Goal: Task Accomplishment & Management: Manage account settings

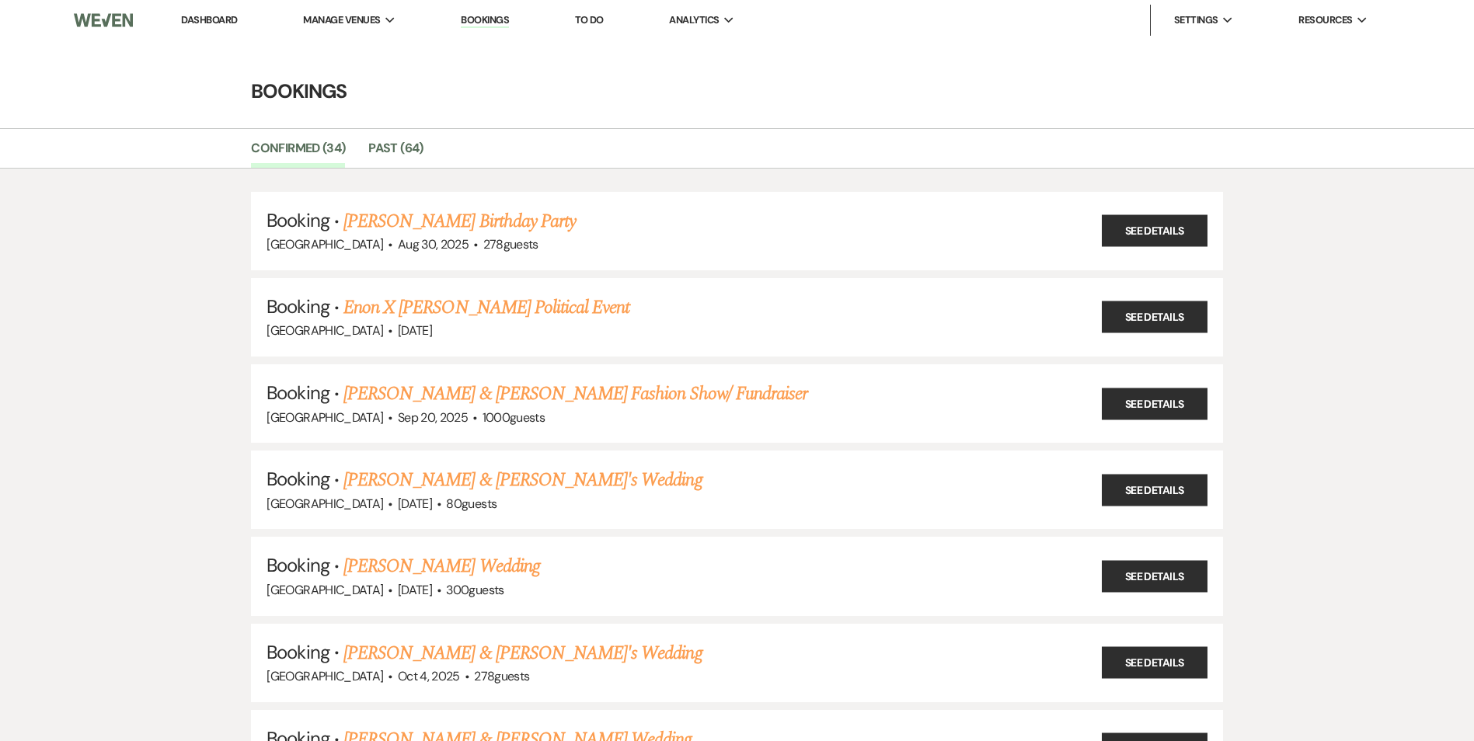
click at [418, 212] on link "[PERSON_NAME] Birthday Party" at bounding box center [459, 221] width 232 height 28
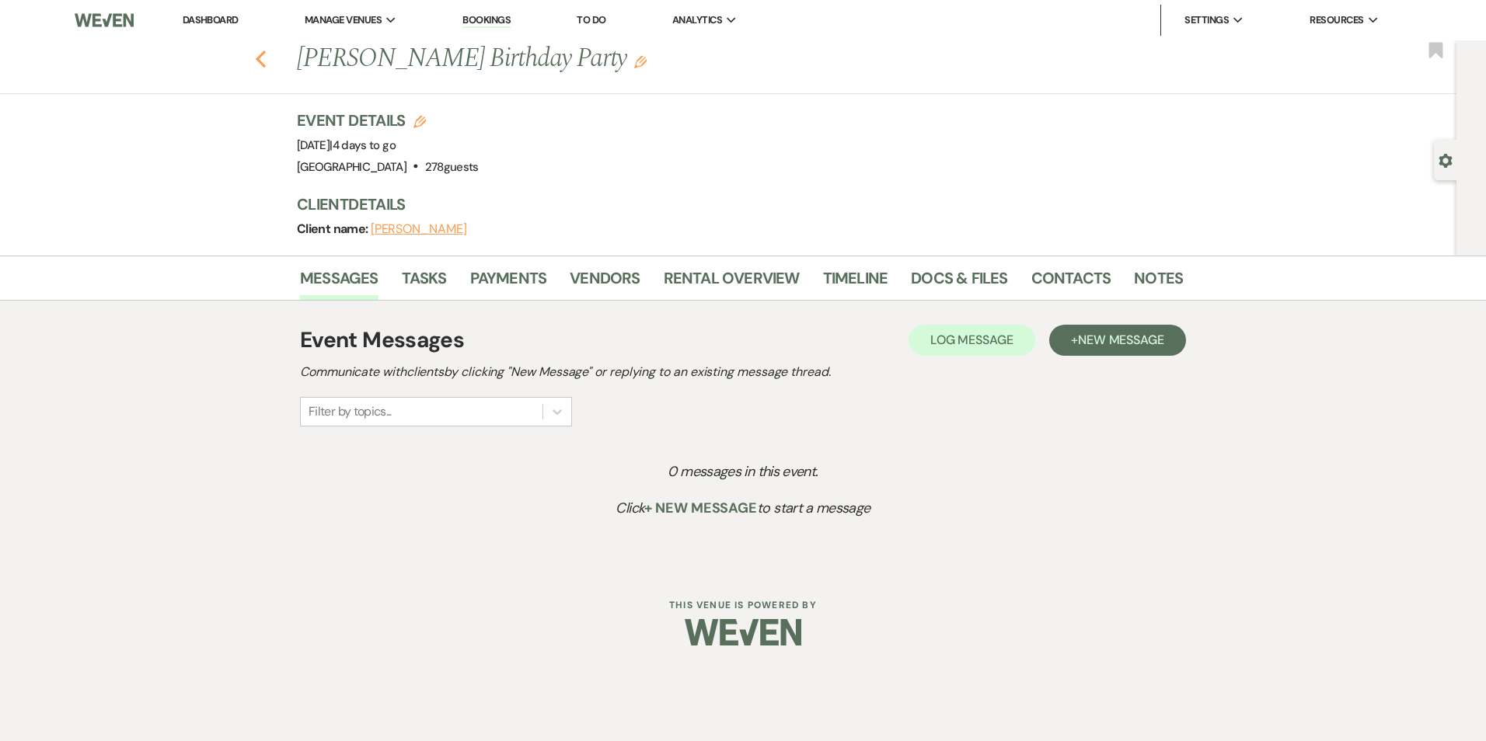
click at [260, 56] on use "button" at bounding box center [261, 59] width 10 height 17
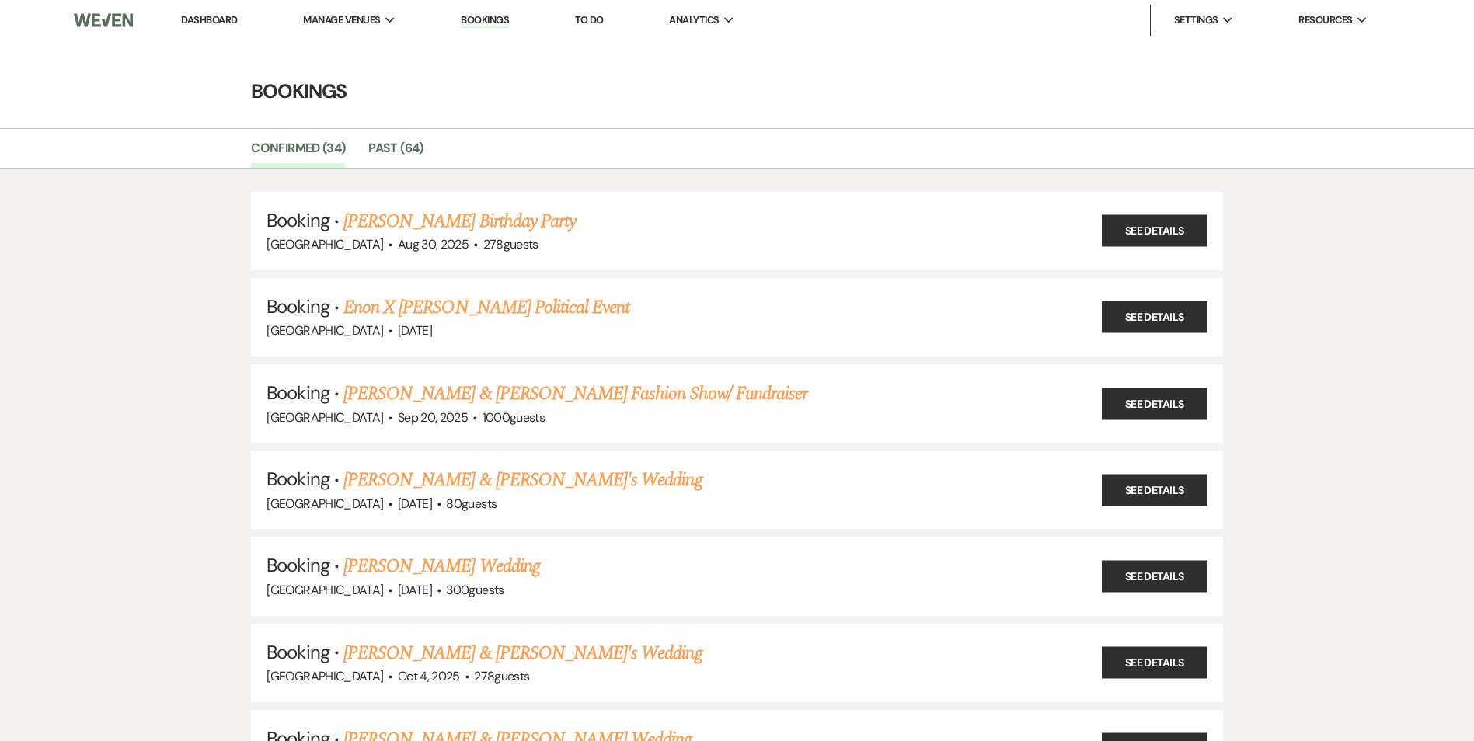
click at [215, 22] on link "Dashboard" at bounding box center [209, 19] width 56 height 13
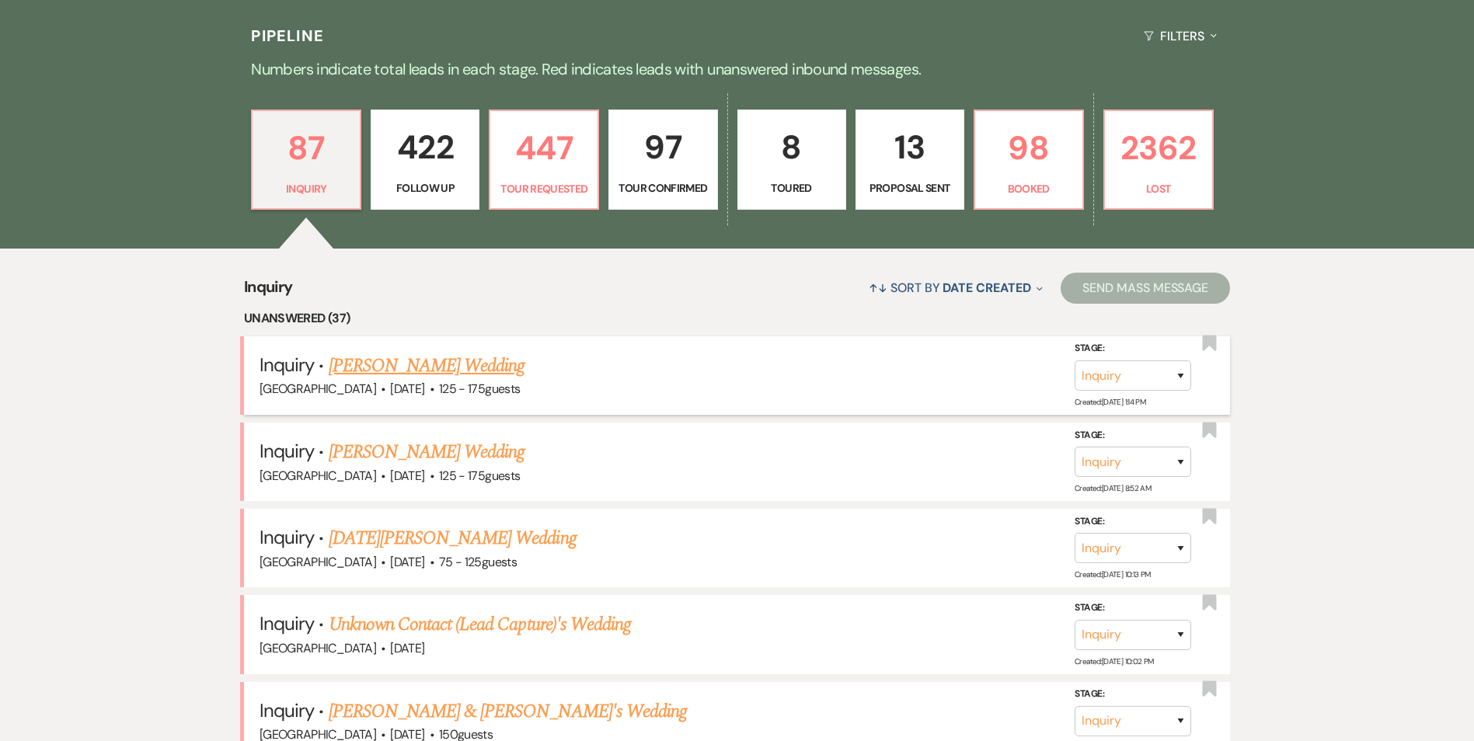
scroll to position [389, 0]
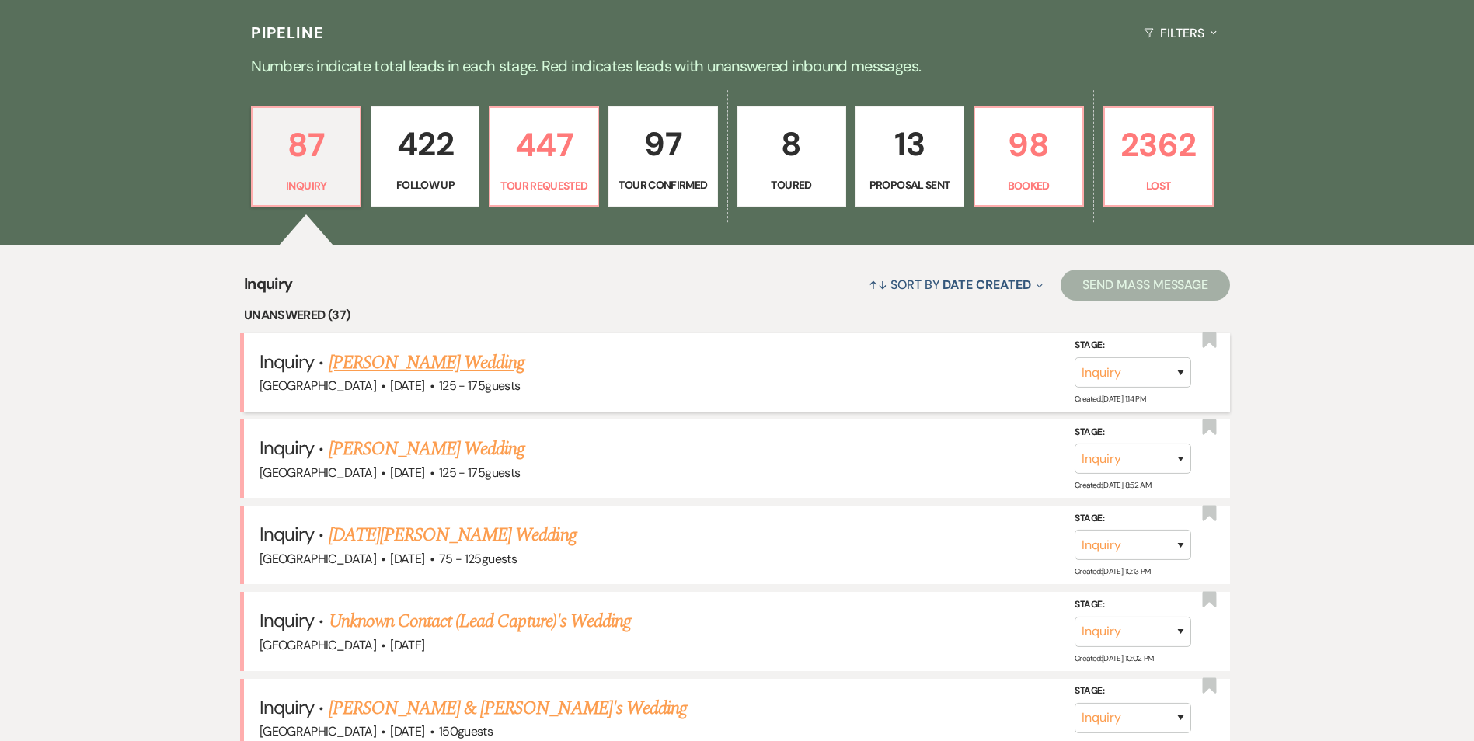
click at [394, 368] on link "[PERSON_NAME] Wedding" at bounding box center [427, 363] width 197 height 28
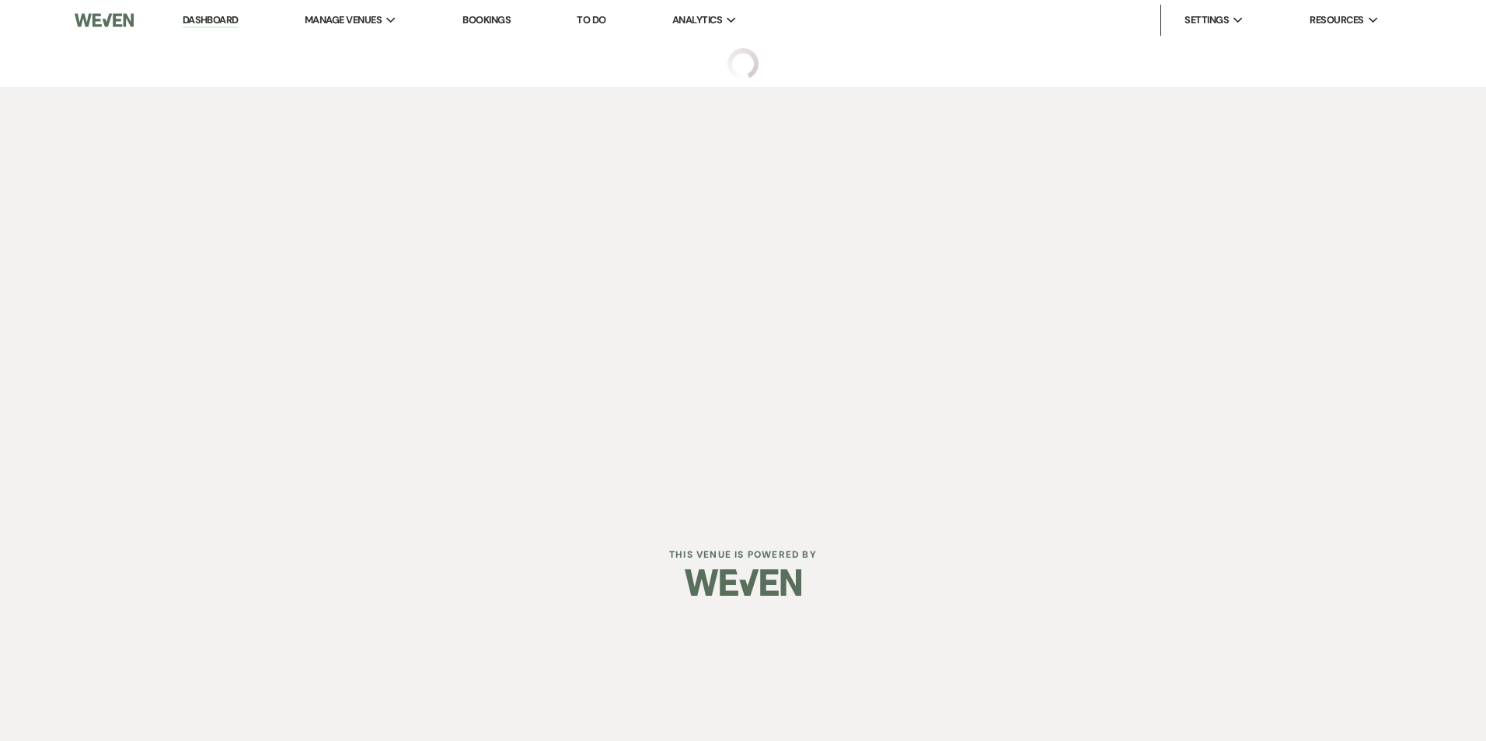
select select "3"
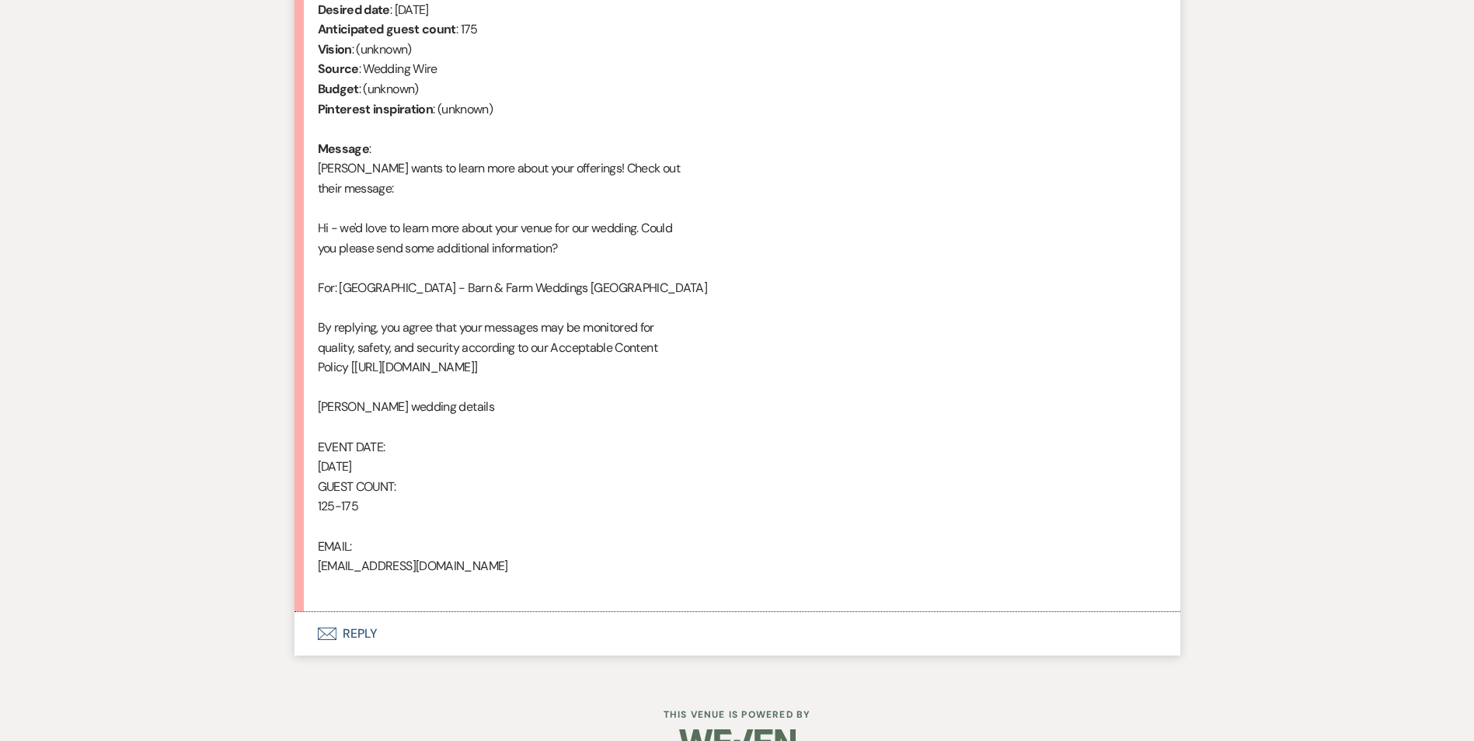
scroll to position [727, 0]
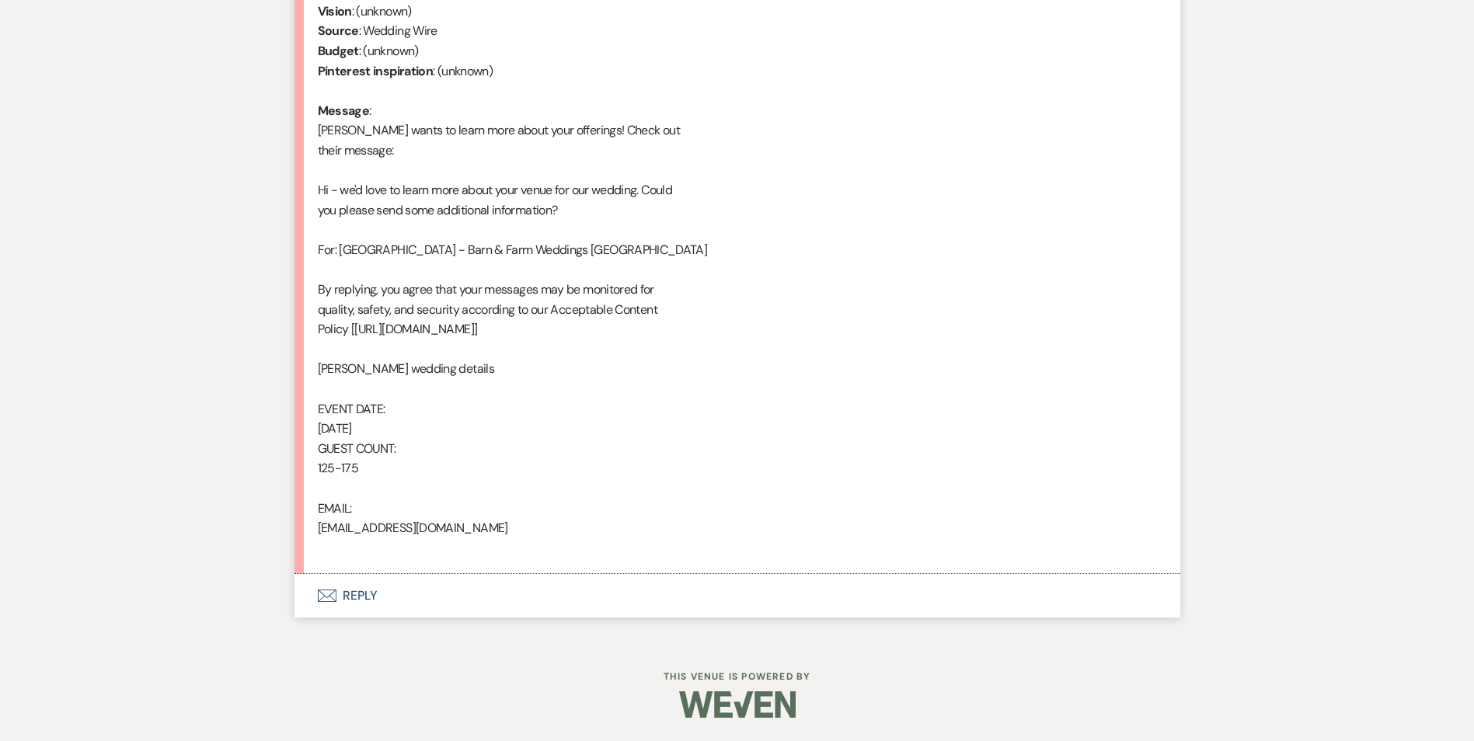
click at [350, 594] on button "Envelope Reply" at bounding box center [738, 596] width 886 height 44
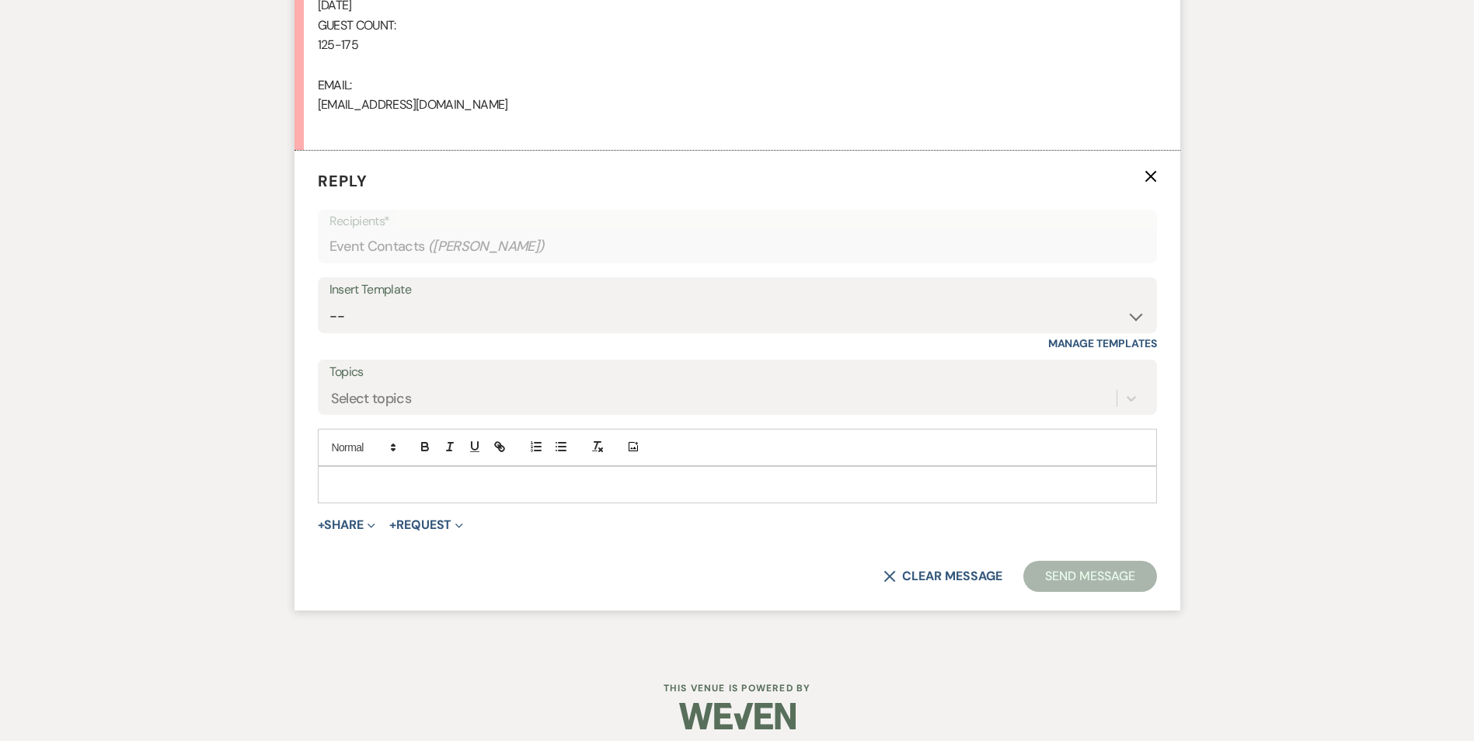
scroll to position [1161, 0]
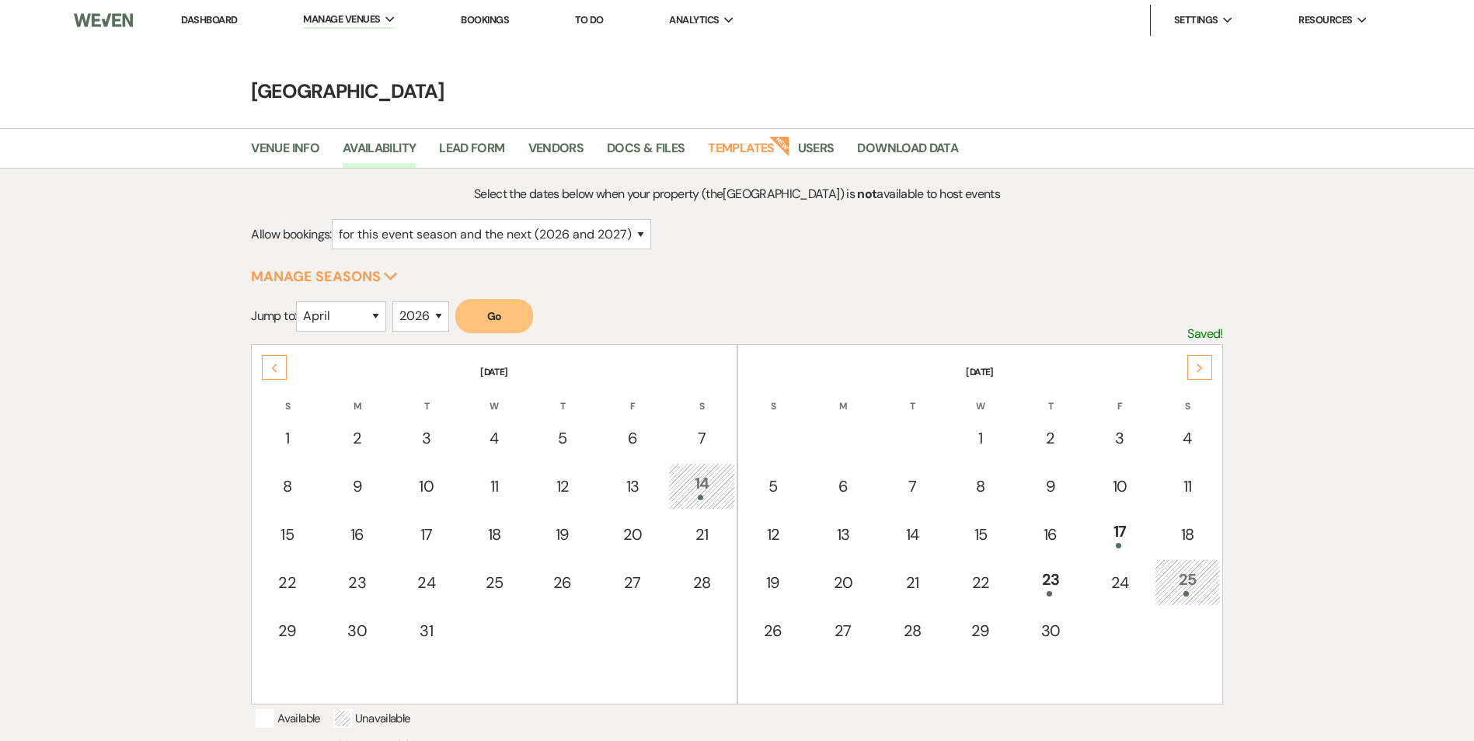
select select "2"
select select "4"
select select "2026"
click at [380, 322] on select "January February March April May June July August September October November De…" at bounding box center [341, 317] width 90 height 30
select select "9"
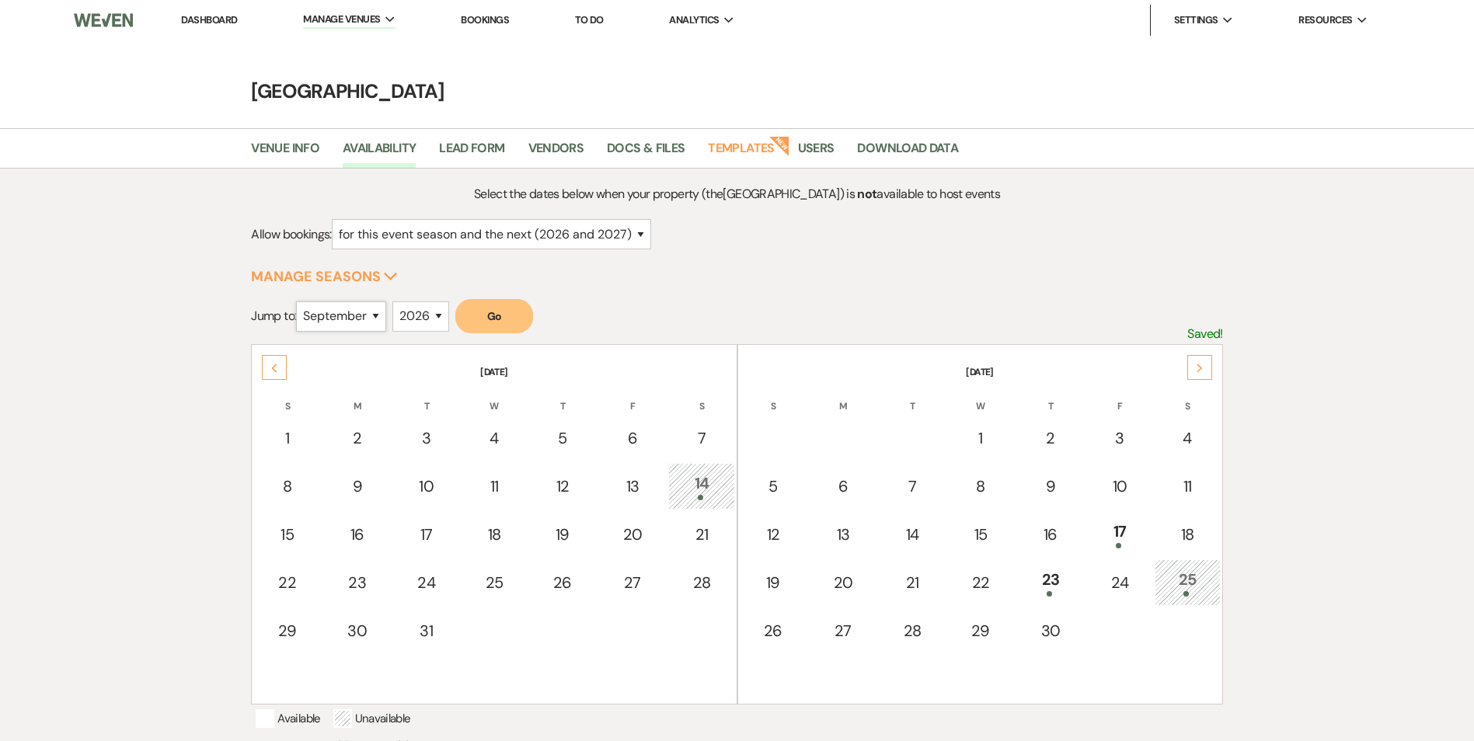
click at [300, 302] on select "January February March April May June July August September October November De…" at bounding box center [341, 317] width 90 height 30
click at [420, 316] on select "2025 2026 2027 2028 2029" at bounding box center [420, 317] width 57 height 30
select select "2025"
click at [397, 302] on select "2025 2026 2027 2028 2029" at bounding box center [420, 317] width 57 height 30
click at [496, 316] on button "Go" at bounding box center [494, 316] width 78 height 34
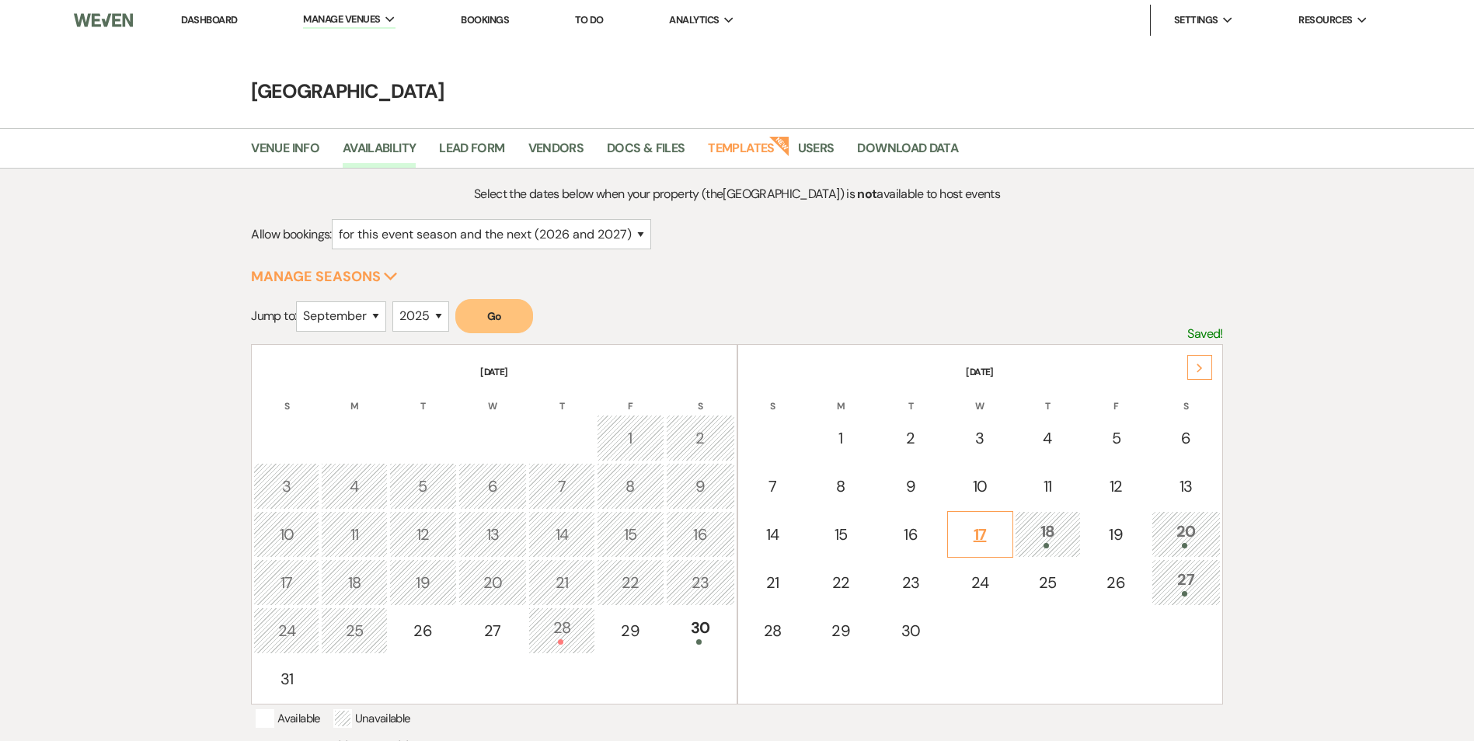
click at [971, 535] on div "17" at bounding box center [980, 534] width 49 height 23
select select "other"
select select "false"
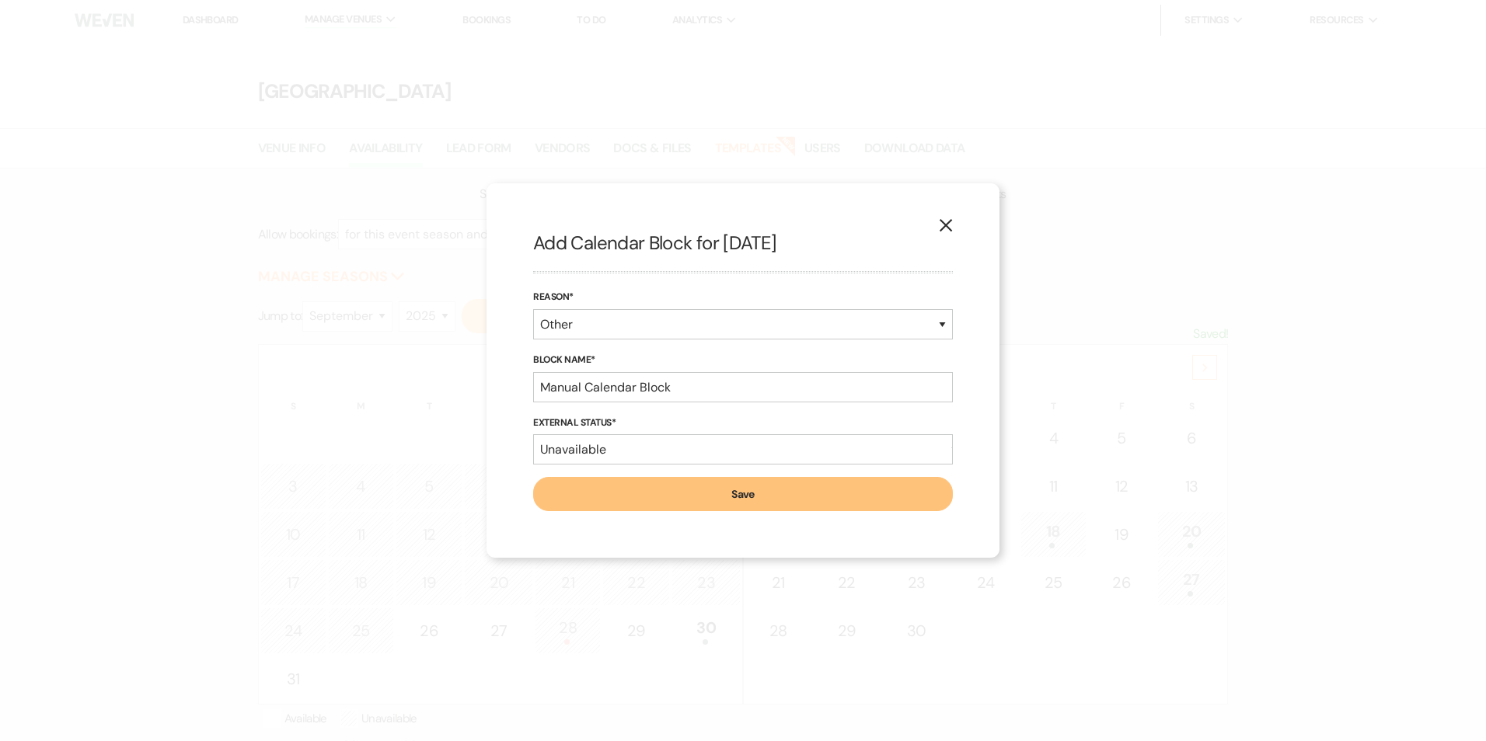
click at [642, 494] on button "Save" at bounding box center [743, 494] width 420 height 34
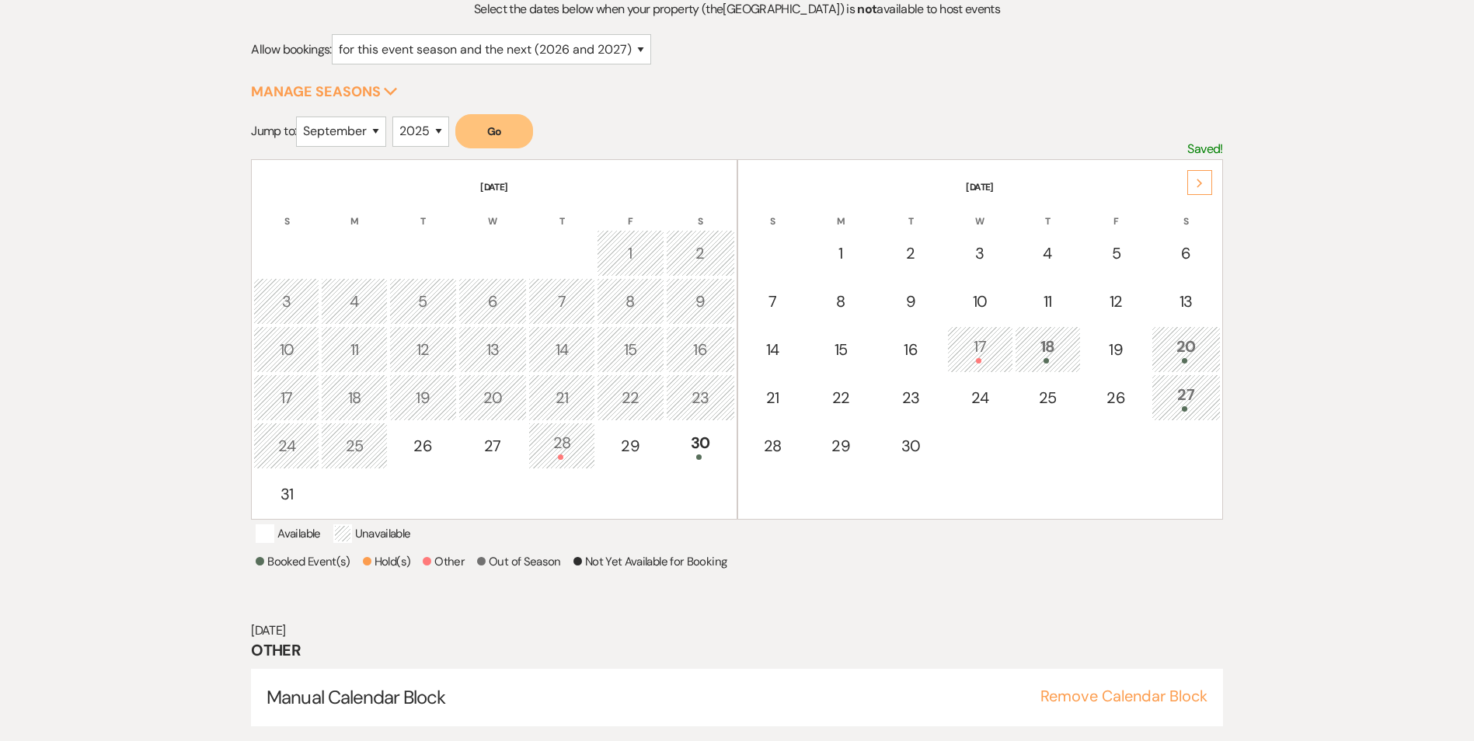
scroll to position [225, 0]
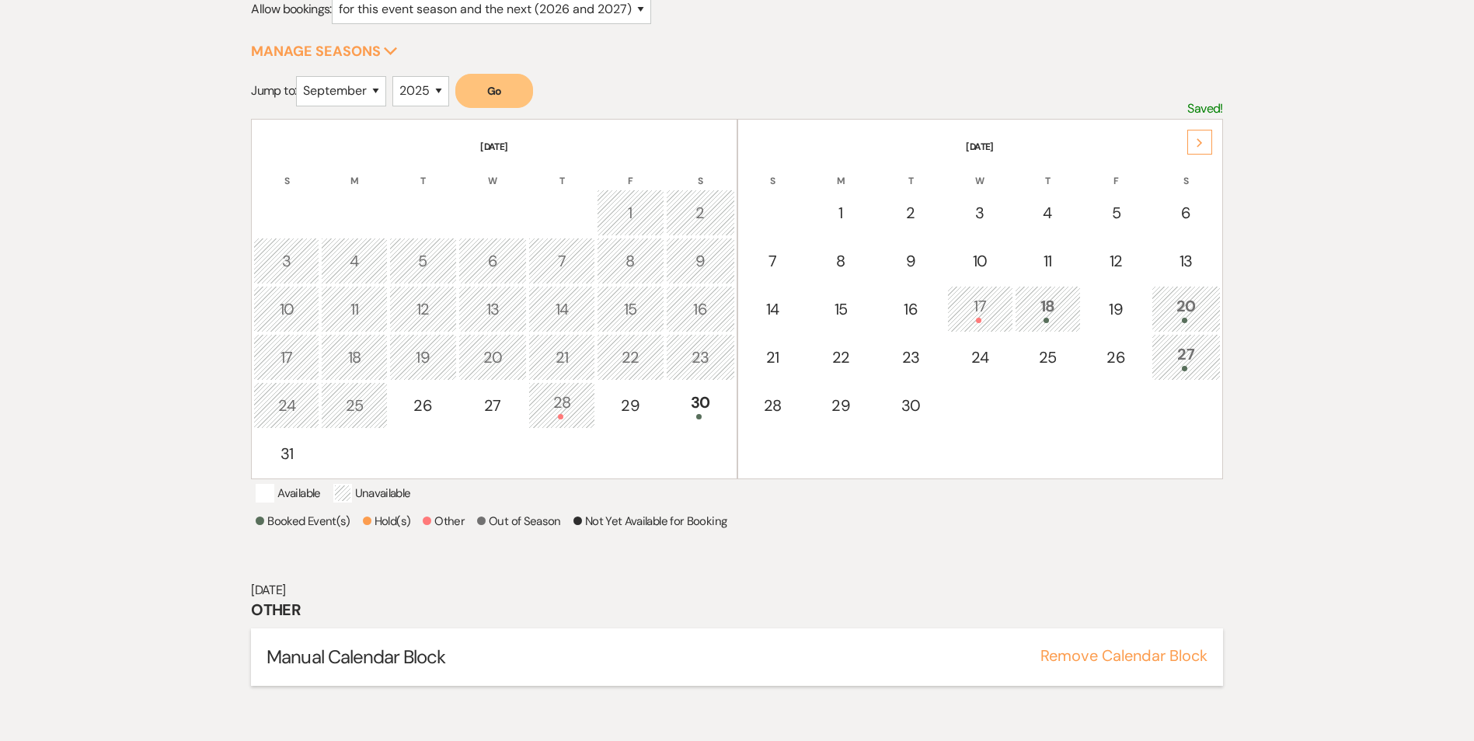
click at [1100, 664] on button "Remove Calendar Block" at bounding box center [1124, 656] width 167 height 16
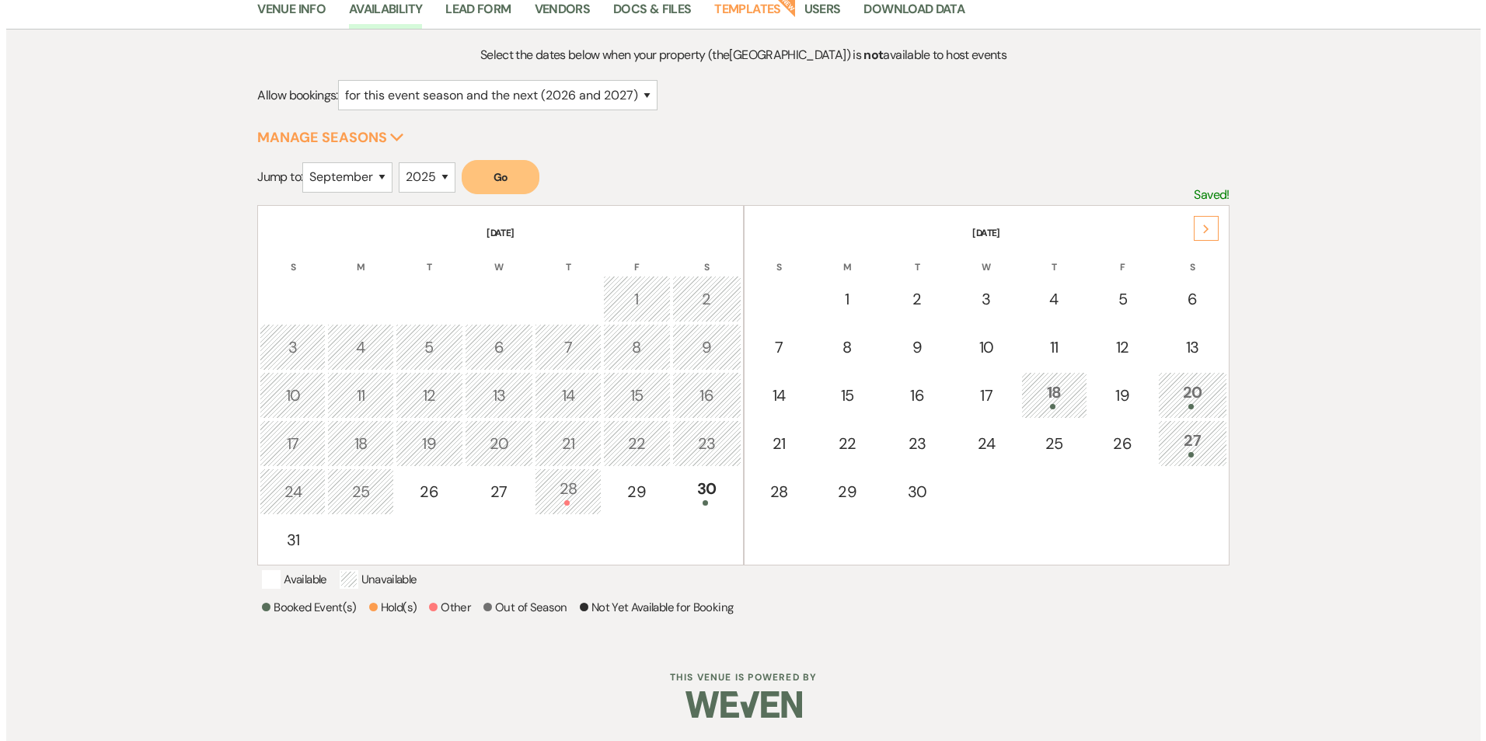
scroll to position [159, 0]
click at [975, 392] on td "17" at bounding box center [980, 395] width 66 height 47
select select "other"
select select "false"
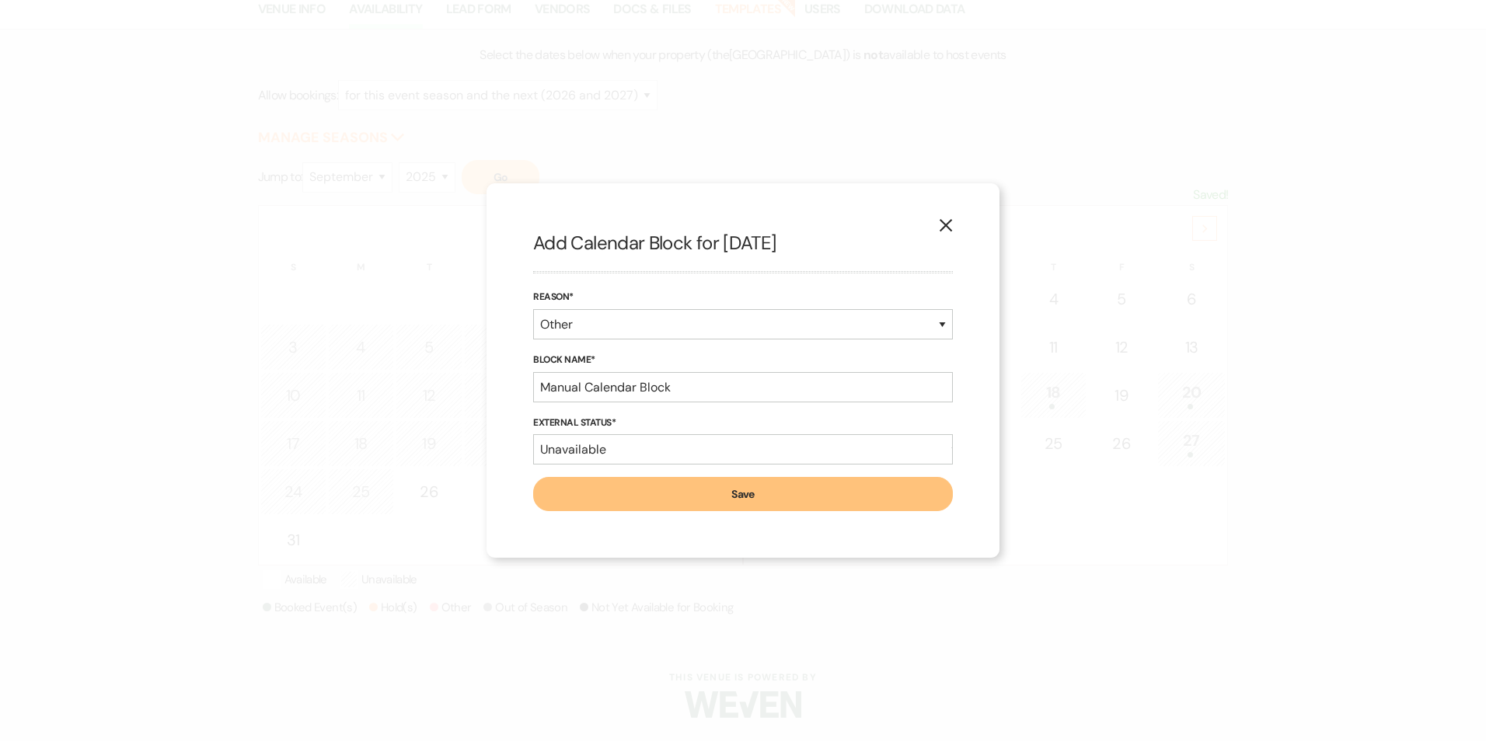
click at [659, 493] on button "Save" at bounding box center [743, 494] width 420 height 34
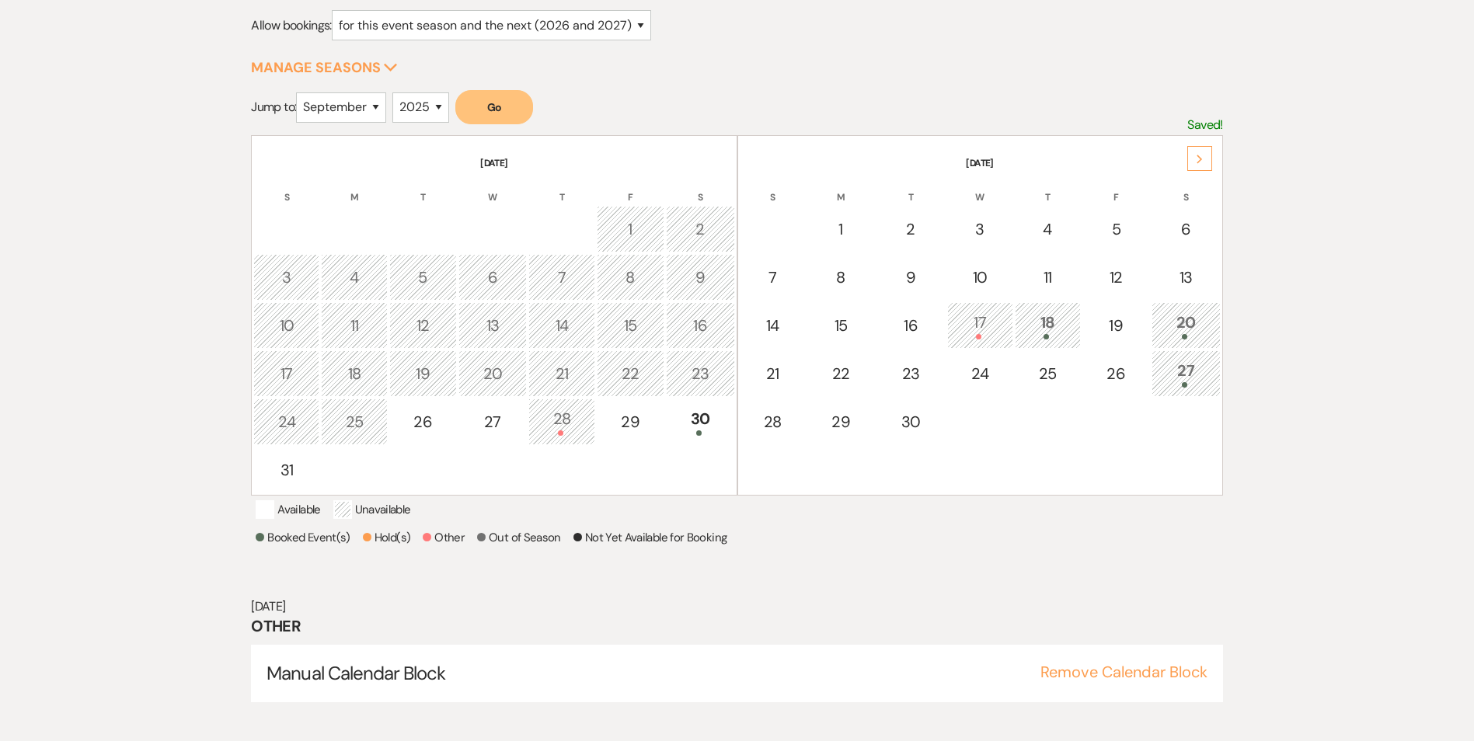
scroll to position [225, 0]
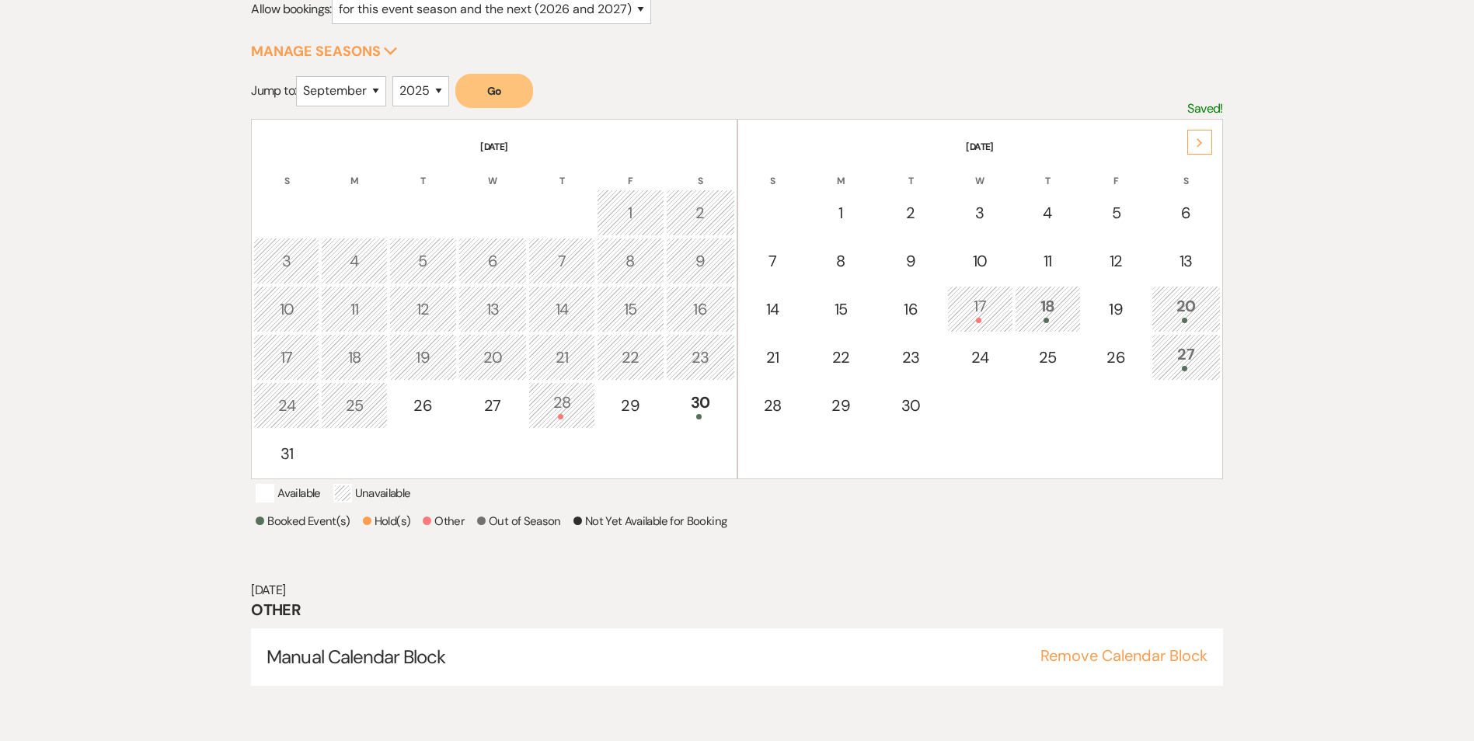
click at [391, 593] on div "Sep 17, 2025 Other Manual Calendar Block Remove Calendar Block" at bounding box center [736, 634] width 971 height 135
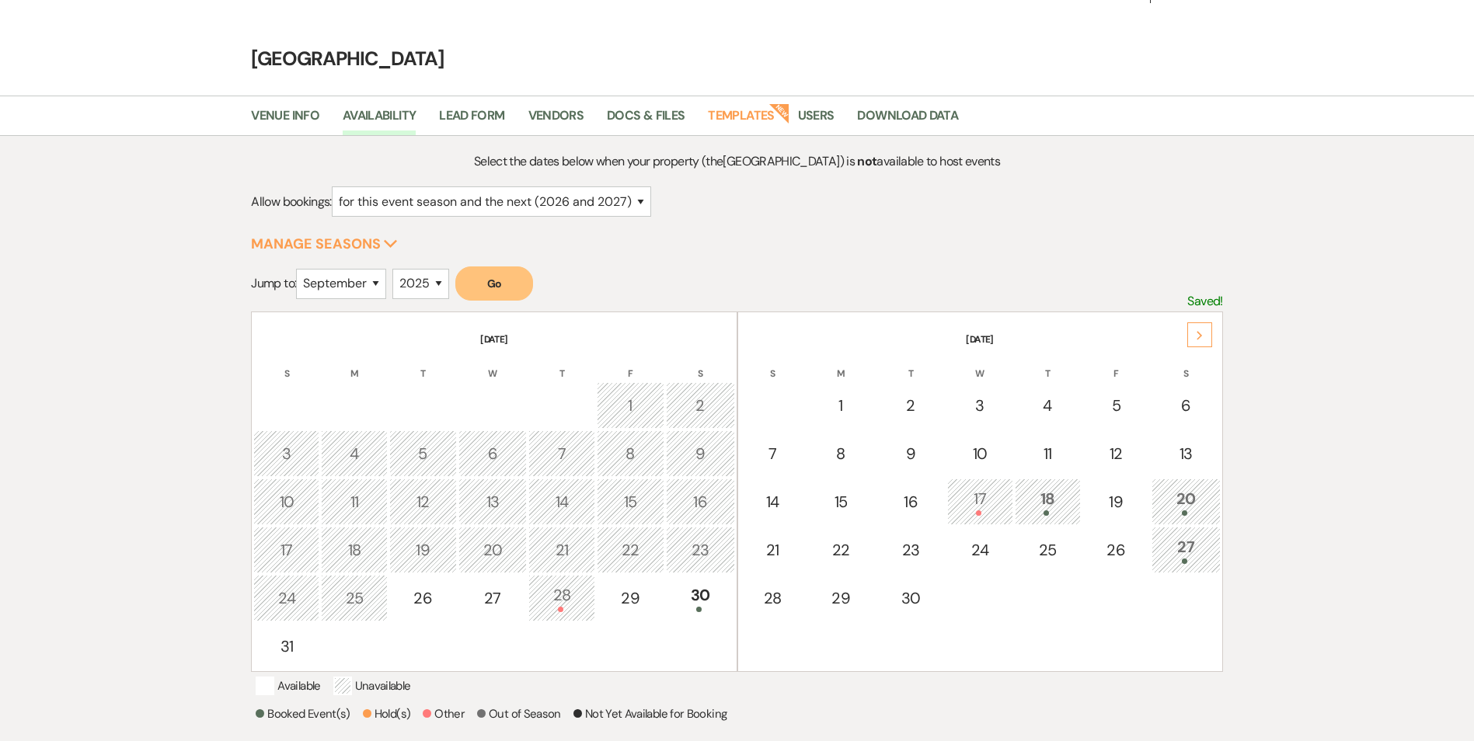
scroll to position [0, 0]
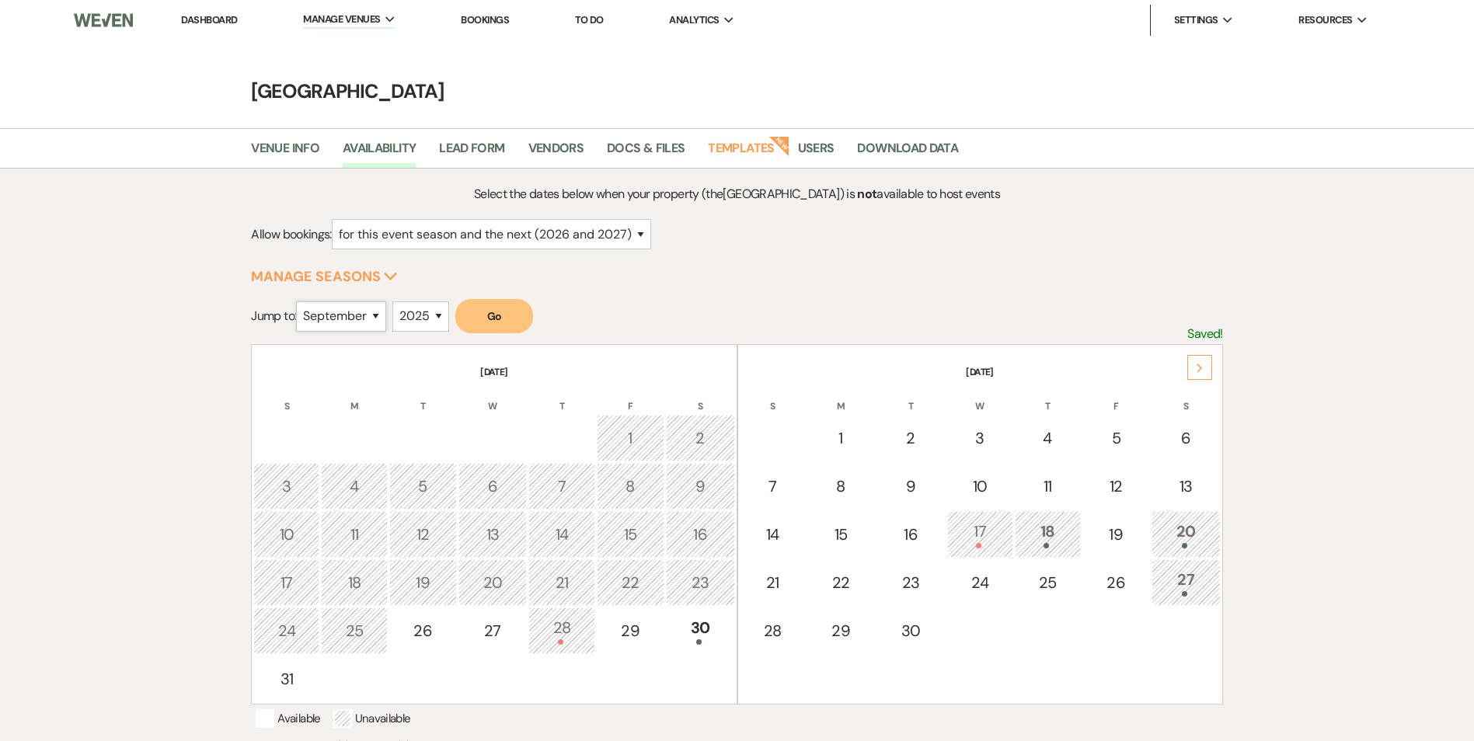
click at [380, 322] on select "January February March April May June July August September October November De…" at bounding box center [341, 317] width 90 height 30
select select "12"
click at [300, 302] on select "January February March April May June July August September October November De…" at bounding box center [341, 317] width 90 height 30
click at [501, 314] on button "Go" at bounding box center [494, 316] width 78 height 34
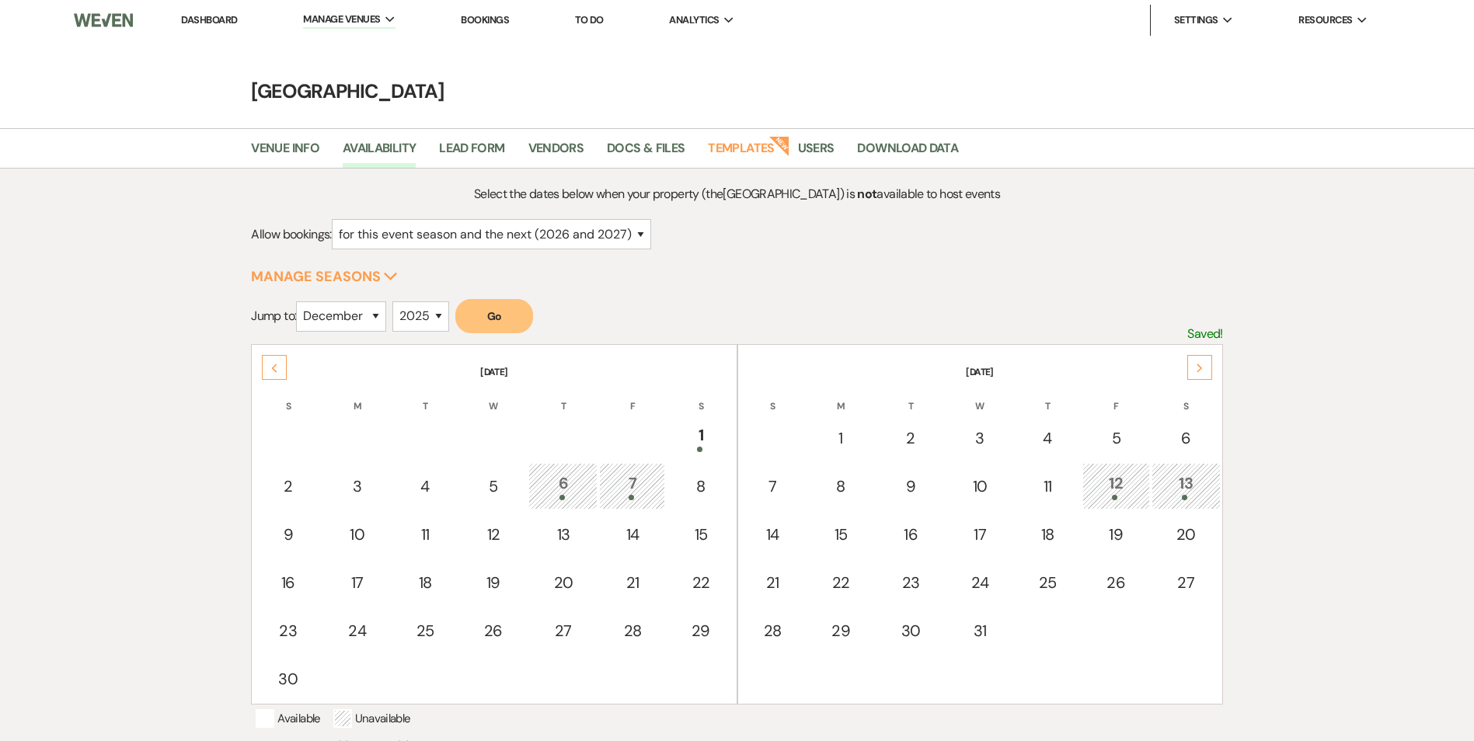
click at [1117, 490] on div "12" at bounding box center [1116, 486] width 51 height 29
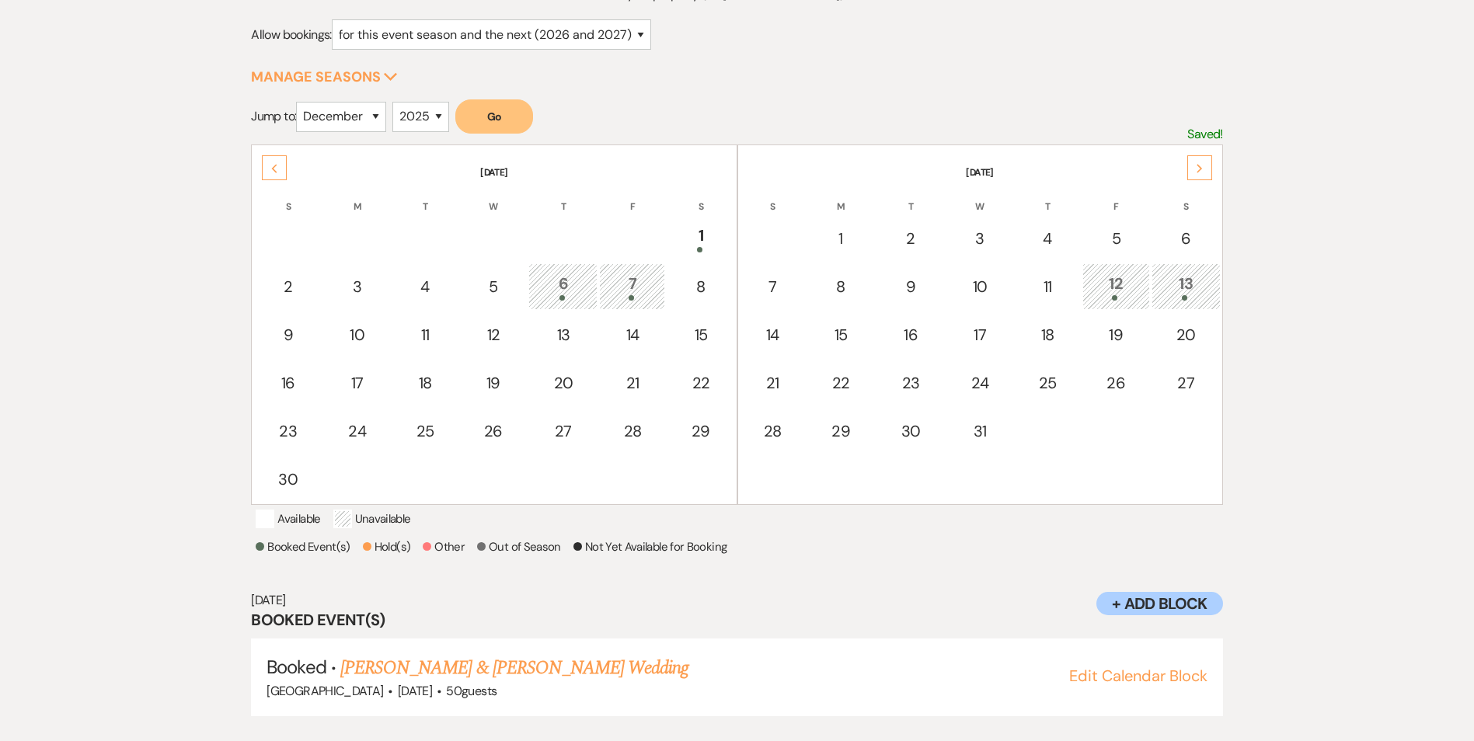
scroll to position [225, 0]
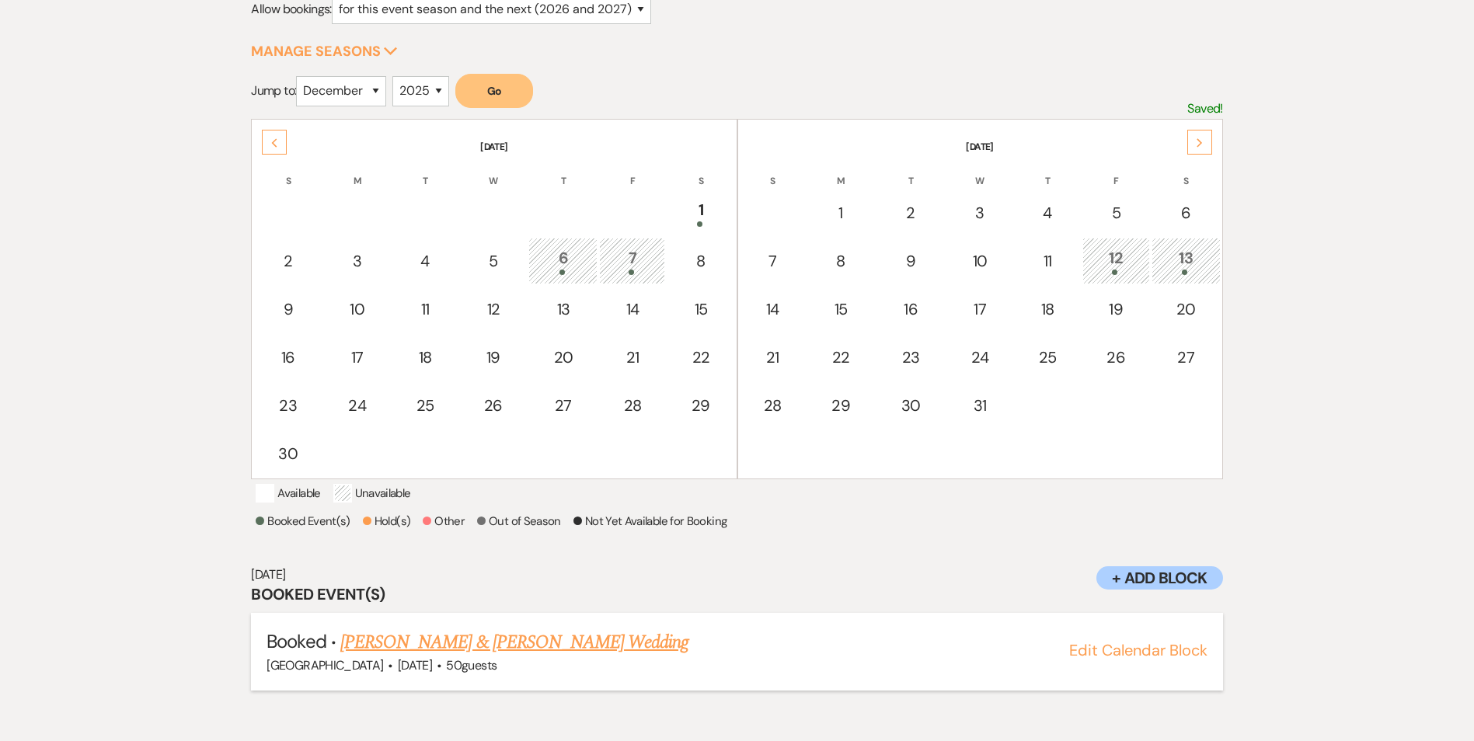
click at [542, 657] on link "Brocq Jones & Crystal Parham's Wedding" at bounding box center [514, 643] width 348 height 28
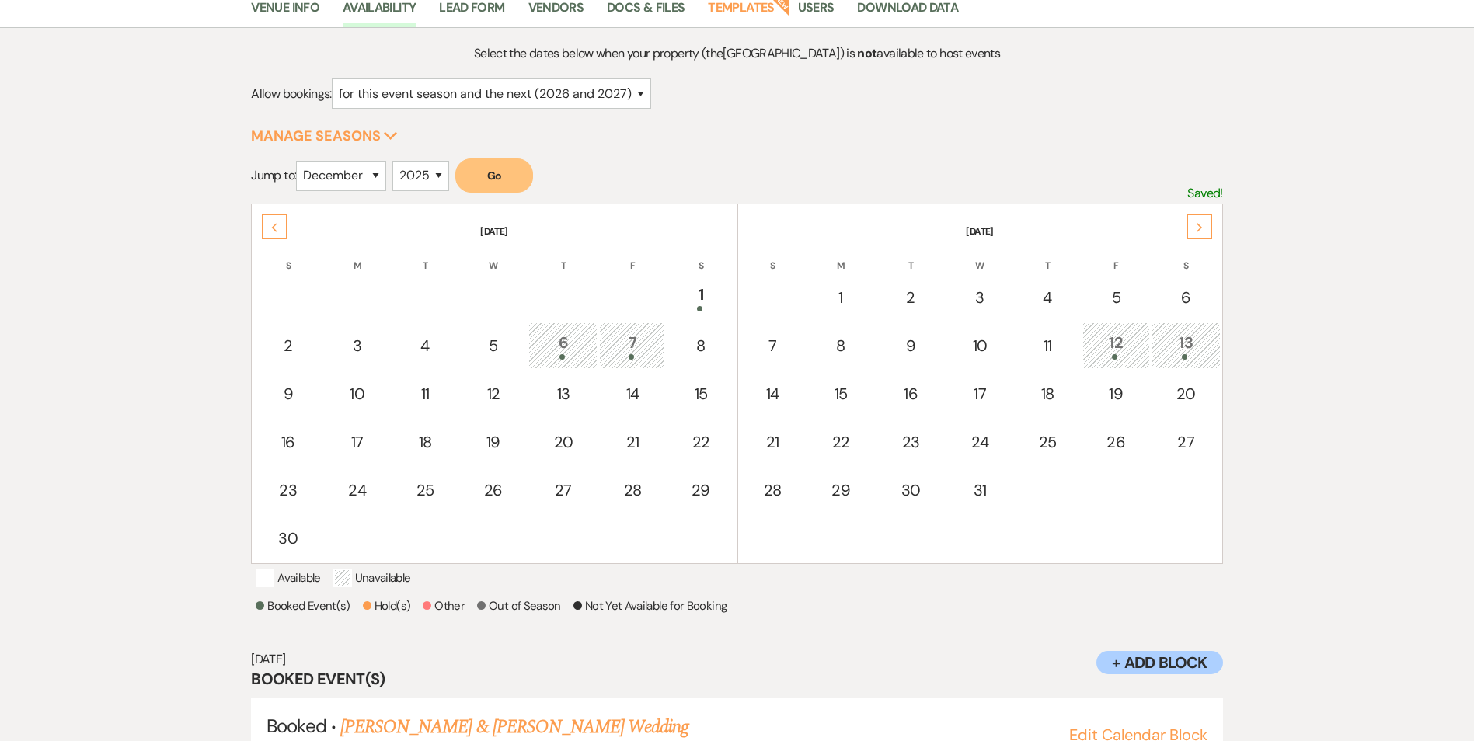
scroll to position [0, 0]
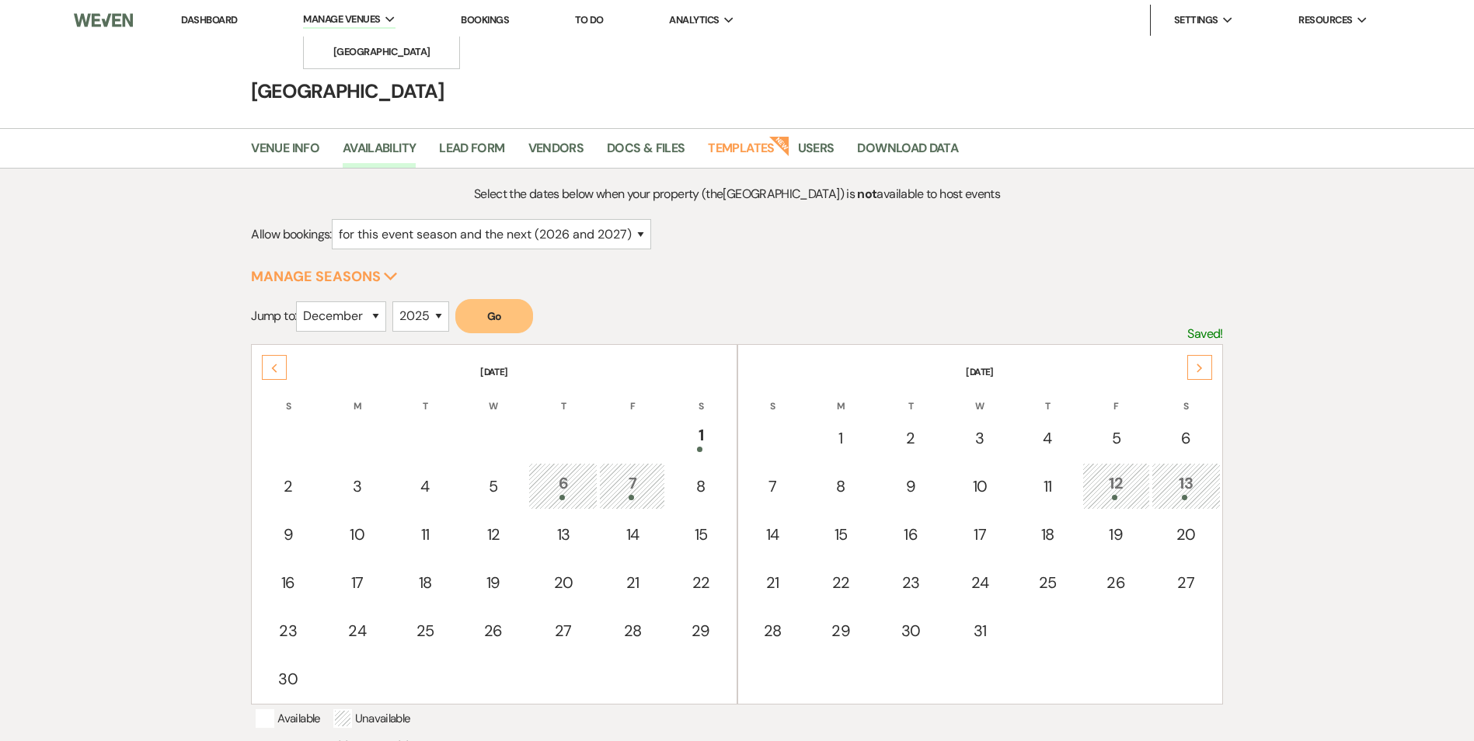
click at [371, 15] on span "Manage Venues" at bounding box center [341, 20] width 77 height 16
click at [373, 40] on link "[GEOGRAPHIC_DATA]" at bounding box center [381, 52] width 155 height 31
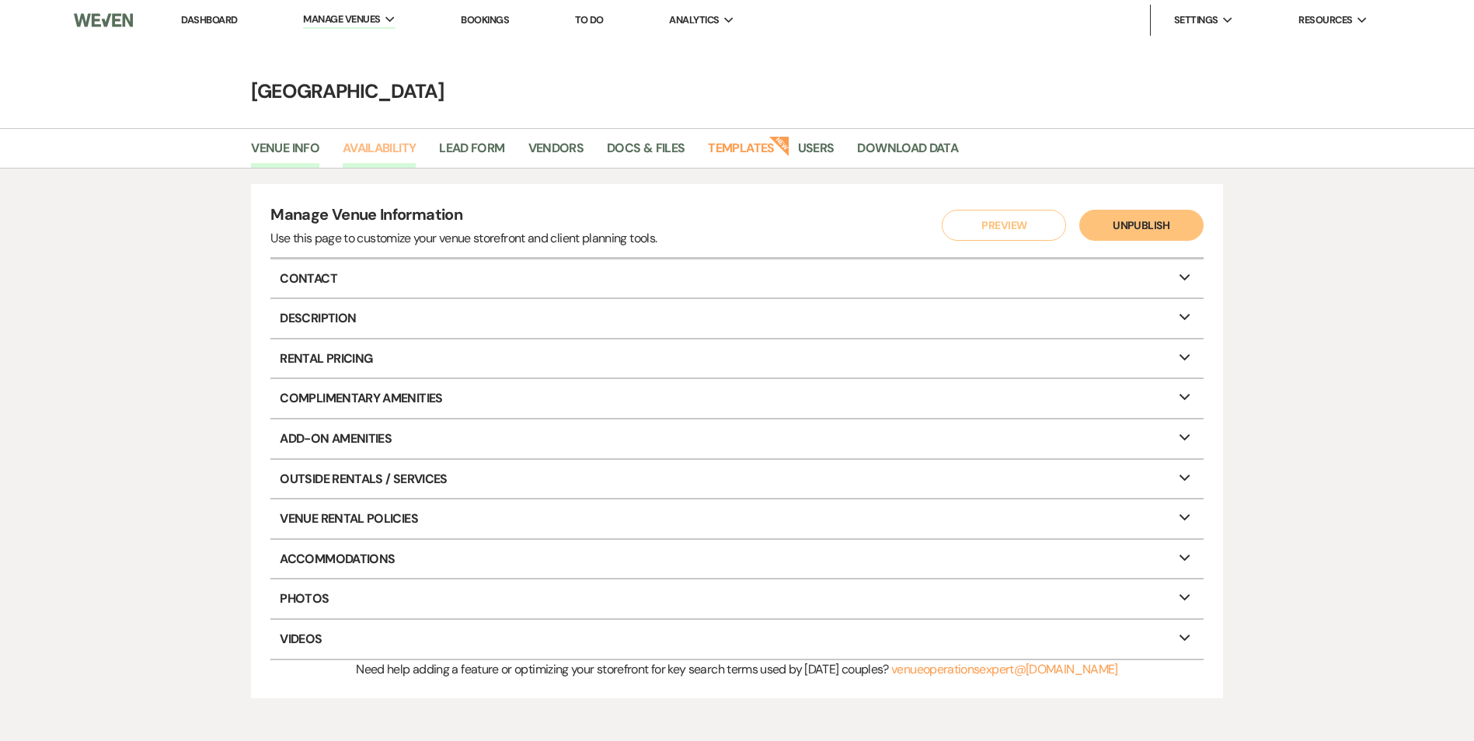
click at [378, 151] on link "Availability" at bounding box center [379, 153] width 73 height 30
select select "2"
select select "2026"
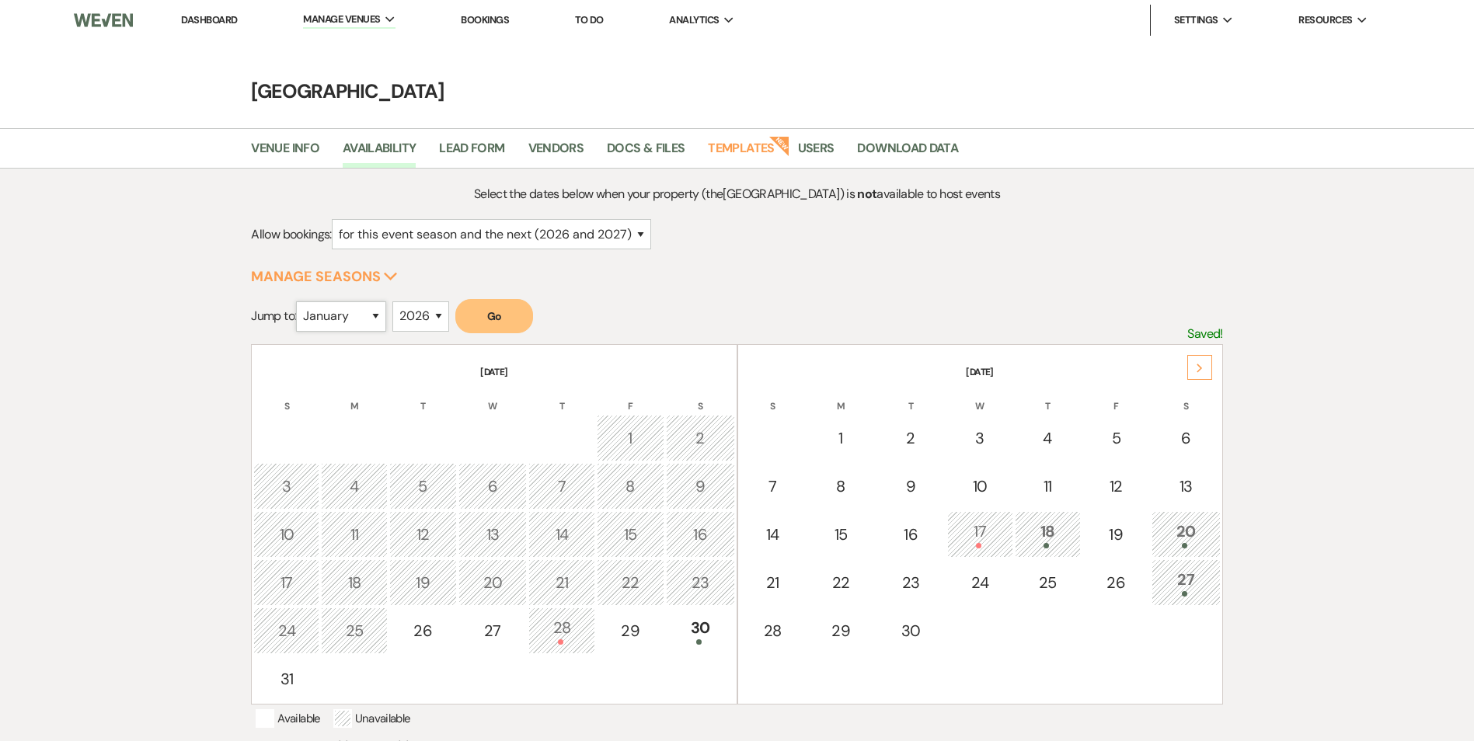
click at [361, 313] on select "January February March April May June July August September October November De…" at bounding box center [341, 317] width 90 height 30
select select "3"
click at [300, 302] on select "January February March April May June July August September October November De…" at bounding box center [341, 317] width 90 height 30
click at [494, 325] on button "Go" at bounding box center [494, 316] width 78 height 34
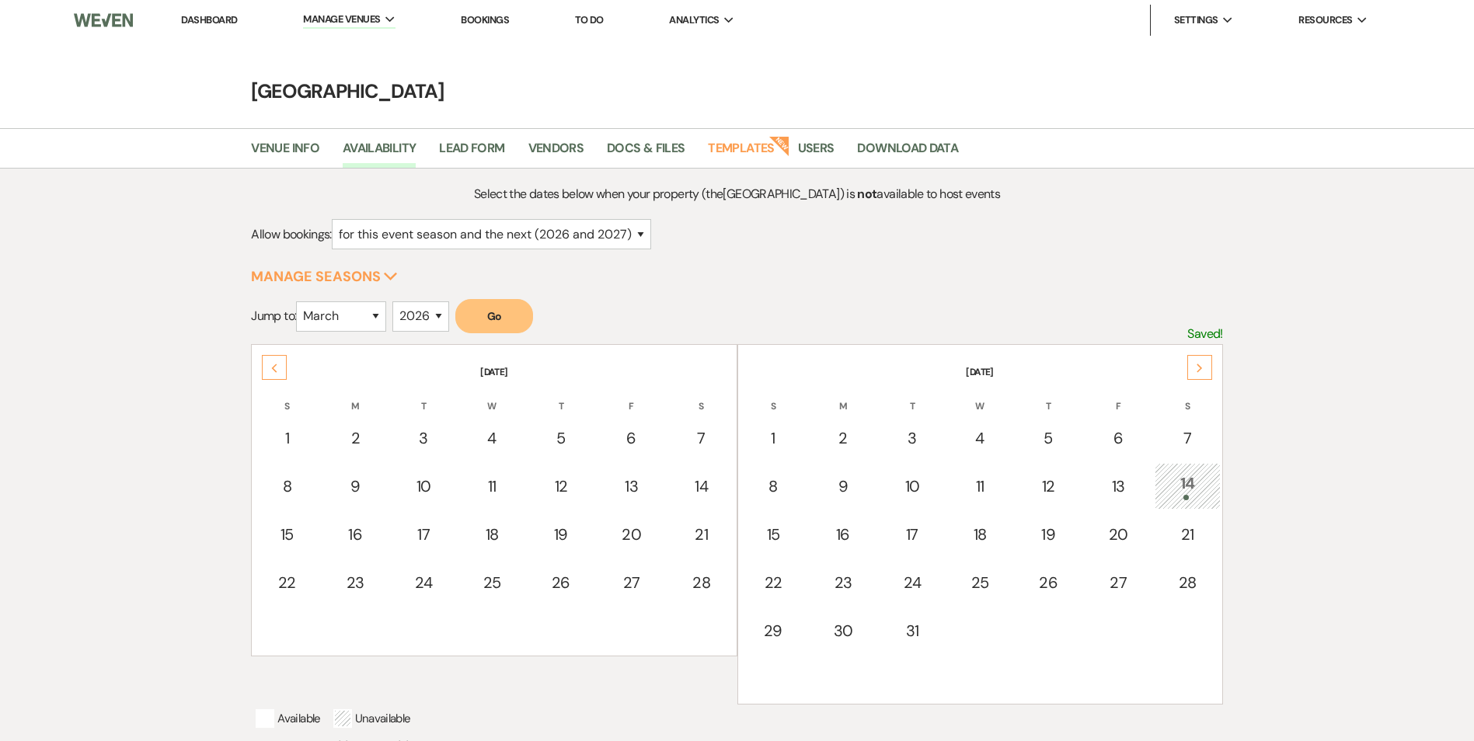
click at [392, 319] on form "Jump to: January February March April May June July August September October No…" at bounding box center [736, 321] width 971 height 45
click at [383, 316] on select "January February March April May June July August September October November De…" at bounding box center [341, 317] width 90 height 30
click at [439, 322] on select "2025 2026 2027 2028 2029" at bounding box center [420, 317] width 57 height 30
click at [218, 19] on link "Dashboard" at bounding box center [209, 19] width 56 height 13
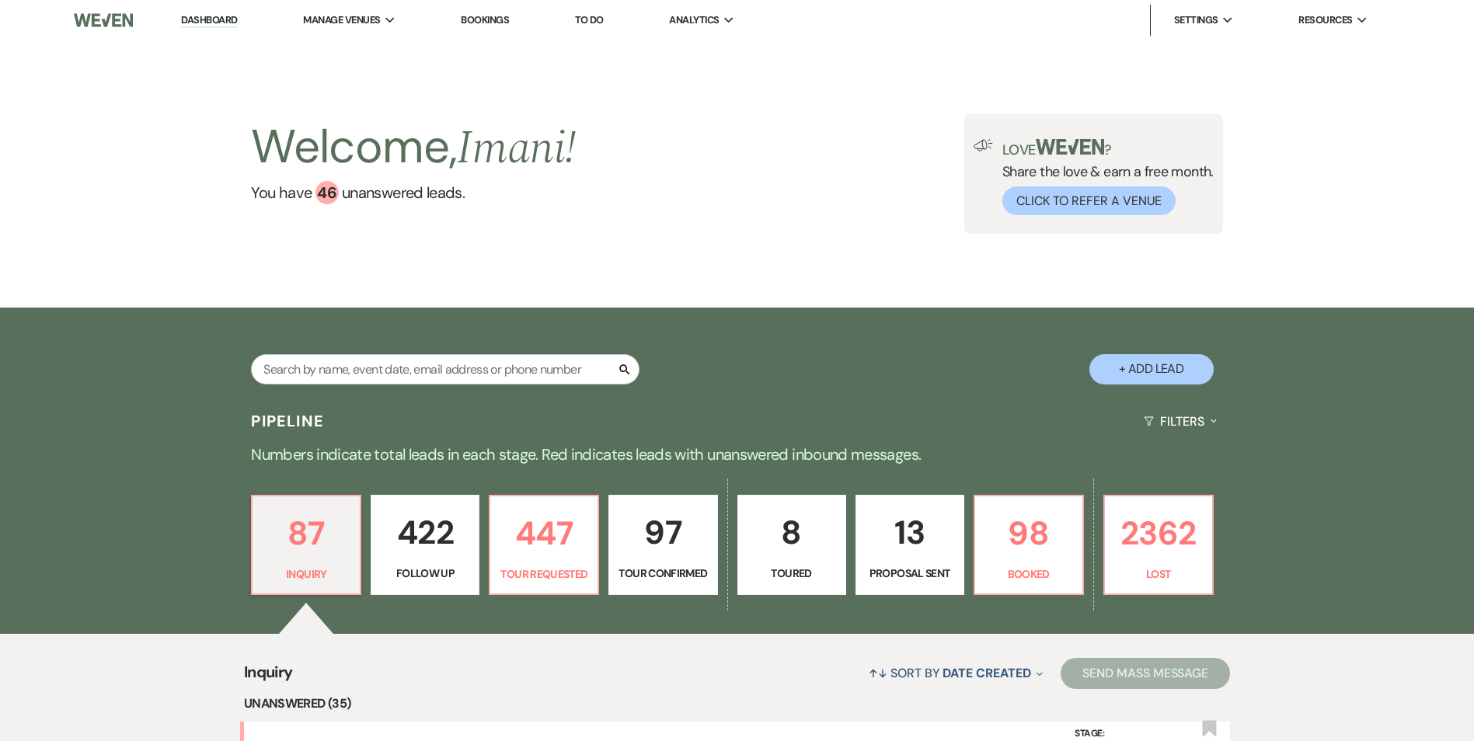
click at [755, 433] on div "Pipeline Filters Expand" at bounding box center [737, 421] width 1119 height 41
click at [675, 295] on div "Welcome, Imani ! You have 46 unanswered lead s . Love ? Share the love & earn a…" at bounding box center [737, 173] width 1474 height 267
click at [638, 314] on div "Search + Add Lead" at bounding box center [737, 354] width 1474 height 93
click at [620, 337] on div "Search + Add Lead" at bounding box center [737, 357] width 1119 height 82
click at [365, 45] on li "[GEOGRAPHIC_DATA]" at bounding box center [382, 52] width 140 height 16
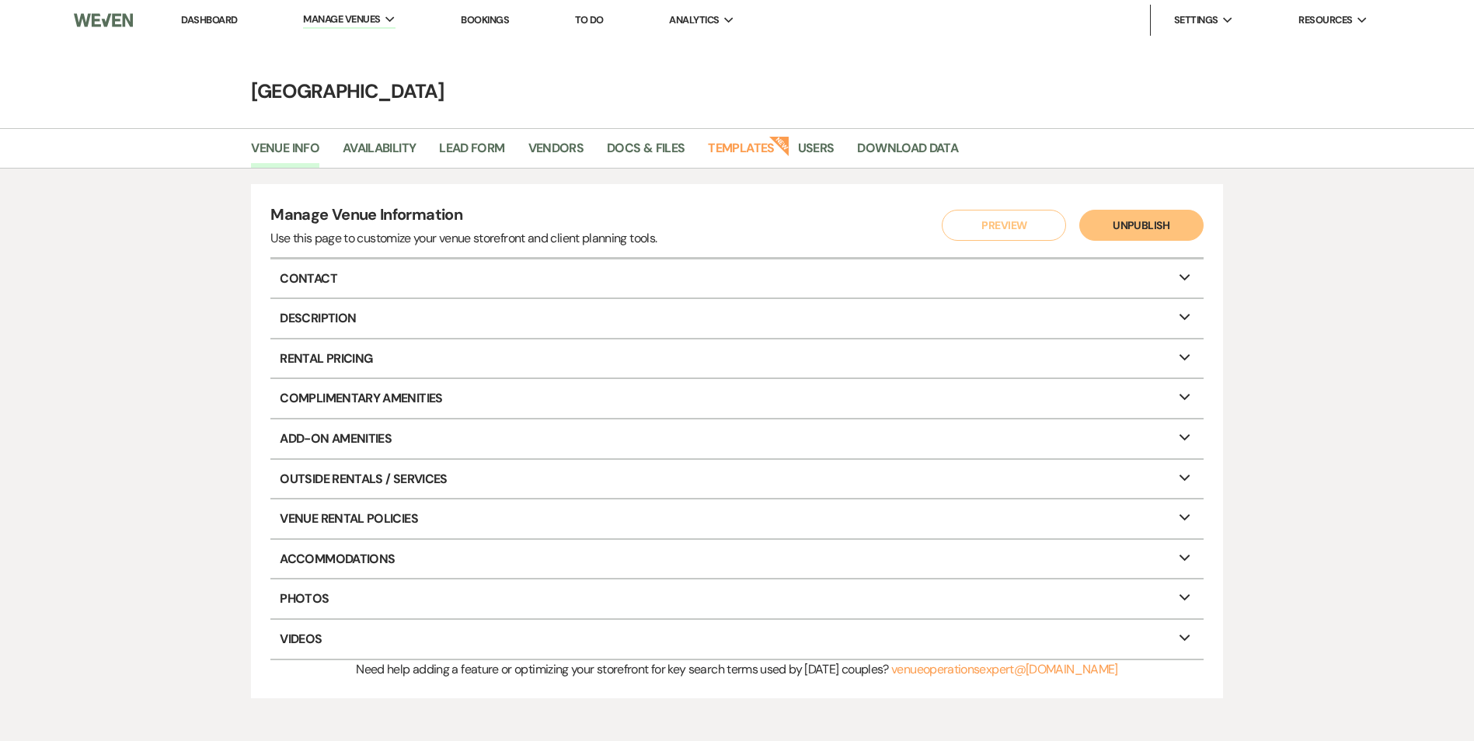
click at [492, 23] on link "Bookings" at bounding box center [485, 19] width 48 height 13
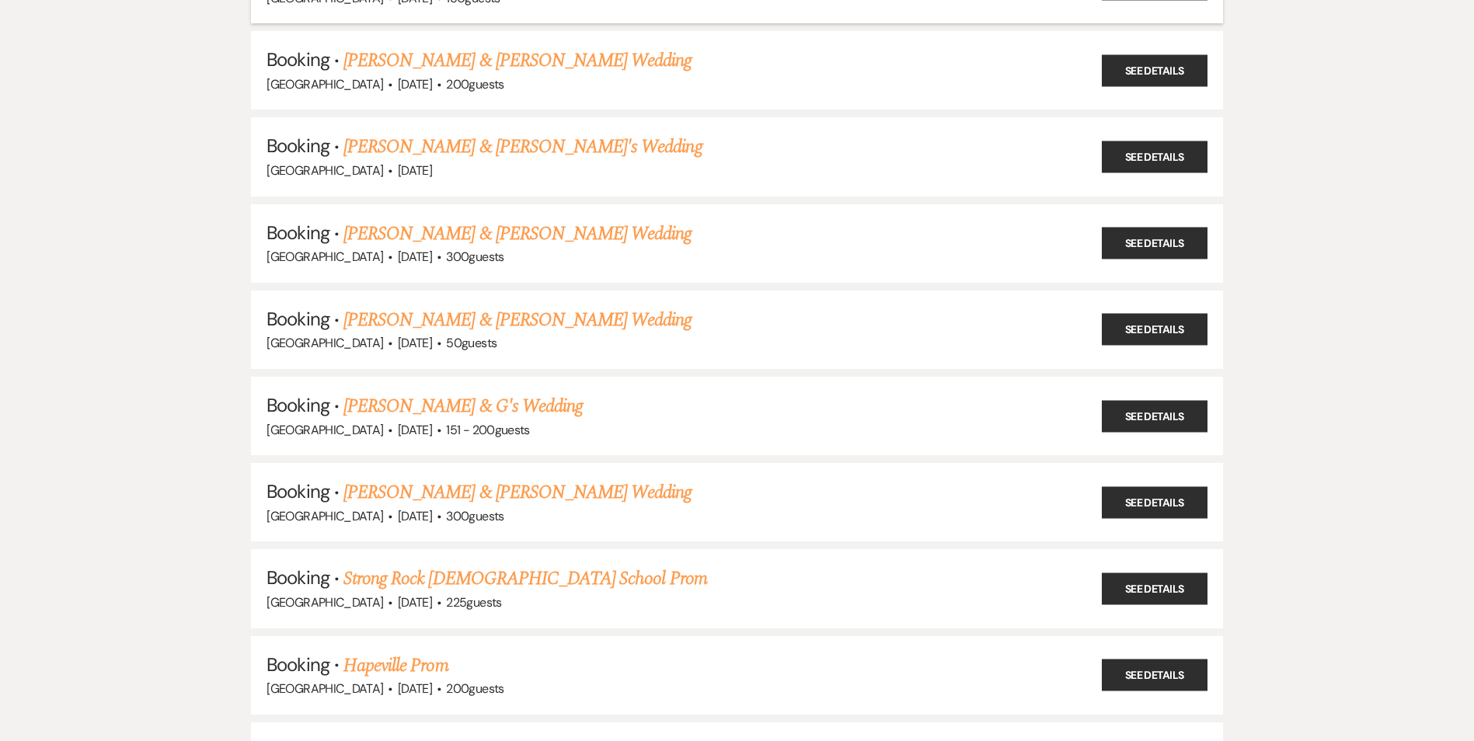
scroll to position [1399, 0]
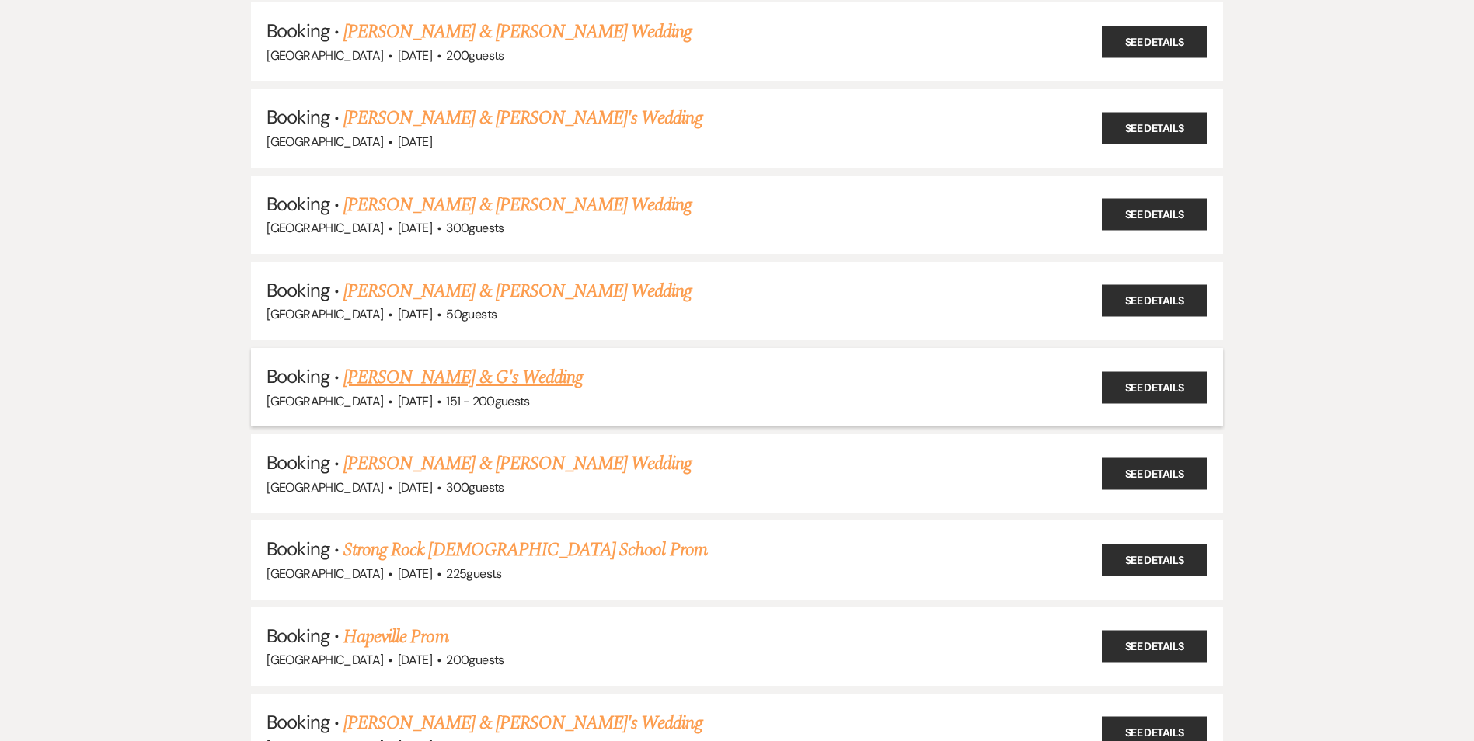
click at [399, 371] on link "Sheldyn Moore & G's Wedding" at bounding box center [462, 378] width 239 height 28
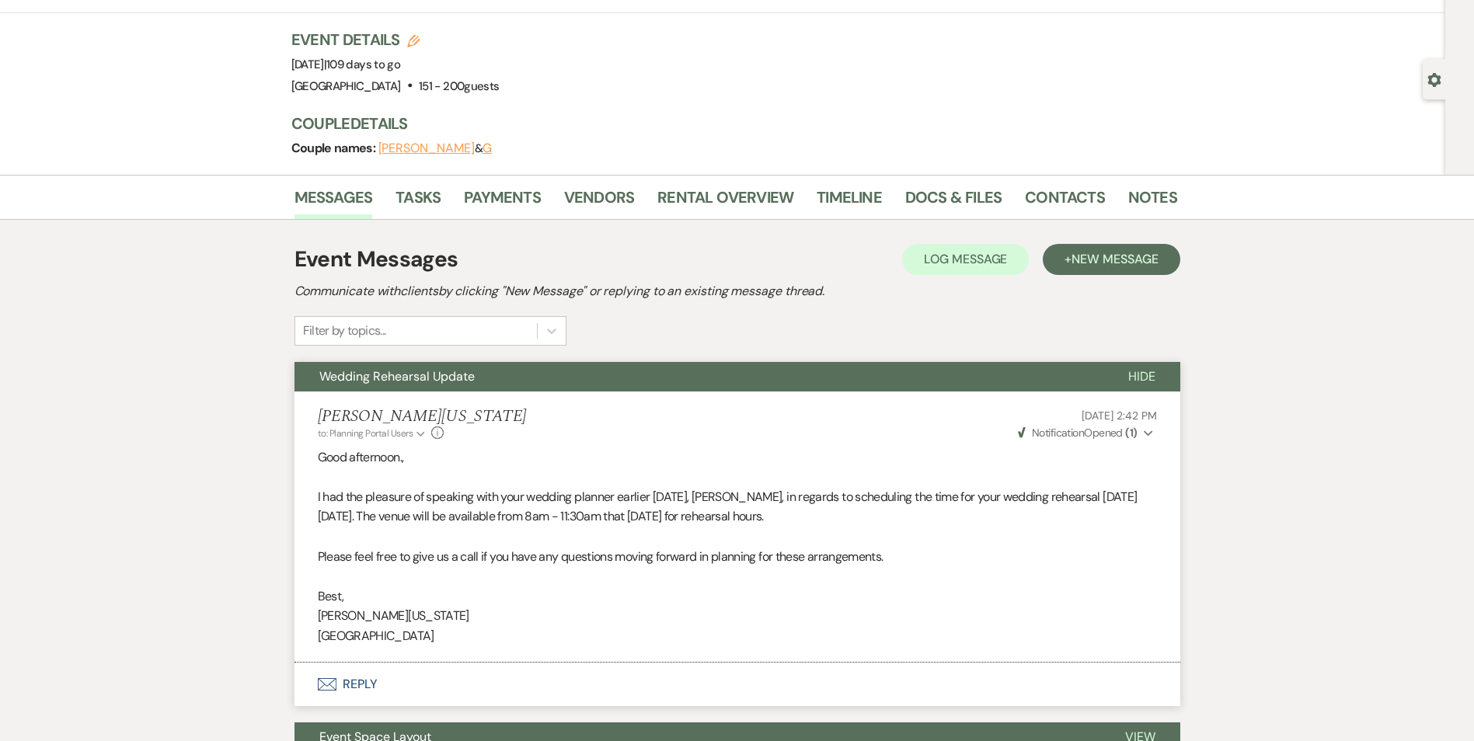
scroll to position [43, 0]
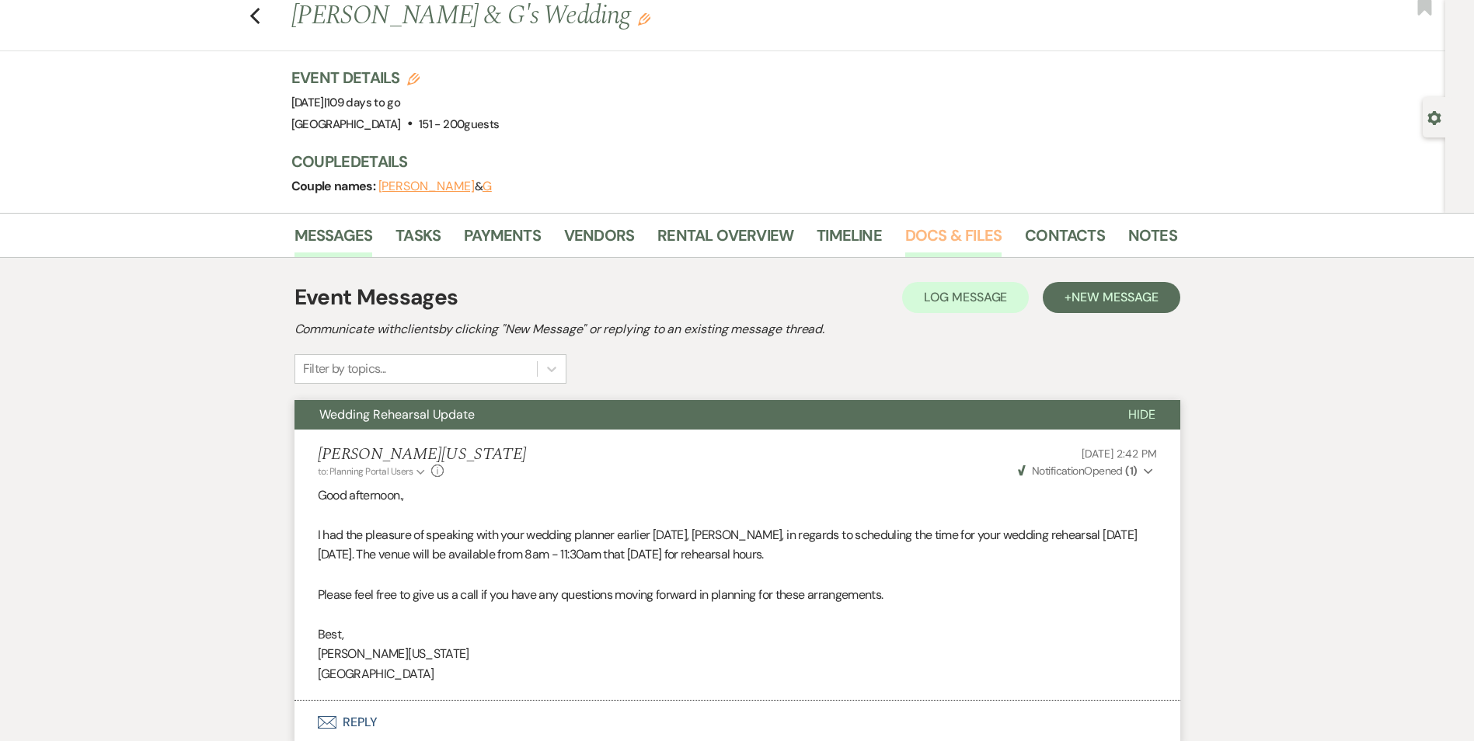
click at [933, 230] on link "Docs & Files" at bounding box center [953, 240] width 96 height 34
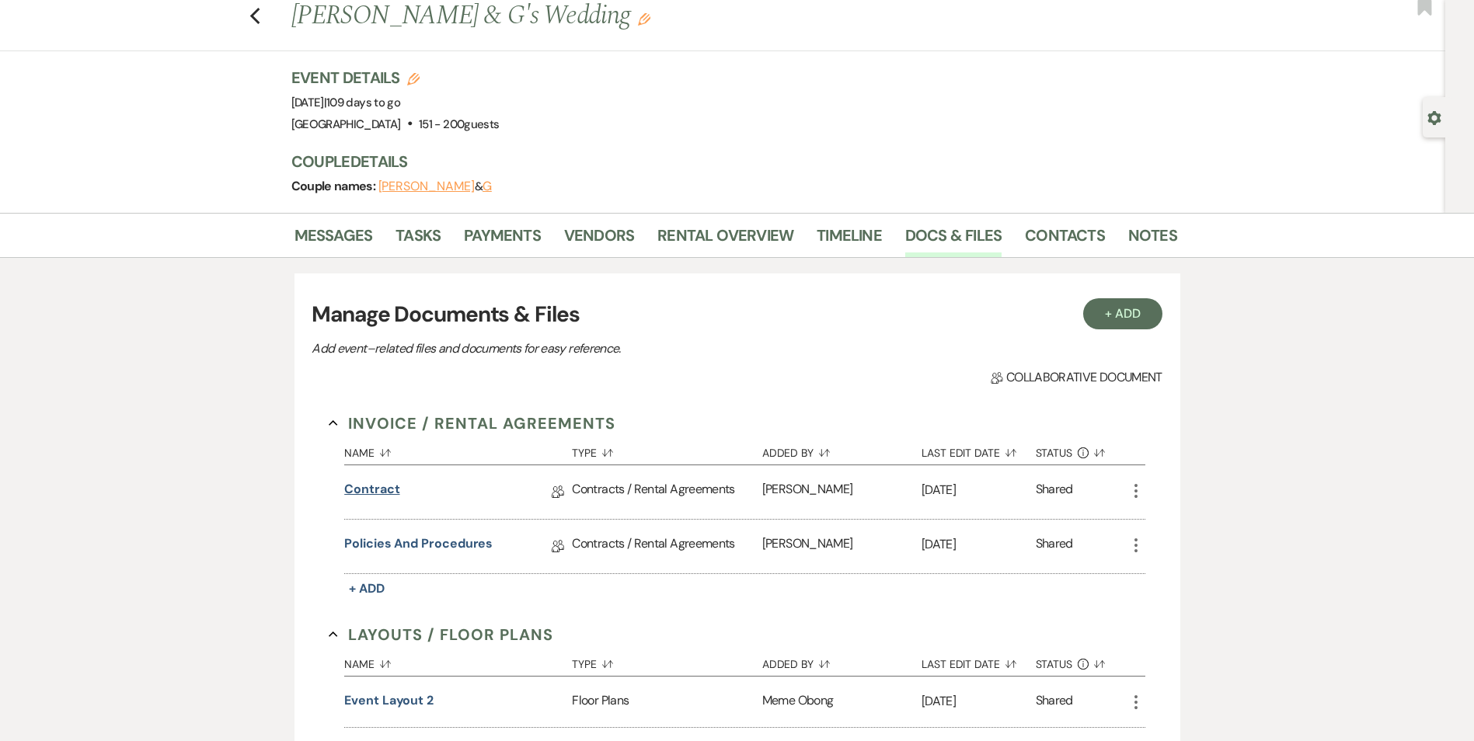
click at [377, 492] on link "Contract" at bounding box center [371, 492] width 55 height 24
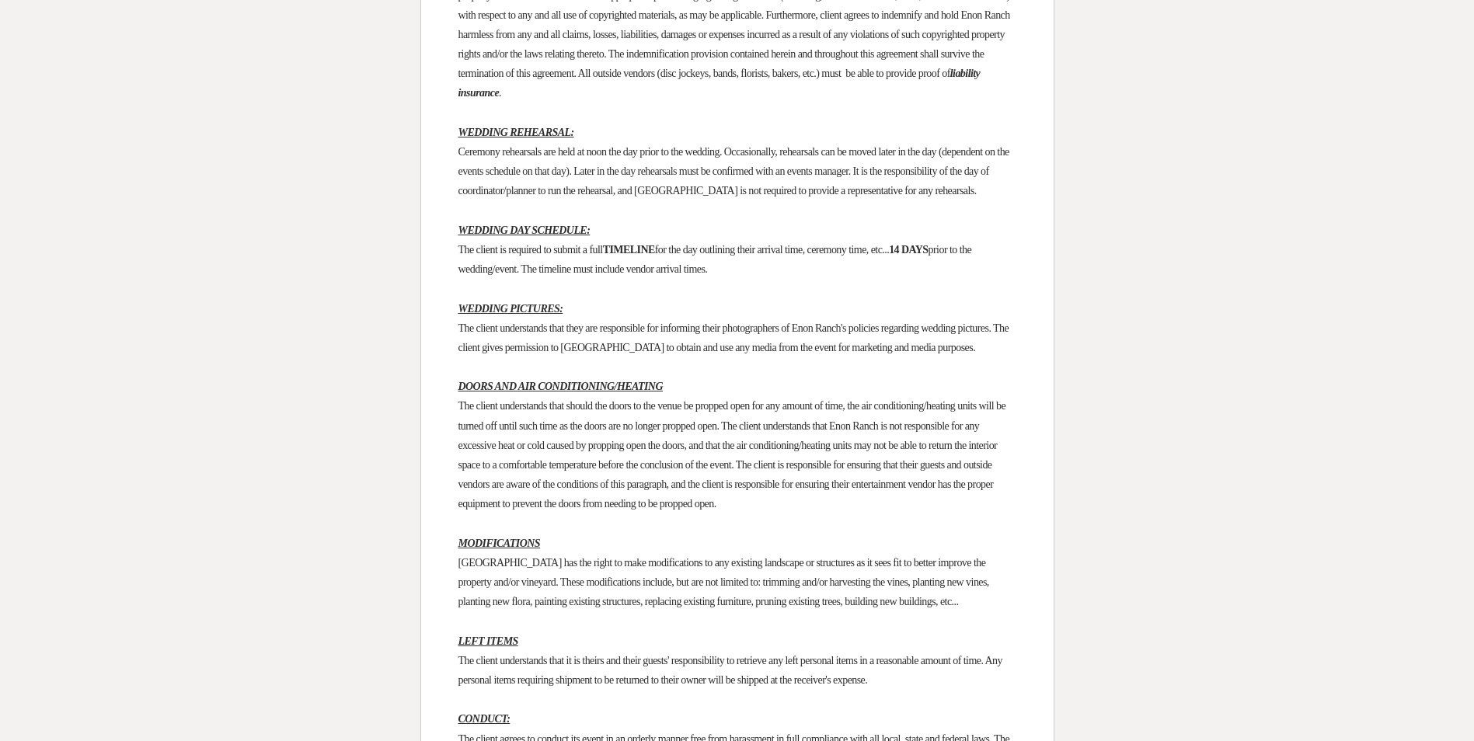
scroll to position [1476, 0]
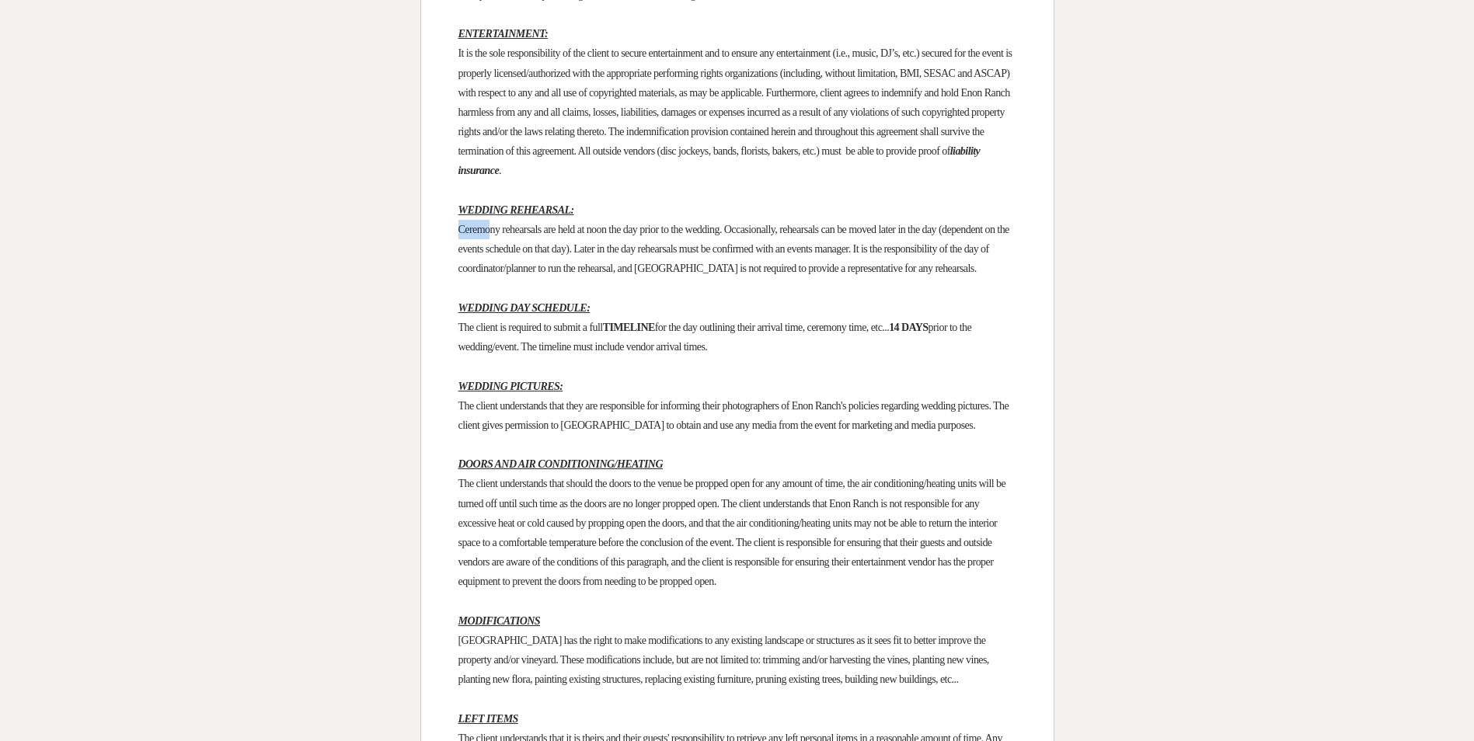
drag, startPoint x: 460, startPoint y: 304, endPoint x: 495, endPoint y: 306, distance: 35.0
click at [495, 274] on span "Ceremony rehearsals are held at noon the day prior to the wedding. Occasionally…" at bounding box center [734, 249] width 553 height 51
drag, startPoint x: 495, startPoint y: 306, endPoint x: 475, endPoint y: 318, distance: 23.3
click at [475, 279] on p "Ceremony rehearsals are held at noon the day prior to the wedding. Occasionally…" at bounding box center [737, 249] width 558 height 59
click at [464, 279] on p "Ceremony rehearsals are held at noon the day prior to the wedding. Occasionally…" at bounding box center [737, 249] width 558 height 59
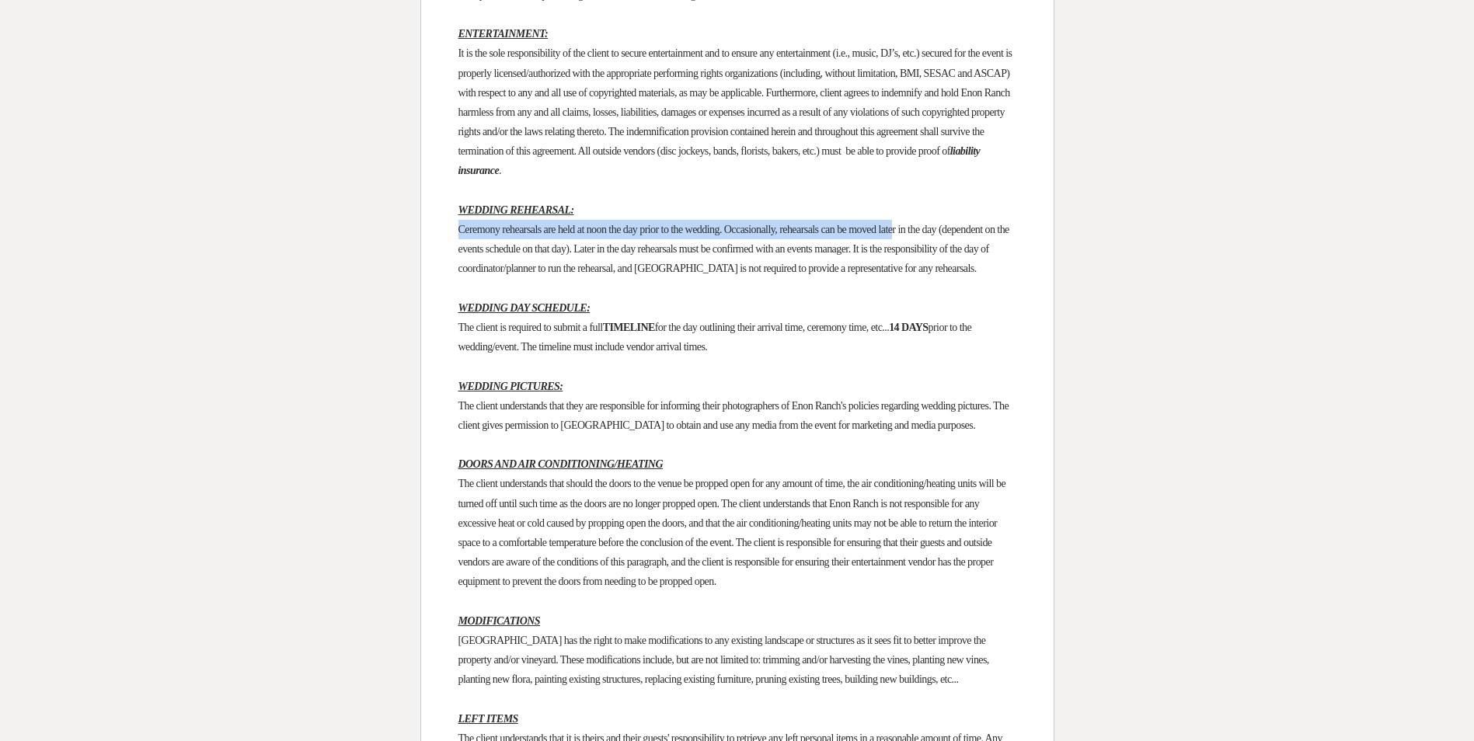
drag, startPoint x: 460, startPoint y: 309, endPoint x: 942, endPoint y: 302, distance: 481.9
click at [942, 274] on span "Ceremony rehearsals are held at noon the day prior to the wedding. Occasionally…" at bounding box center [734, 249] width 553 height 51
drag, startPoint x: 942, startPoint y: 302, endPoint x: 447, endPoint y: 291, distance: 495.1
drag, startPoint x: 451, startPoint y: 308, endPoint x: 750, endPoint y: 316, distance: 298.5
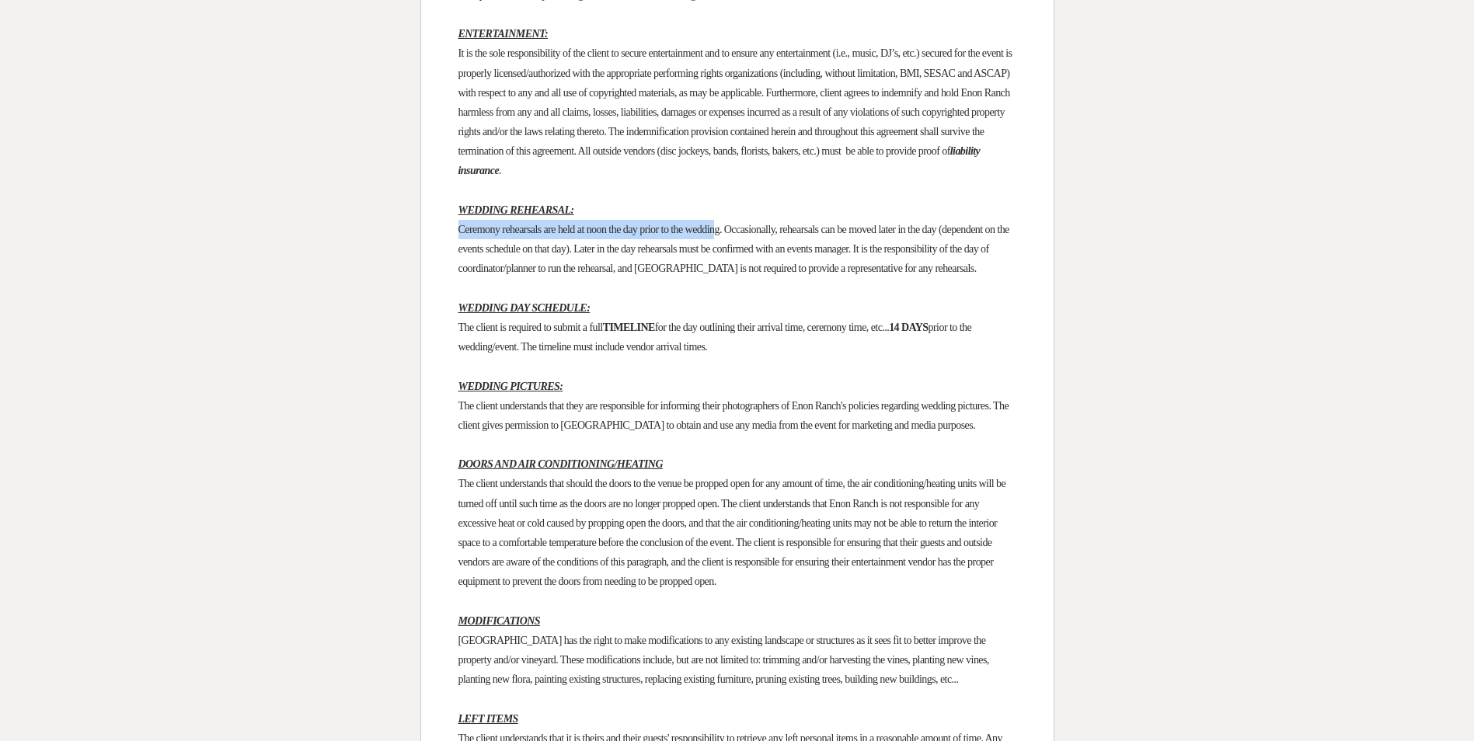
drag, startPoint x: 750, startPoint y: 316, endPoint x: 984, endPoint y: 310, distance: 234.0
click at [985, 274] on span "Ceremony rehearsals are held at noon the day prior to the wedding. Occasionally…" at bounding box center [734, 249] width 553 height 51
click at [529, 274] on span "Ceremony rehearsals are held at noon the day prior to the wedding. Occasionally…" at bounding box center [734, 249] width 553 height 51
drag, startPoint x: 520, startPoint y: 325, endPoint x: 664, endPoint y: 324, distance: 144.5
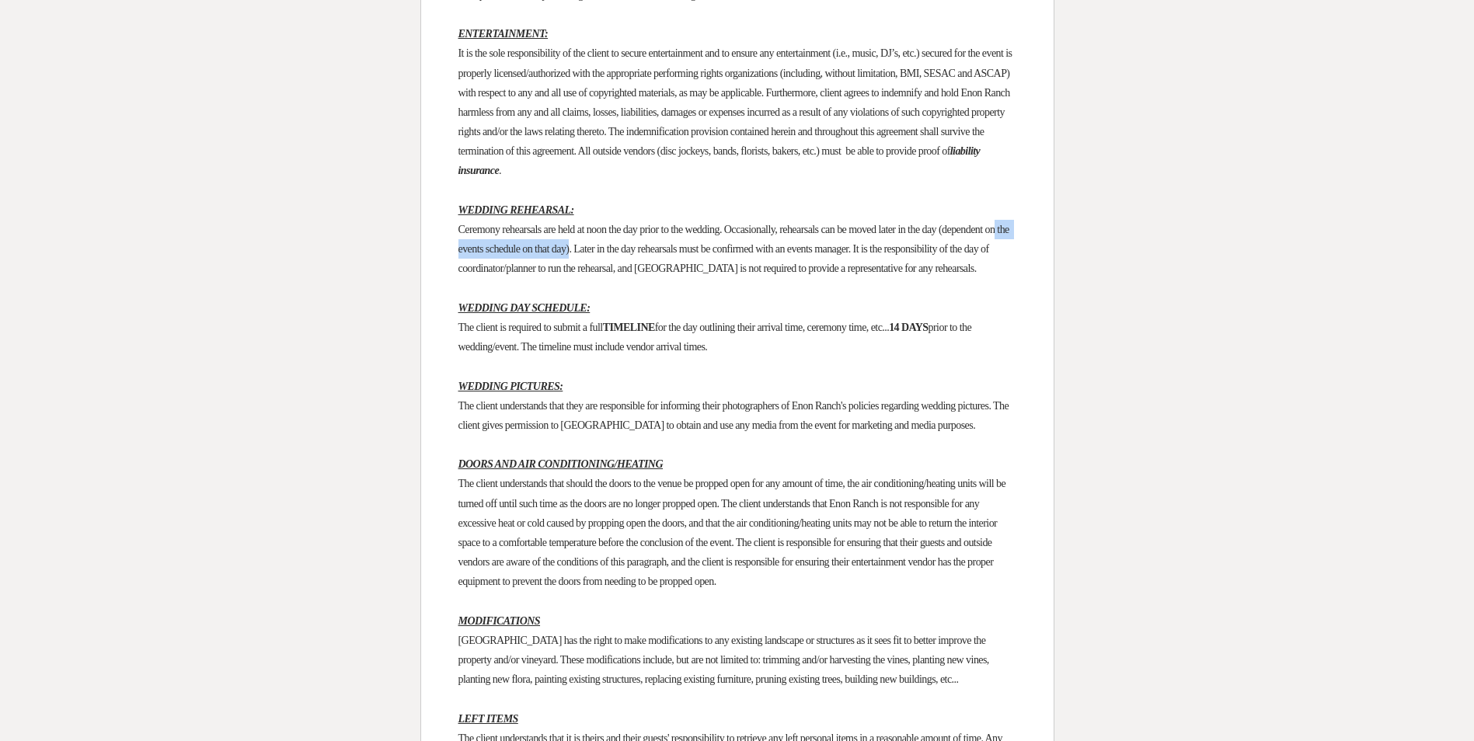
click at [664, 274] on span "Ceremony rehearsals are held at noon the day prior to the wedding. Occasionally…" at bounding box center [734, 249] width 553 height 51
click at [479, 274] on span "Ceremony rehearsals are held at noon the day prior to the wedding. Occasionally…" at bounding box center [734, 249] width 553 height 51
drag, startPoint x: 462, startPoint y: 322, endPoint x: 469, endPoint y: 329, distance: 9.9
click at [469, 274] on span "Ceremony rehearsals are held at noon the day prior to the wedding. Occasionally…" at bounding box center [734, 249] width 553 height 51
click at [466, 279] on p "Ceremony rehearsals are held at noon the day prior to the wedding. Occasionally…" at bounding box center [737, 249] width 558 height 59
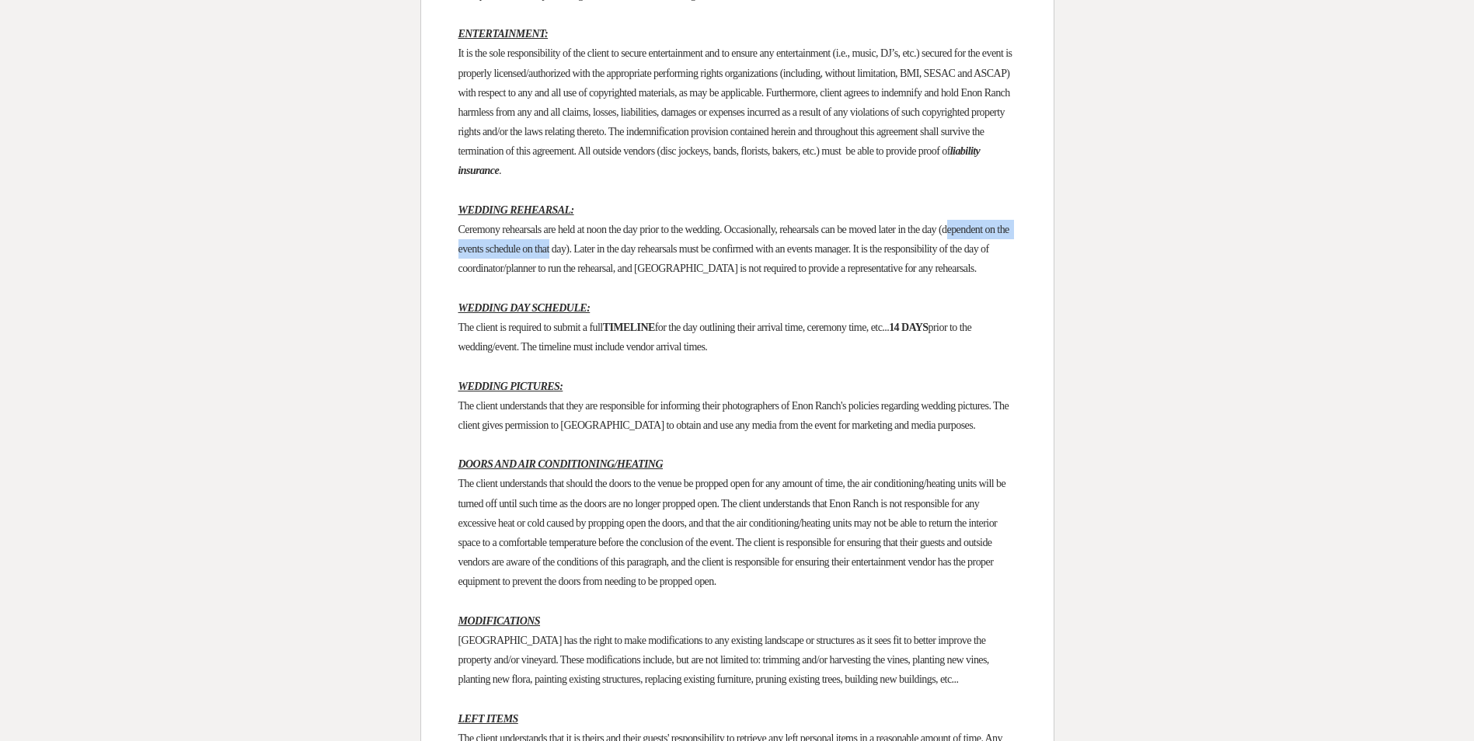
drag, startPoint x: 466, startPoint y: 330, endPoint x: 648, endPoint y: 330, distance: 181.8
click at [647, 274] on span "Ceremony rehearsals are held at noon the day prior to the wedding. Occasionally…" at bounding box center [734, 249] width 553 height 51
drag, startPoint x: 648, startPoint y: 330, endPoint x: 575, endPoint y: 328, distance: 73.1
click at [575, 274] on span "Ceremony rehearsals are held at noon the day prior to the wedding. Occasionally…" at bounding box center [734, 249] width 553 height 51
drag, startPoint x: 575, startPoint y: 328, endPoint x: 466, endPoint y: 319, distance: 109.2
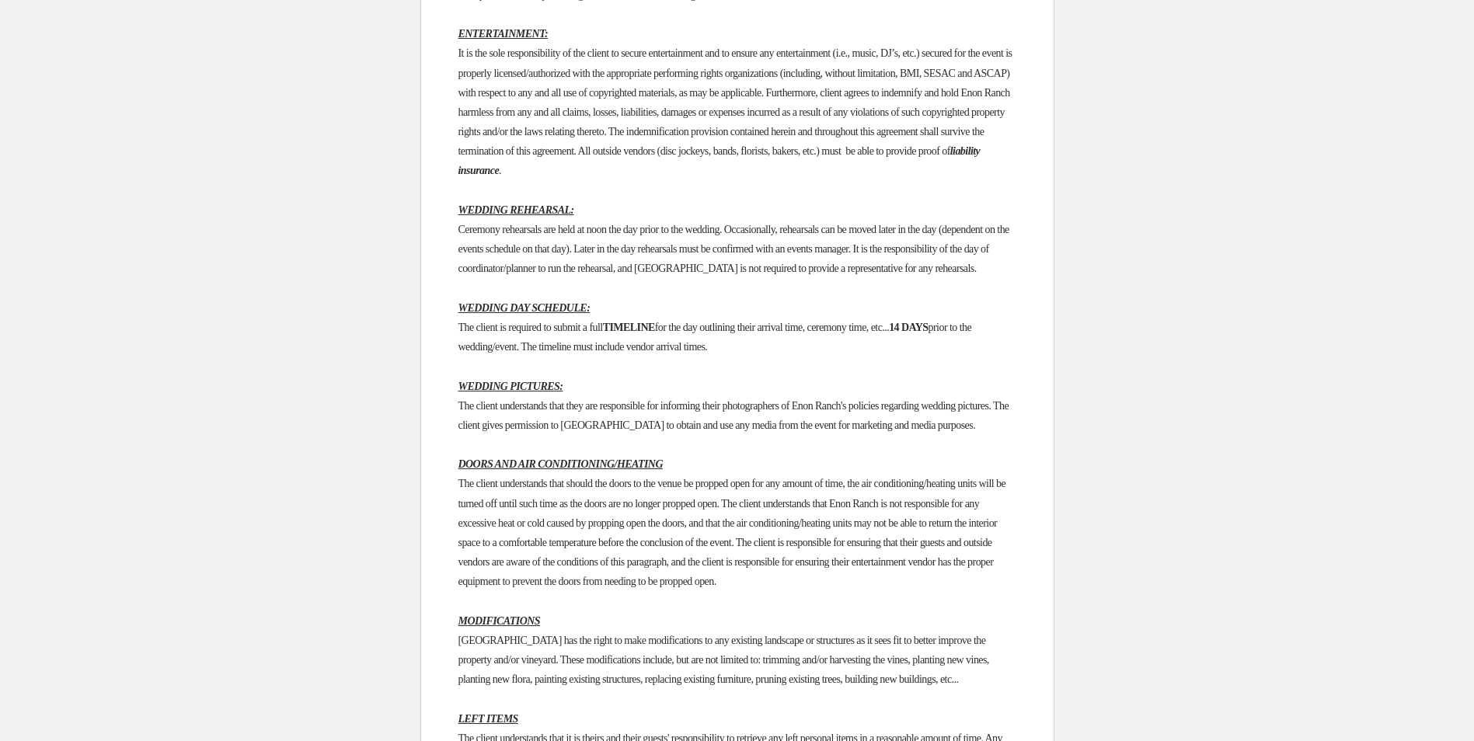
click at [466, 279] on p "Ceremony rehearsals are held at noon the day prior to the wedding. Occasionally…" at bounding box center [737, 249] width 558 height 59
drag, startPoint x: 465, startPoint y: 328, endPoint x: 651, endPoint y: 324, distance: 185.8
click at [651, 274] on span "Ceremony rehearsals are held at noon the day prior to the wedding. Occasionally…" at bounding box center [734, 249] width 553 height 51
drag, startPoint x: 651, startPoint y: 324, endPoint x: 612, endPoint y: 328, distance: 39.0
click at [612, 274] on span "Ceremony rehearsals are held at noon the day prior to the wedding. Occasionally…" at bounding box center [734, 249] width 553 height 51
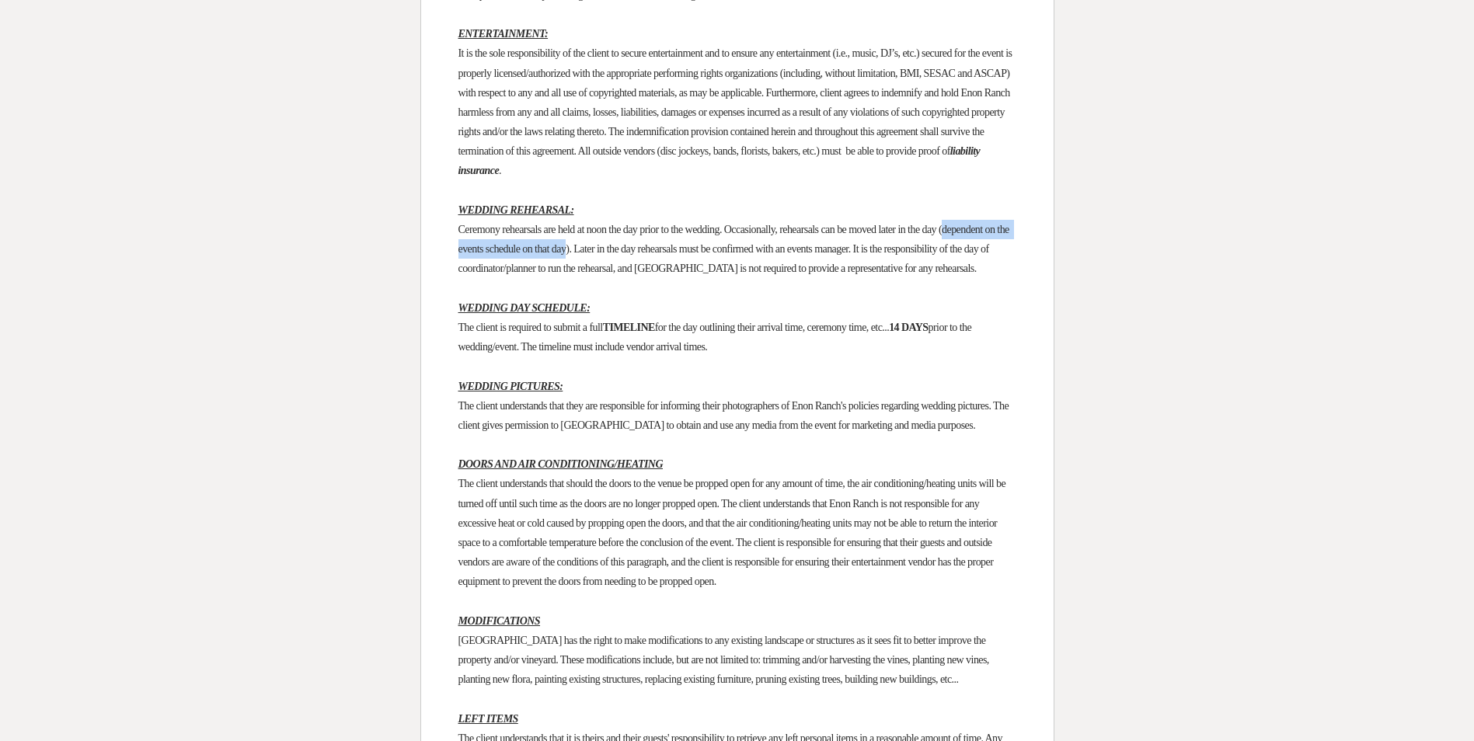
drag, startPoint x: 461, startPoint y: 323, endPoint x: 660, endPoint y: 326, distance: 198.9
click at [660, 274] on span "Ceremony rehearsals are held at noon the day prior to the wedding. Occasionally…" at bounding box center [734, 249] width 553 height 51
drag, startPoint x: 660, startPoint y: 326, endPoint x: 594, endPoint y: 345, distance: 68.9
click at [594, 274] on span "Ceremony rehearsals are held at noon the day prior to the wedding. Occasionally…" at bounding box center [734, 249] width 553 height 51
drag, startPoint x: 461, startPoint y: 325, endPoint x: 666, endPoint y: 333, distance: 205.3
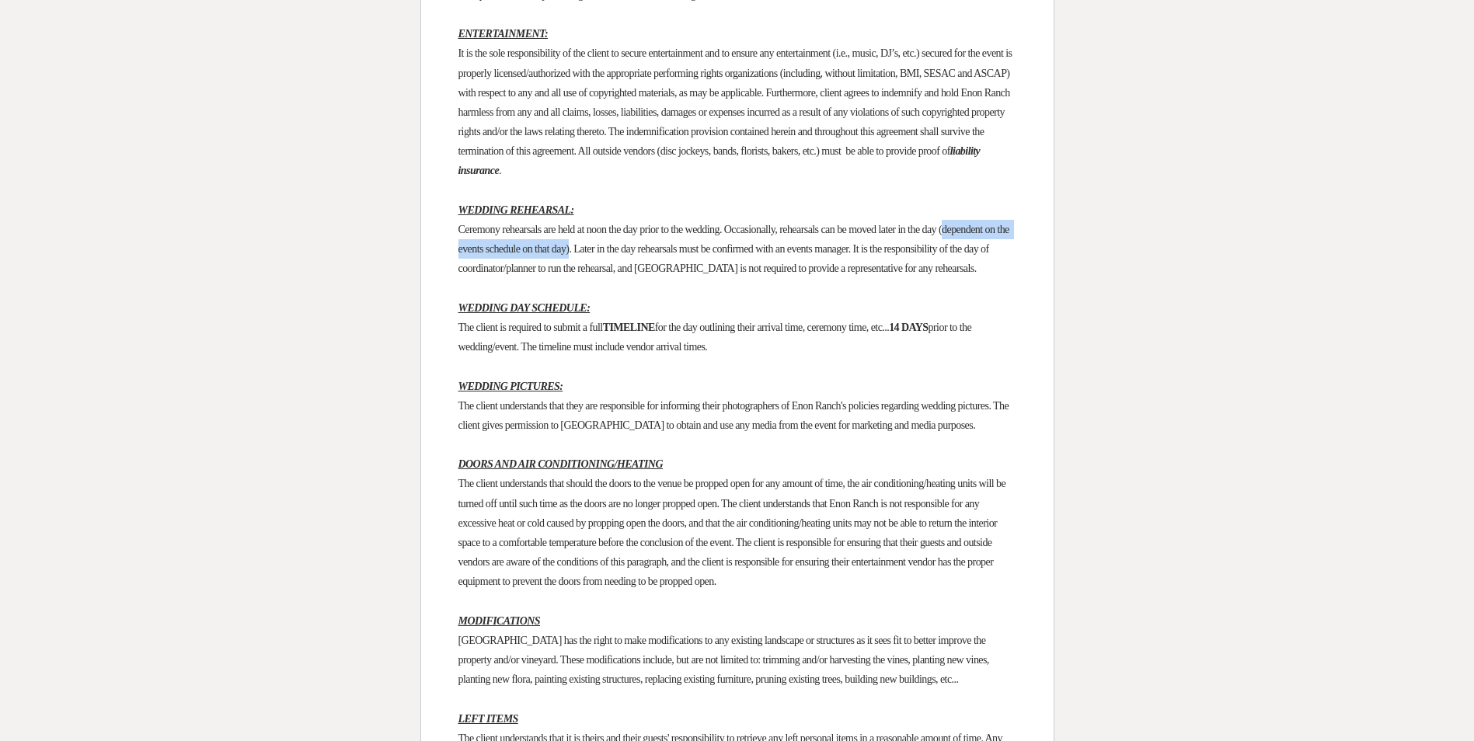
click at [666, 279] on p "Ceremony rehearsals are held at noon the day prior to the wedding. Occasionally…" at bounding box center [737, 249] width 558 height 59
click at [666, 274] on span "Ceremony rehearsals are held at noon the day prior to the wedding. Occasionally…" at bounding box center [734, 249] width 553 height 51
drag, startPoint x: 664, startPoint y: 329, endPoint x: 457, endPoint y: 322, distance: 206.8
drag, startPoint x: 457, startPoint y: 322, endPoint x: 465, endPoint y: 349, distance: 28.3
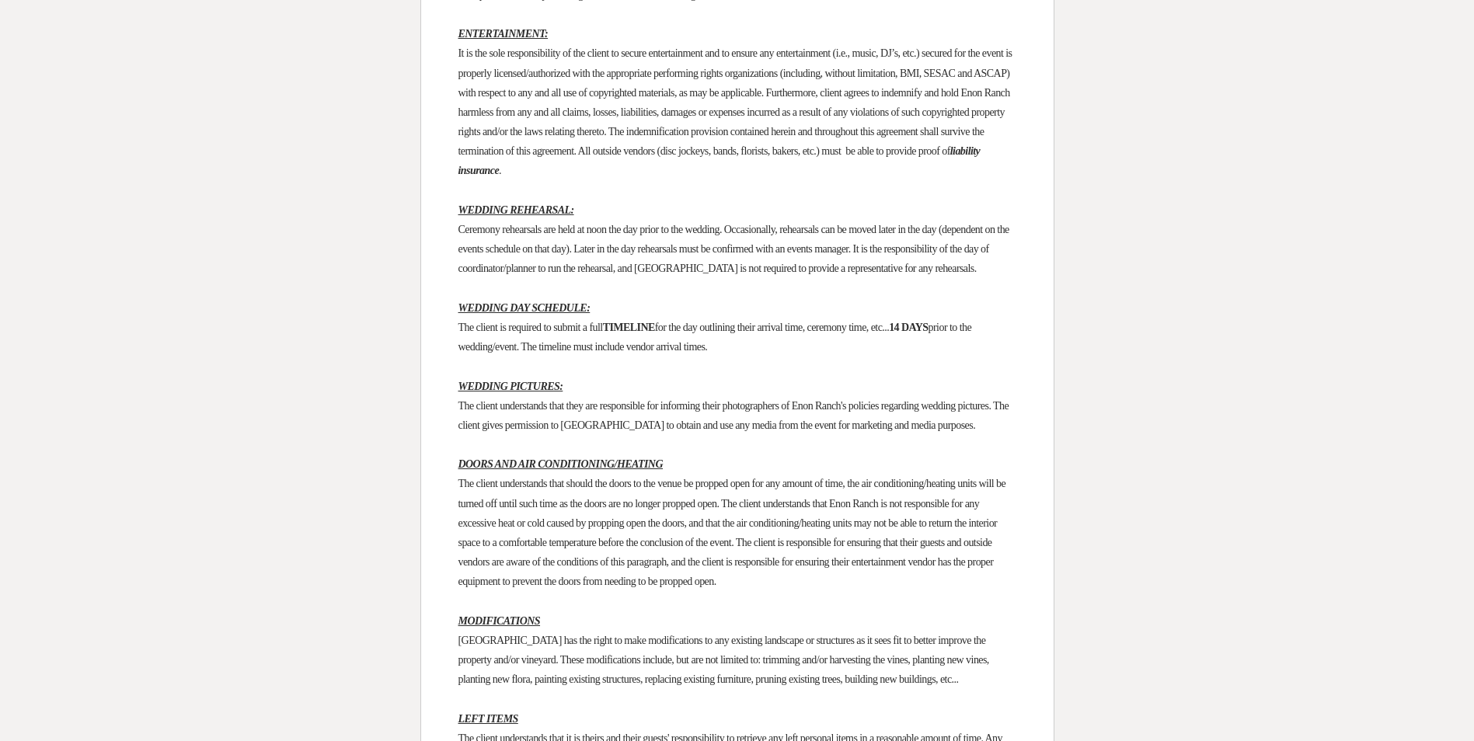
click at [465, 274] on span "Ceremony rehearsals are held at noon the day prior to the wedding. Occasionally…" at bounding box center [734, 249] width 553 height 51
drag, startPoint x: 458, startPoint y: 323, endPoint x: 602, endPoint y: 324, distance: 144.5
click at [605, 274] on span "Ceremony rehearsals are held at noon the day prior to the wedding. Occasionally…" at bounding box center [734, 249] width 553 height 51
drag, startPoint x: 602, startPoint y: 324, endPoint x: 466, endPoint y: 330, distance: 136.1
click at [466, 274] on span "Ceremony rehearsals are held at noon the day prior to the wedding. Occasionally…" at bounding box center [734, 249] width 553 height 51
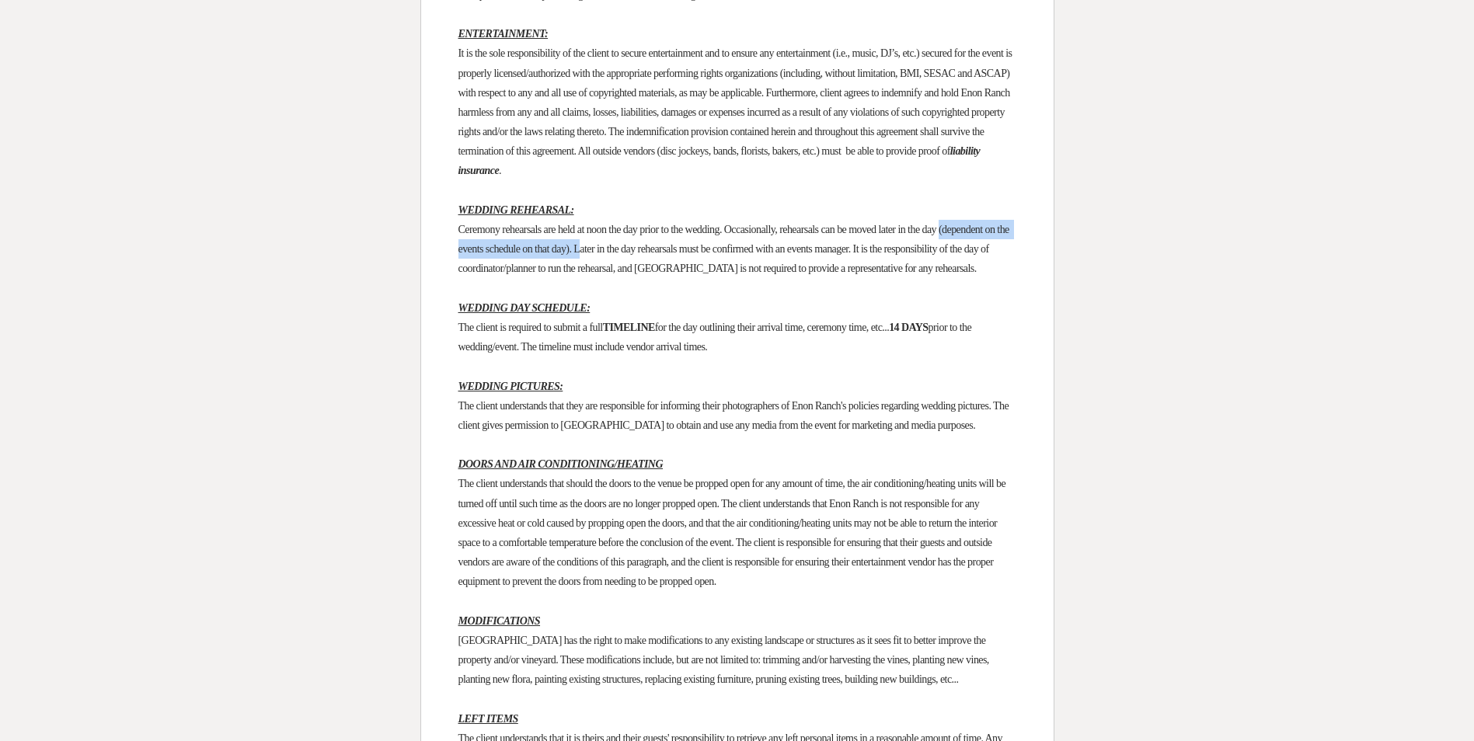
drag, startPoint x: 455, startPoint y: 326, endPoint x: 673, endPoint y: 320, distance: 217.7
drag, startPoint x: 673, startPoint y: 320, endPoint x: 663, endPoint y: 321, distance: 10.1
click at [663, 274] on span "Ceremony rehearsals are held at noon the day prior to the wedding. Occasionally…" at bounding box center [734, 249] width 553 height 51
drag, startPoint x: 668, startPoint y: 327, endPoint x: 421, endPoint y: 326, distance: 247.1
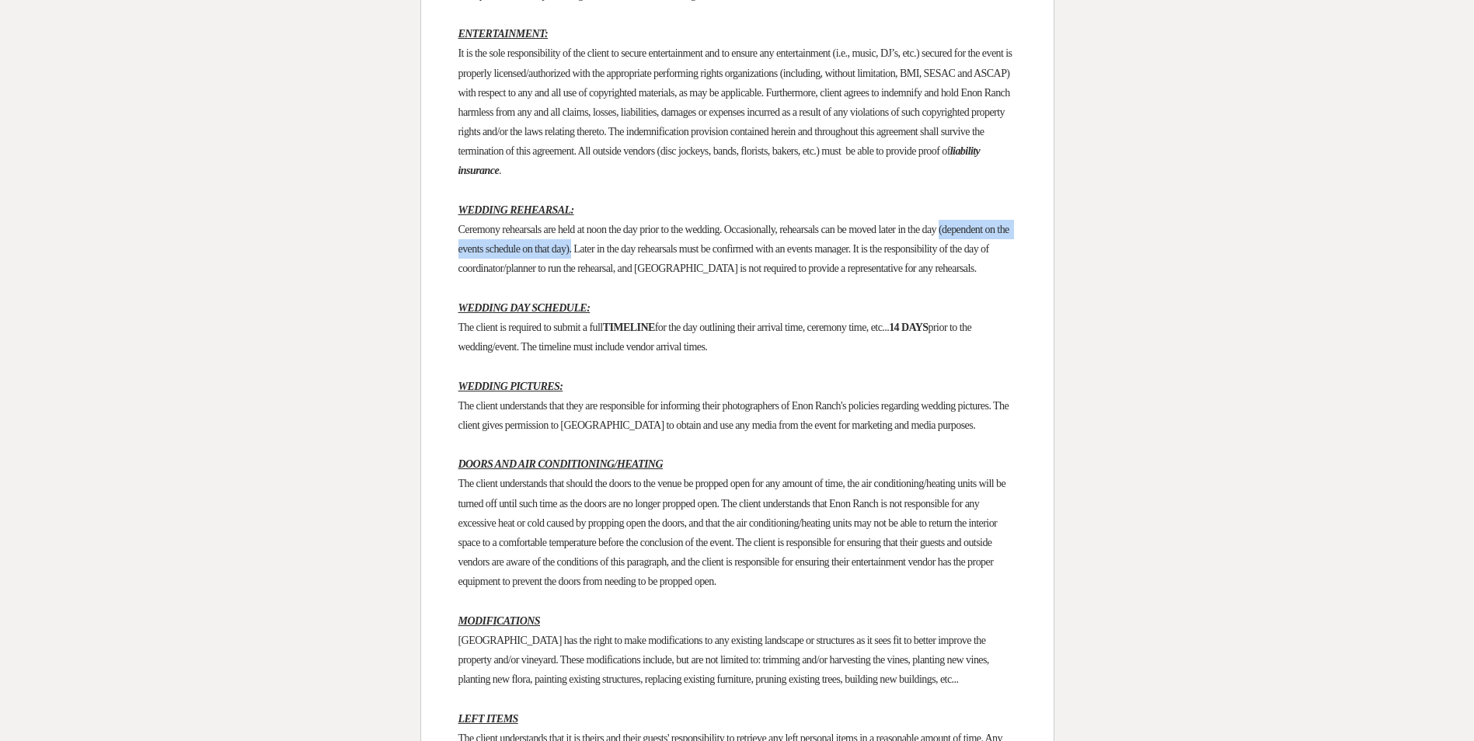
drag, startPoint x: 421, startPoint y: 326, endPoint x: 483, endPoint y: 365, distance: 72.7
click at [483, 274] on span "Ceremony rehearsals are held at noon the day prior to the wedding. Occasionally…" at bounding box center [734, 249] width 553 height 51
click at [464, 279] on p "Ceremony rehearsals are held at noon the day prior to the wedding. Occasionally…" at bounding box center [737, 249] width 558 height 59
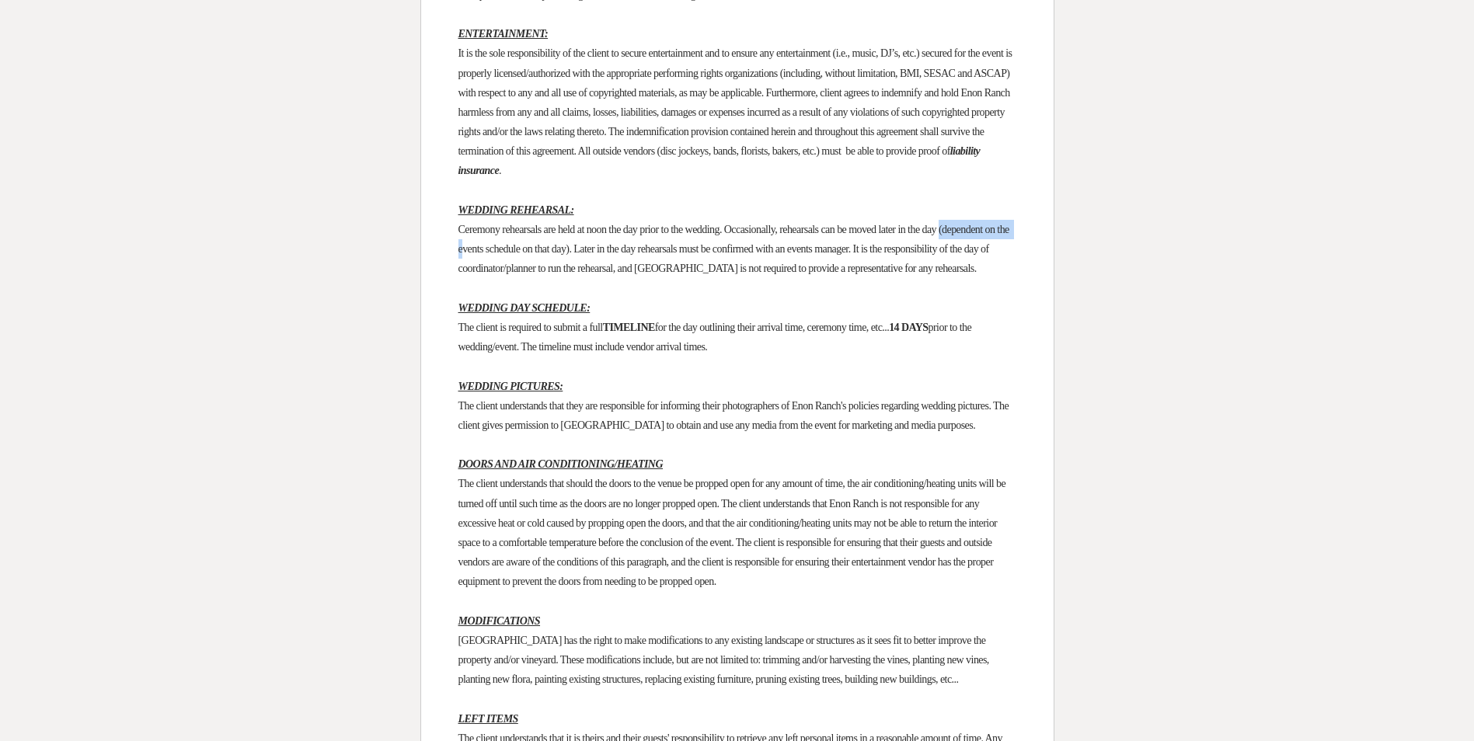
drag, startPoint x: 458, startPoint y: 323, endPoint x: 546, endPoint y: 322, distance: 87.0
click at [546, 274] on span "Ceremony rehearsals are held at noon the day prior to the wedding. Occasionally…" at bounding box center [734, 249] width 553 height 51
drag, startPoint x: 546, startPoint y: 322, endPoint x: 478, endPoint y: 331, distance: 68.1
click at [479, 274] on span "Ceremony rehearsals are held at noon the day prior to the wedding. Occasionally…" at bounding box center [734, 249] width 553 height 51
drag, startPoint x: 457, startPoint y: 329, endPoint x: 668, endPoint y: 325, distance: 210.6
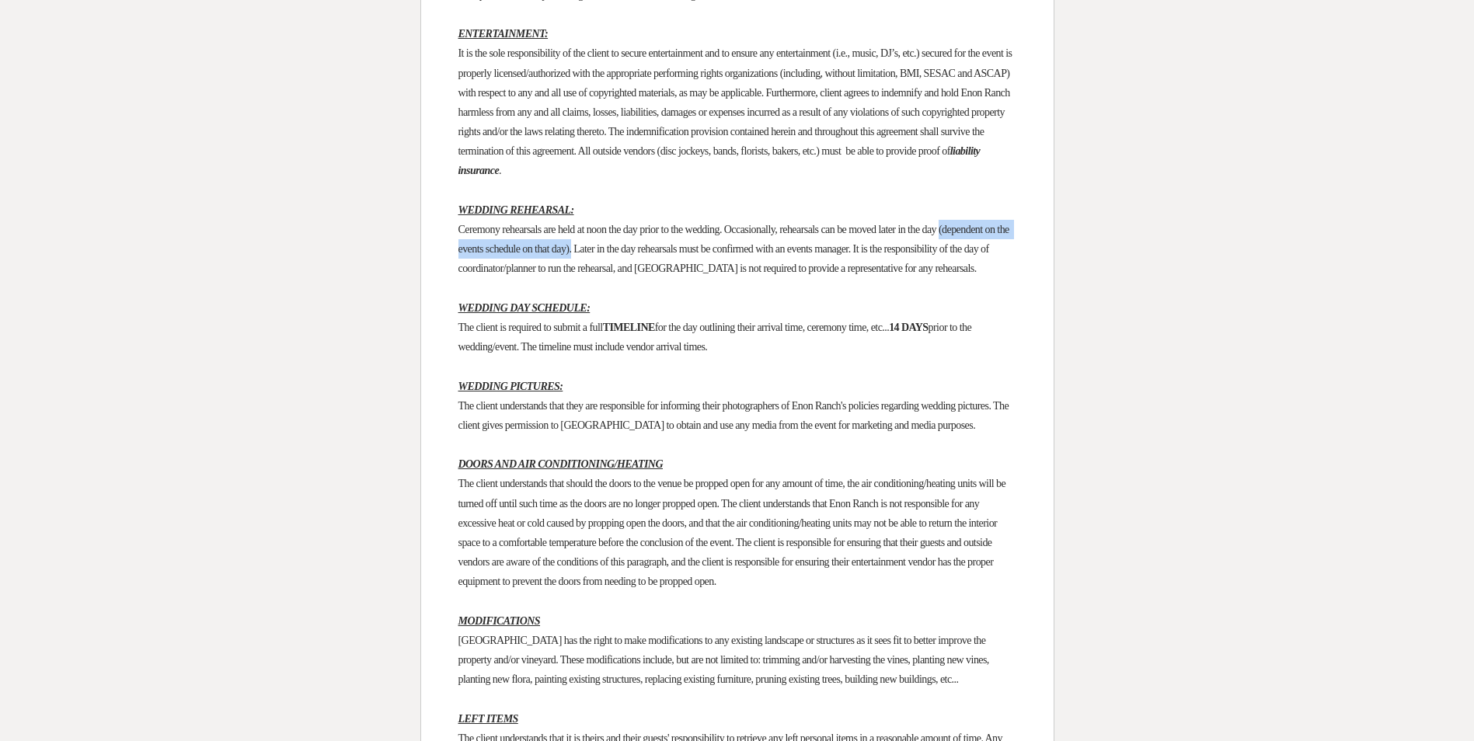
click at [665, 274] on span "Ceremony rehearsals are held at noon the day prior to the wedding. Occasionally…" at bounding box center [734, 249] width 553 height 51
drag, startPoint x: 665, startPoint y: 326, endPoint x: 455, endPoint y: 326, distance: 209.8
click at [462, 274] on span "Ceremony rehearsals are held at noon the day prior to the wedding. Occasionally…" at bounding box center [734, 249] width 553 height 51
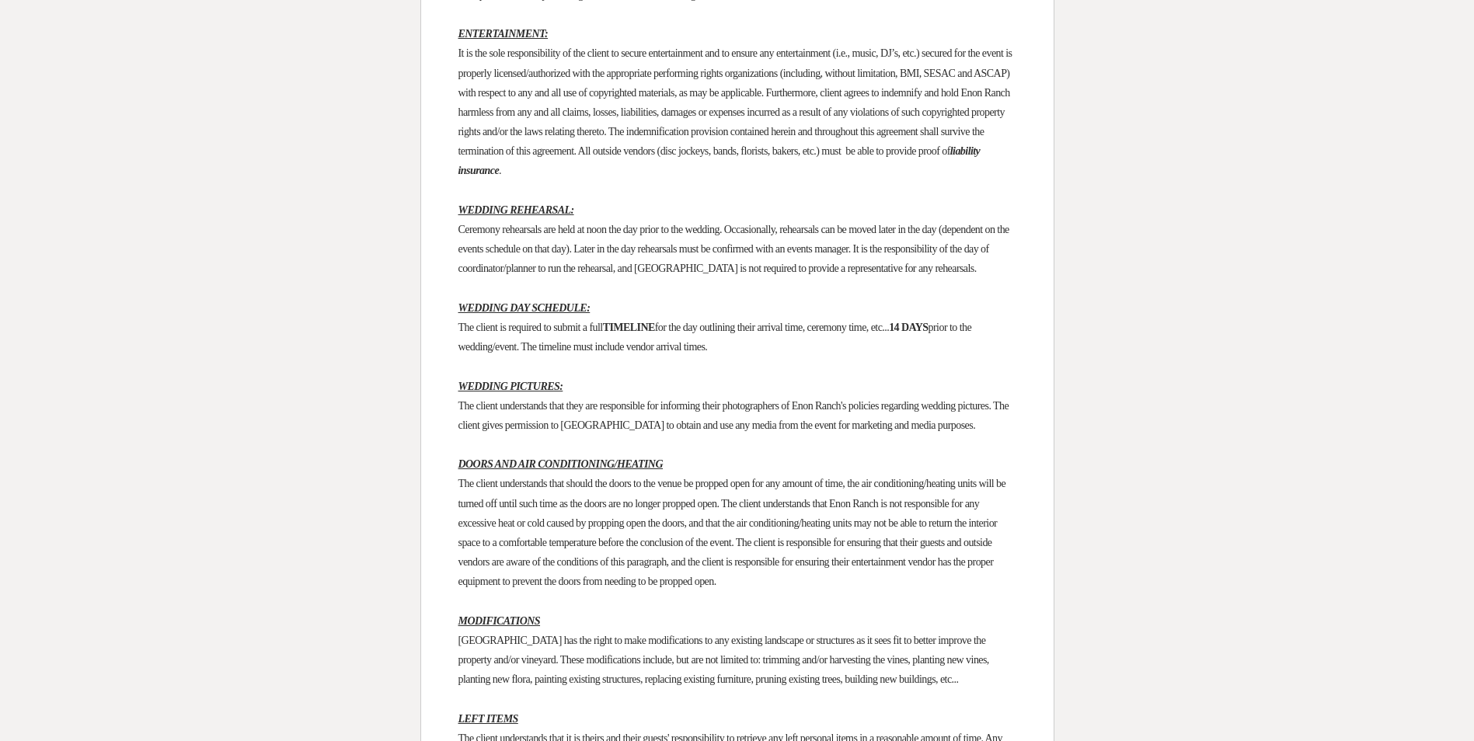
click at [458, 274] on span "Ceremony rehearsals are held at noon the day prior to the wedding. Occasionally…" at bounding box center [734, 249] width 553 height 51
drag, startPoint x: 458, startPoint y: 324, endPoint x: 667, endPoint y: 327, distance: 209.1
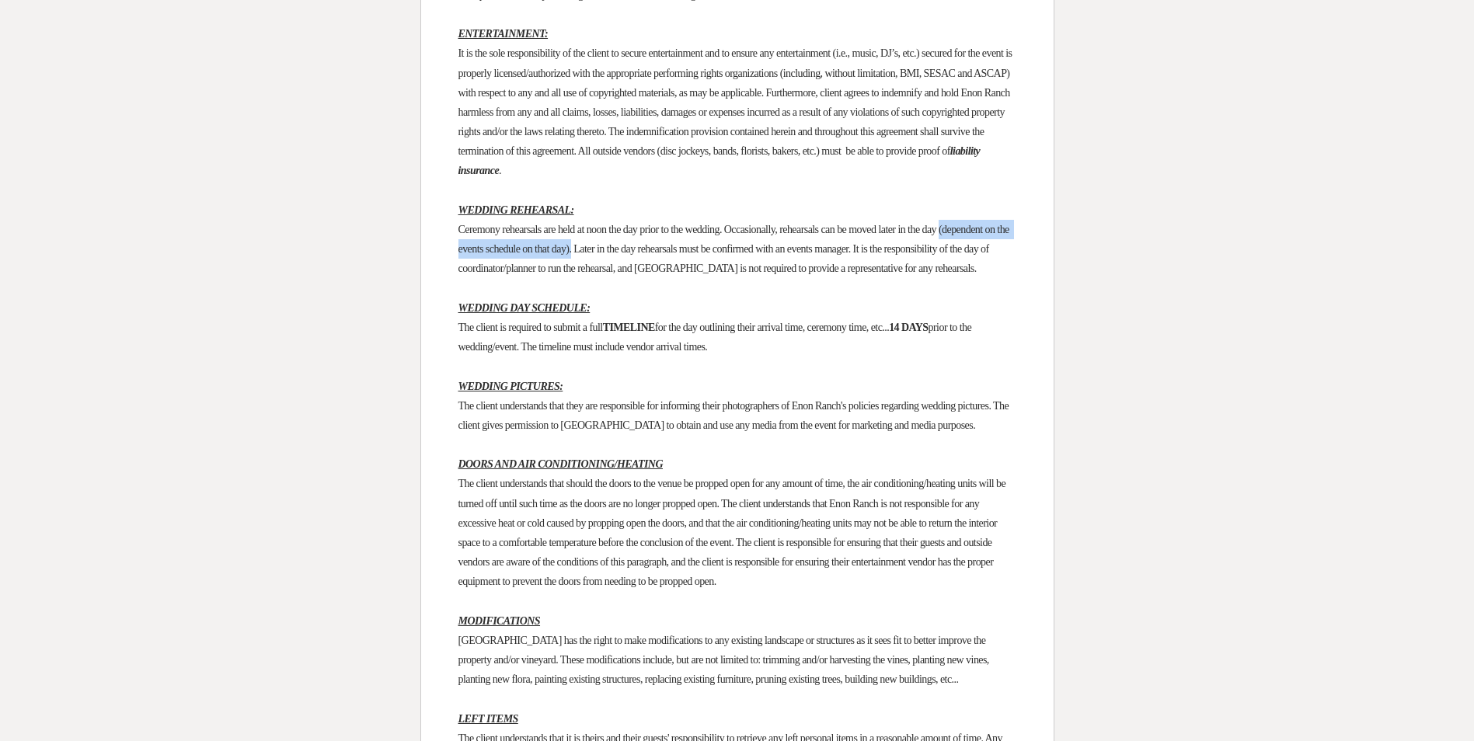
click at [667, 274] on span "Ceremony rehearsals are held at noon the day prior to the wedding. Occasionally…" at bounding box center [734, 249] width 553 height 51
click at [477, 274] on span "Ceremony rehearsals are held at noon the day prior to the wedding. Occasionally…" at bounding box center [734, 249] width 553 height 51
drag, startPoint x: 455, startPoint y: 327, endPoint x: 666, endPoint y: 326, distance: 210.6
drag, startPoint x: 666, startPoint y: 326, endPoint x: 569, endPoint y: 320, distance: 97.3
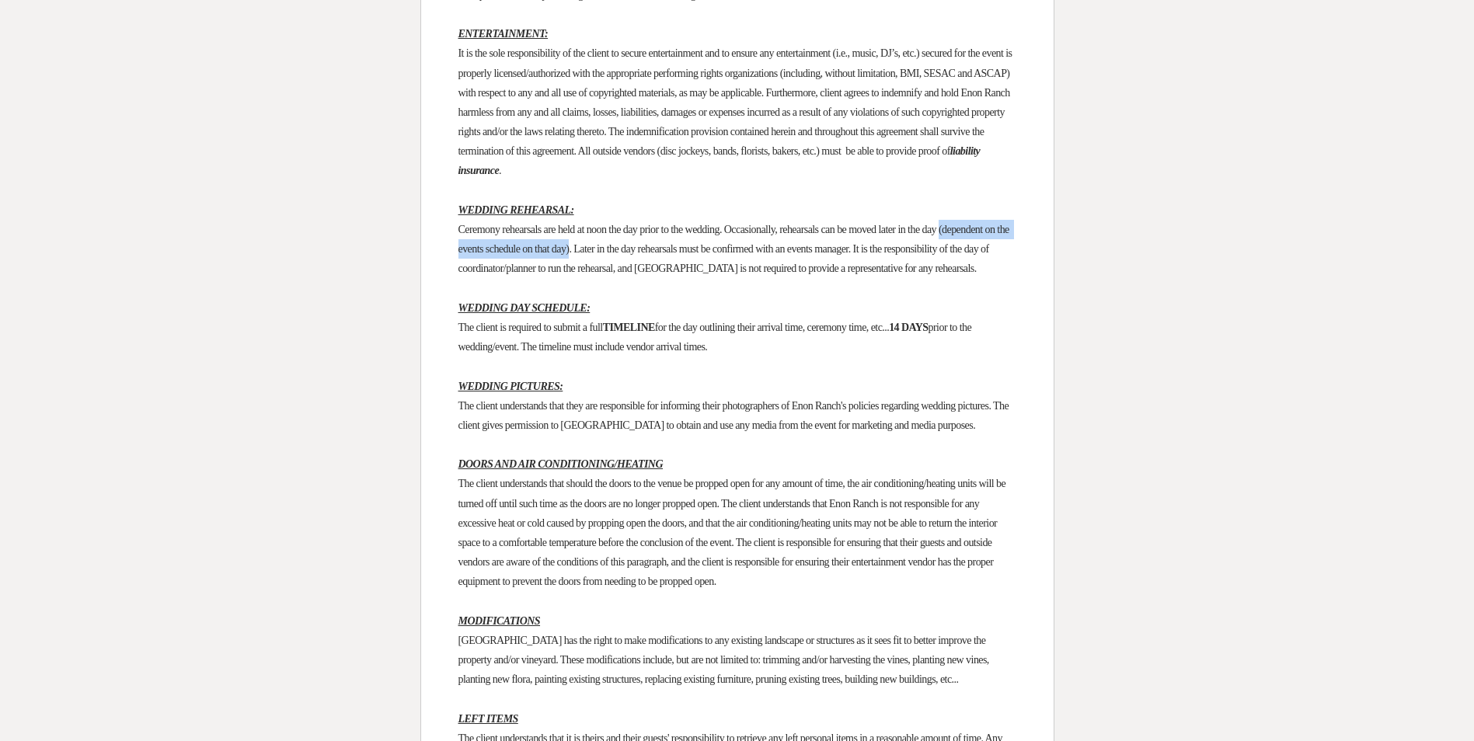
click at [569, 274] on span "Ceremony rehearsals are held at noon the day prior to the wedding. Occasionally…" at bounding box center [734, 249] width 553 height 51
click at [458, 274] on span "Ceremony rehearsals are held at noon the day prior to the wedding. Occasionally…" at bounding box center [734, 249] width 553 height 51
drag, startPoint x: 455, startPoint y: 324, endPoint x: 668, endPoint y: 322, distance: 212.2
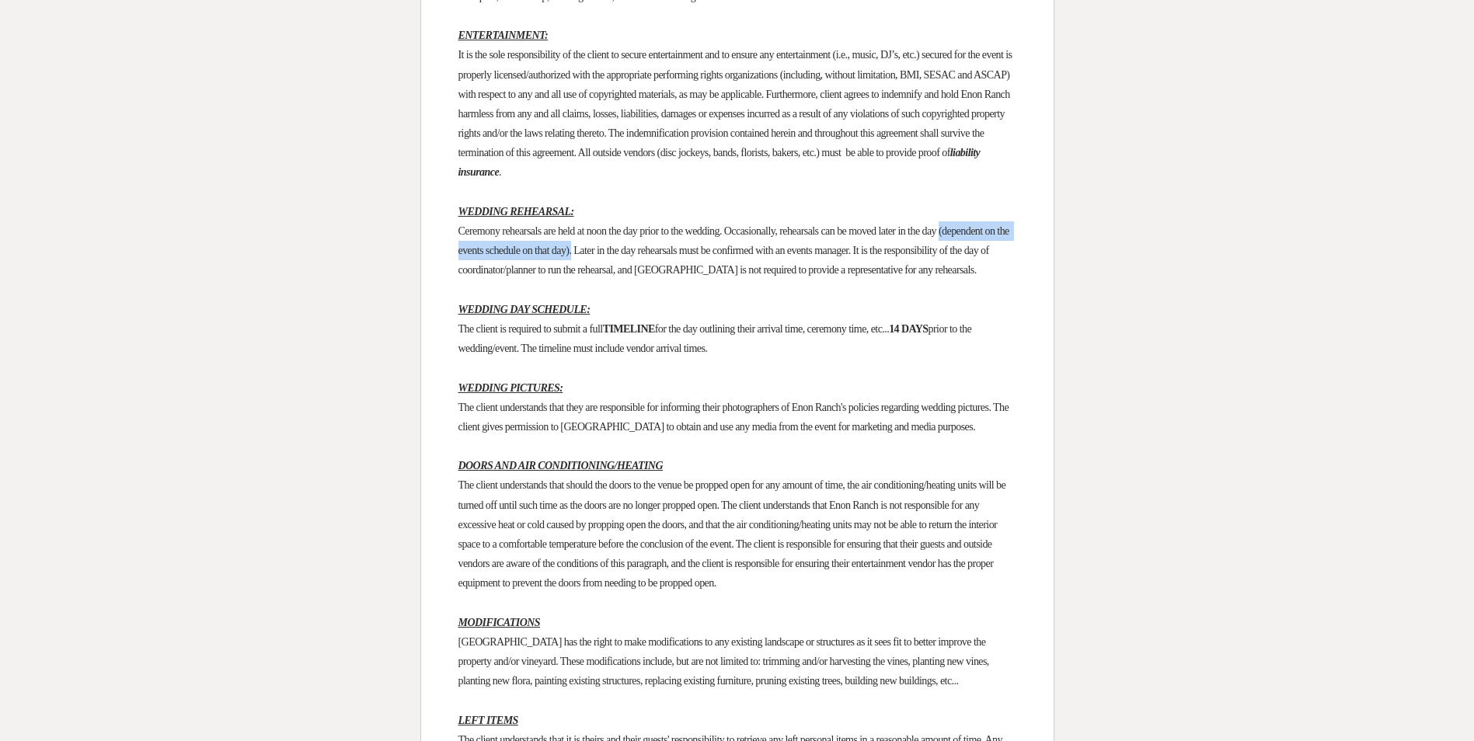
scroll to position [1554, 0]
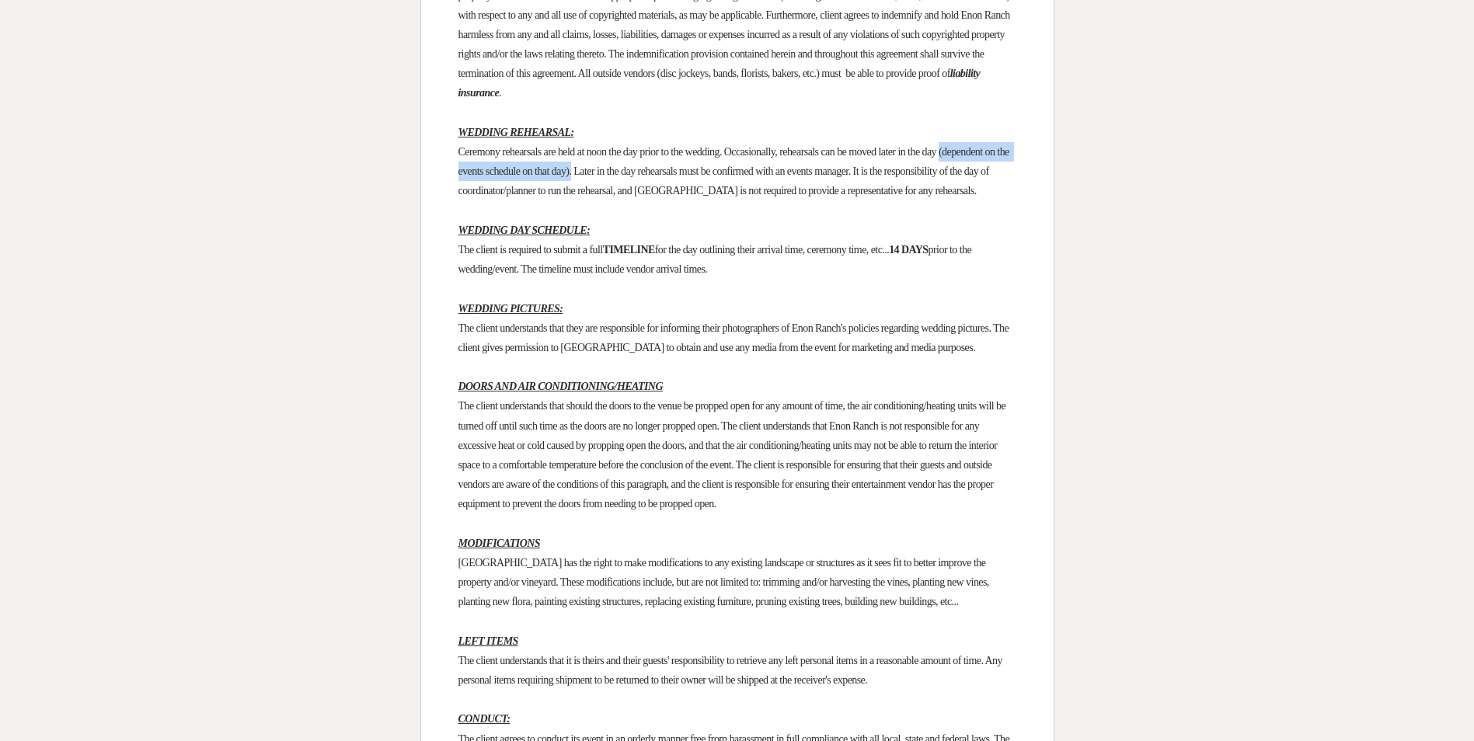
click at [458, 197] on span "Ceremony rehearsals are held at noon the day prior to the wedding. Occasionally…" at bounding box center [734, 171] width 553 height 51
drag, startPoint x: 458, startPoint y: 246, endPoint x: 661, endPoint y: 239, distance: 202.9
click at [661, 201] on p "Ceremony rehearsals are held at noon the day prior to the wedding. Occasionally…" at bounding box center [737, 171] width 558 height 59
click at [474, 201] on p "Ceremony rehearsals are held at noon the day prior to the wedding. Occasionally…" at bounding box center [737, 171] width 558 height 59
drag, startPoint x: 455, startPoint y: 249, endPoint x: 665, endPoint y: 249, distance: 210.6
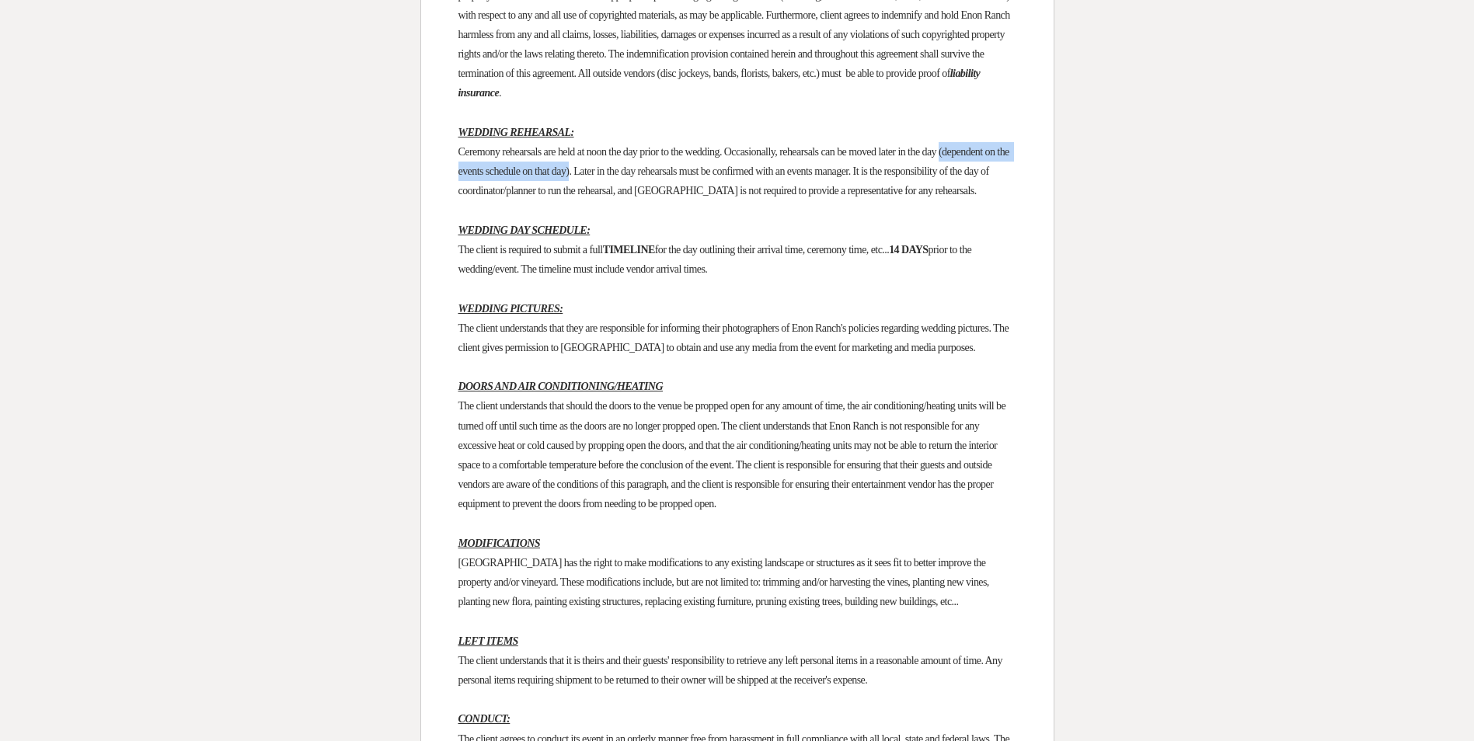
click at [671, 197] on span "Ceremony rehearsals are held at noon the day prior to the wedding. Occasionally…" at bounding box center [734, 171] width 553 height 51
click at [664, 197] on span "Ceremony rehearsals are held at noon the day prior to the wedding. Occasionally…" at bounding box center [734, 171] width 553 height 51
drag, startPoint x: 664, startPoint y: 247, endPoint x: 459, endPoint y: 243, distance: 205.2
click at [459, 197] on span "Ceremony rehearsals are held at noon the day prior to the wedding. Occasionally…" at bounding box center [734, 171] width 553 height 51
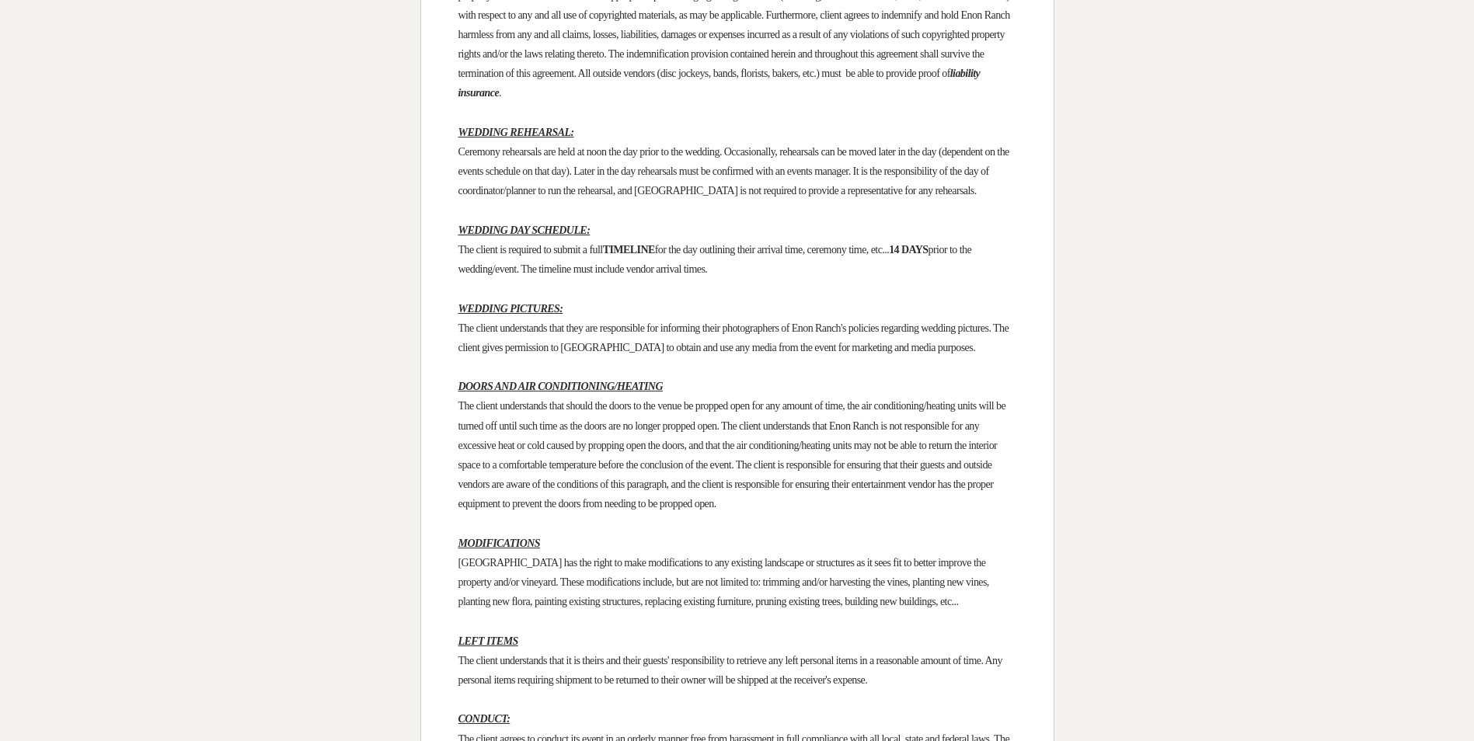
drag, startPoint x: 459, startPoint y: 243, endPoint x: 464, endPoint y: 267, distance: 24.5
click at [464, 197] on span "Ceremony rehearsals are held at noon the day prior to the wedding. Occasionally…" at bounding box center [734, 171] width 553 height 51
drag, startPoint x: 456, startPoint y: 249, endPoint x: 661, endPoint y: 256, distance: 205.2
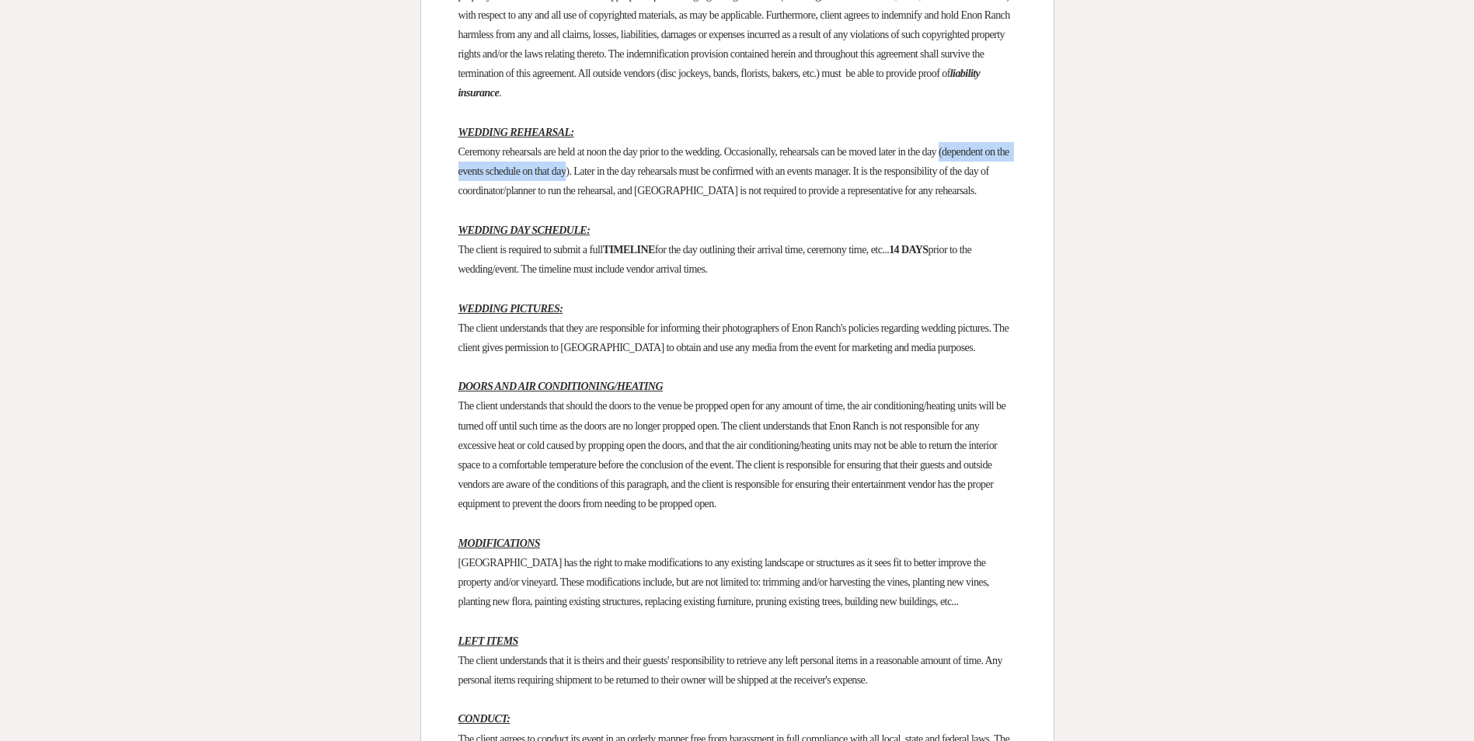
click at [664, 197] on span "Ceremony rehearsals are held at noon the day prior to the wedding. Occasionally…" at bounding box center [734, 171] width 553 height 51
drag, startPoint x: 664, startPoint y: 250, endPoint x: 453, endPoint y: 248, distance: 211.4
click at [683, 197] on span "Ceremony rehearsals are held at noon the day prior to the wedding. Occasionally…" at bounding box center [734, 171] width 553 height 51
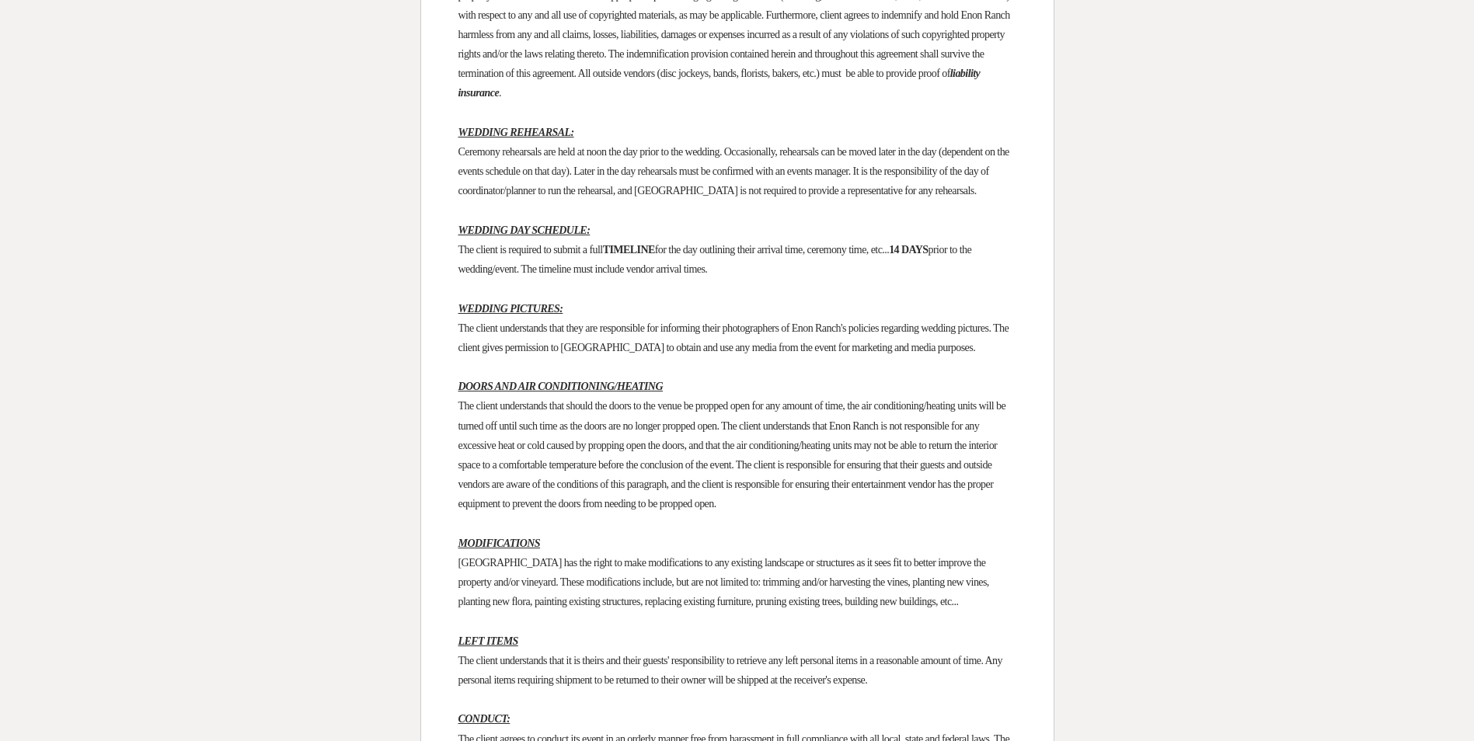
drag, startPoint x: 683, startPoint y: 249, endPoint x: 662, endPoint y: 246, distance: 21.2
click at [662, 197] on span "Ceremony rehearsals are held at noon the day prior to the wedding. Occasionally…" at bounding box center [734, 171] width 553 height 51
drag, startPoint x: 666, startPoint y: 250, endPoint x: 457, endPoint y: 253, distance: 209.1
click at [458, 197] on span "Ceremony rehearsals are held at noon the day prior to the wedding. Occasionally…" at bounding box center [734, 171] width 553 height 51
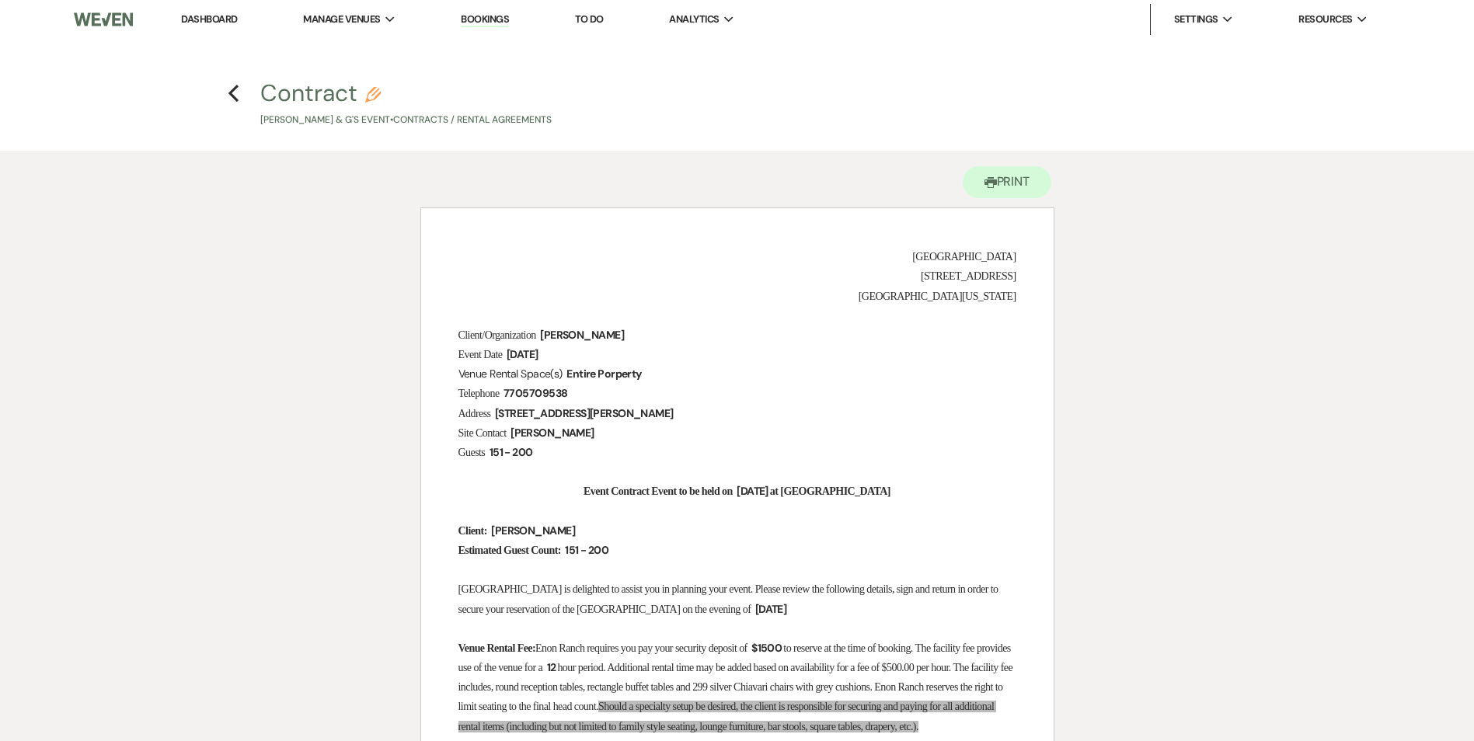
scroll to position [0, 0]
click at [995, 187] on button "Printer Print" at bounding box center [1007, 183] width 89 height 32
click at [366, 49] on li "[GEOGRAPHIC_DATA]" at bounding box center [382, 52] width 140 height 16
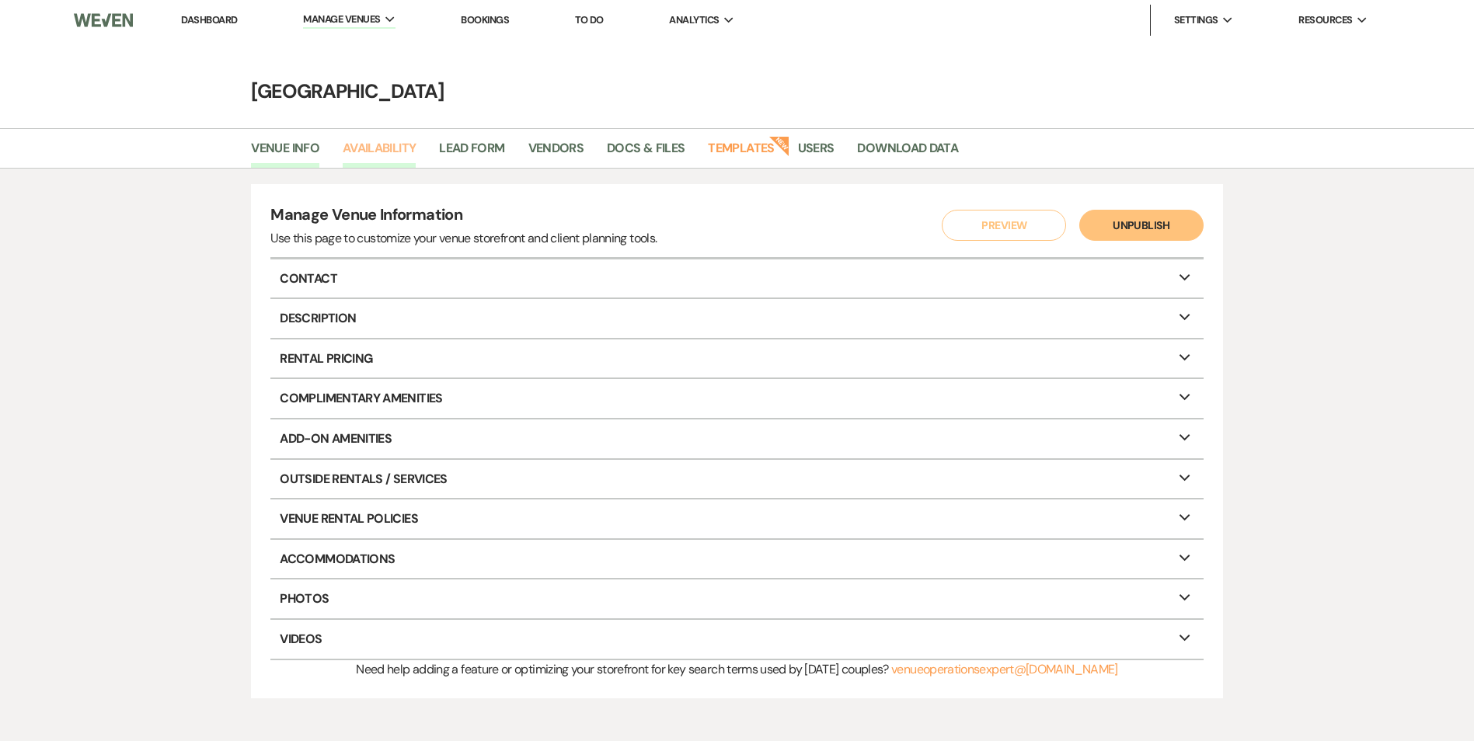
click at [383, 141] on link "Availability" at bounding box center [379, 153] width 73 height 30
select select "2"
select select "2026"
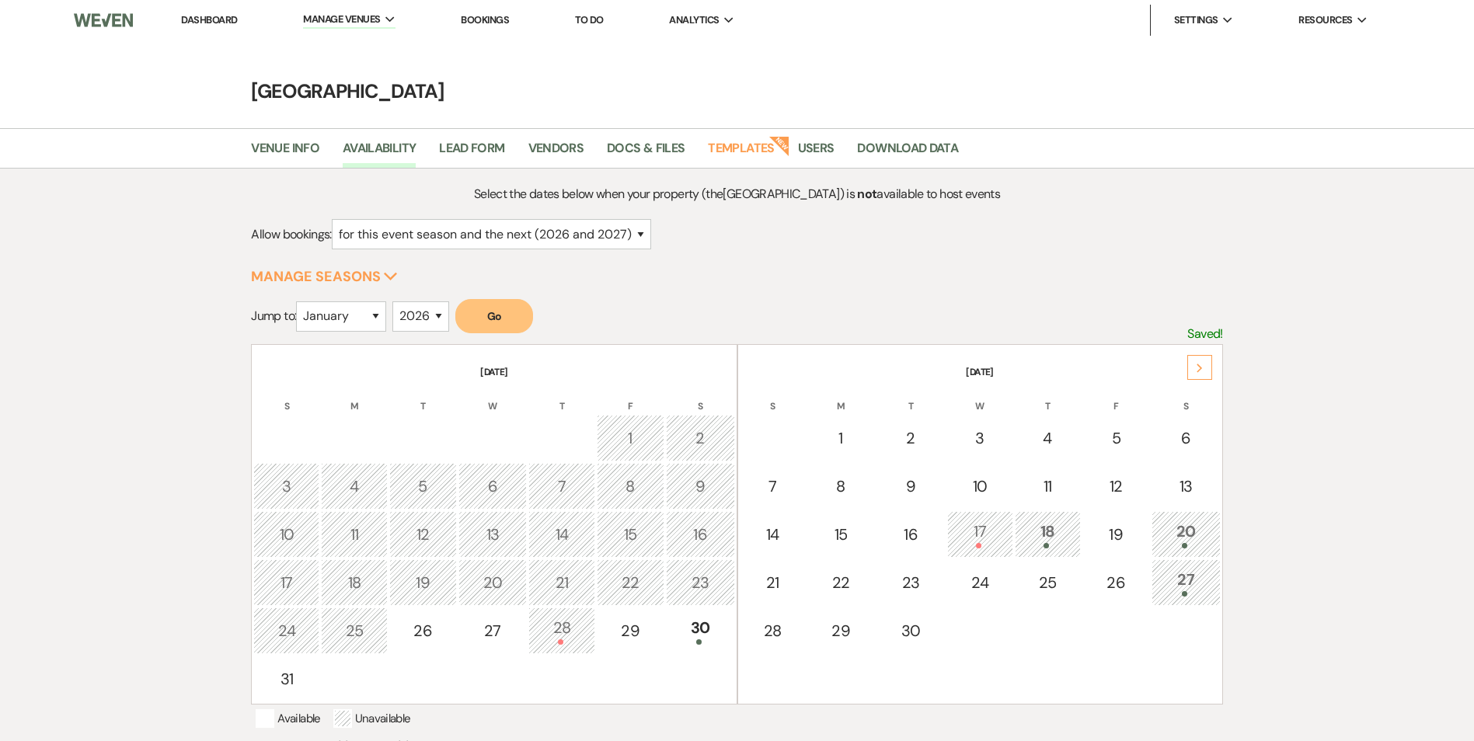
click at [1187, 368] on div "Next" at bounding box center [1199, 367] width 25 height 25
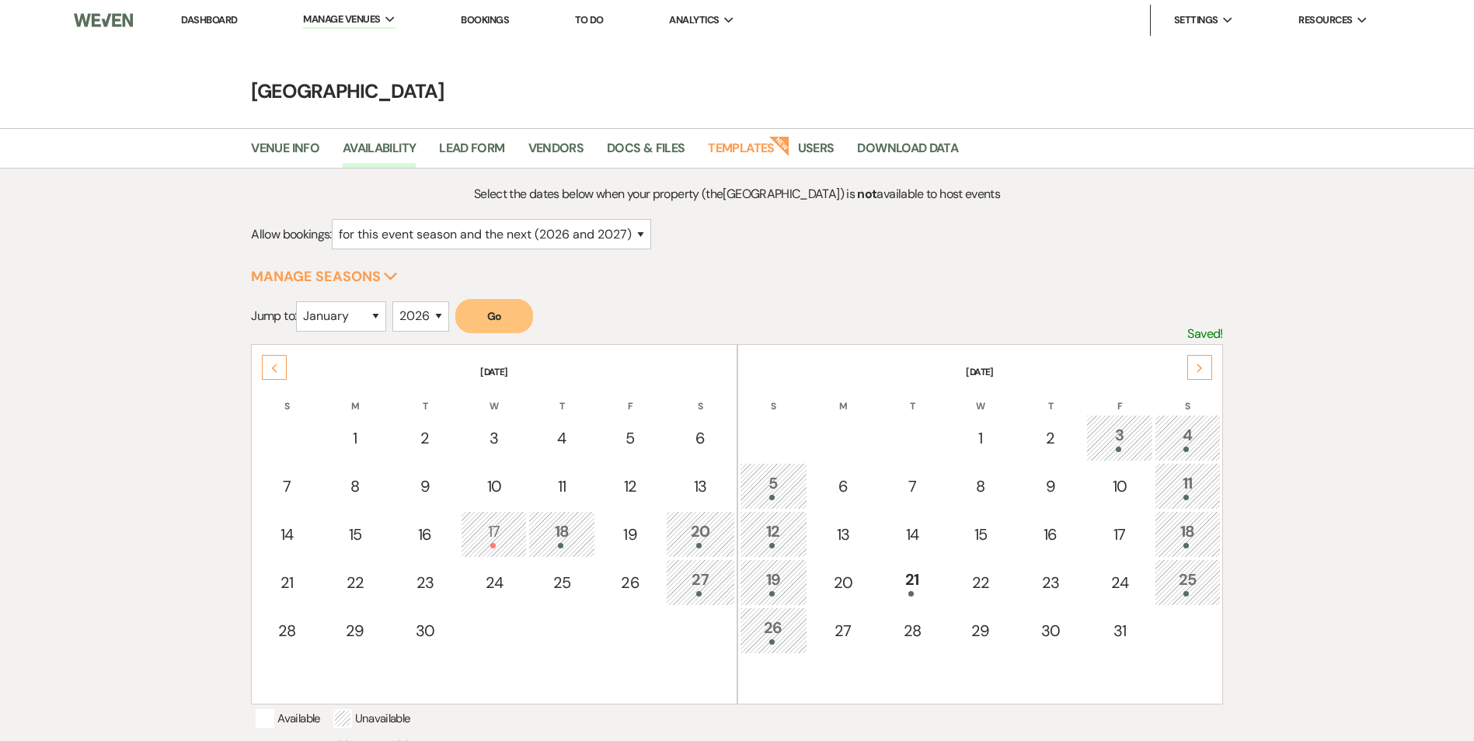
click at [1199, 365] on use at bounding box center [1199, 368] width 5 height 9
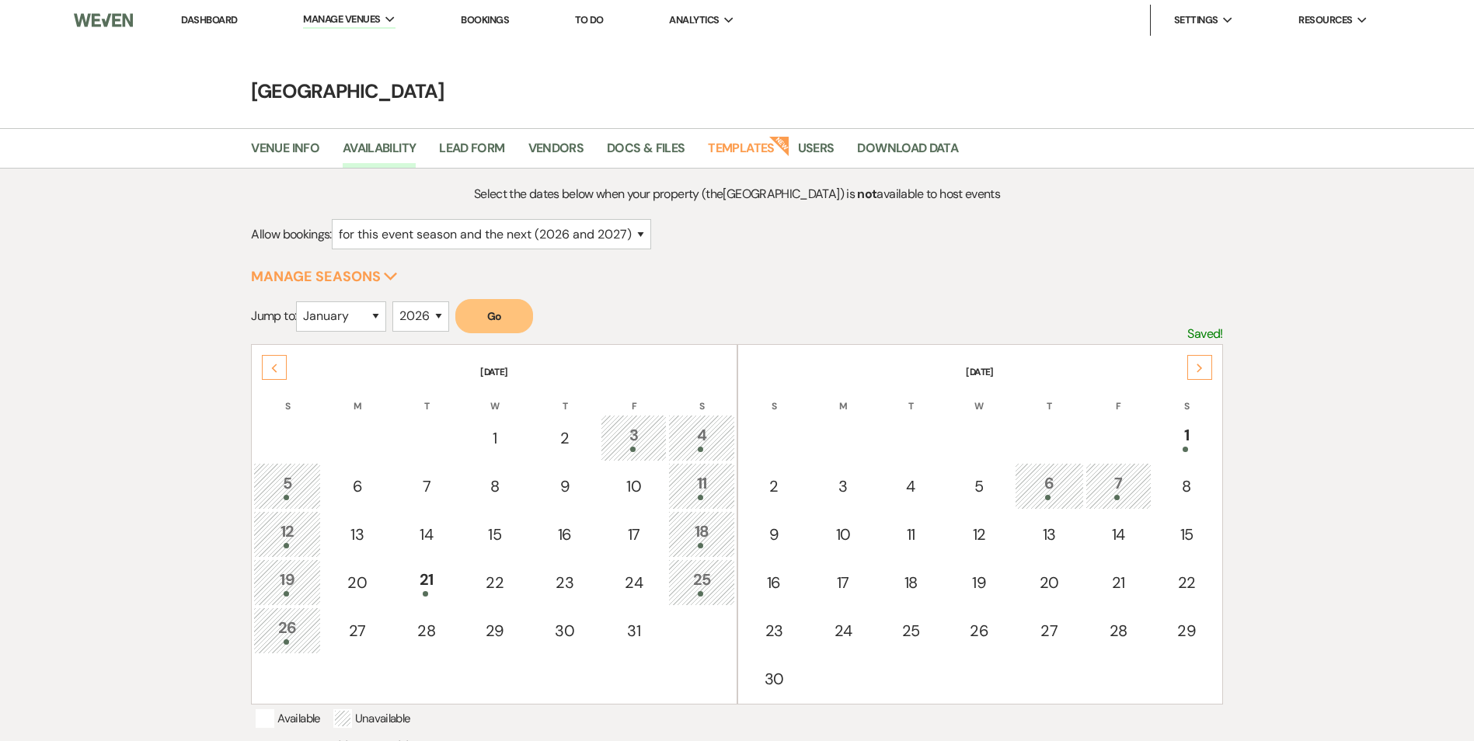
click at [1198, 365] on use at bounding box center [1199, 368] width 5 height 9
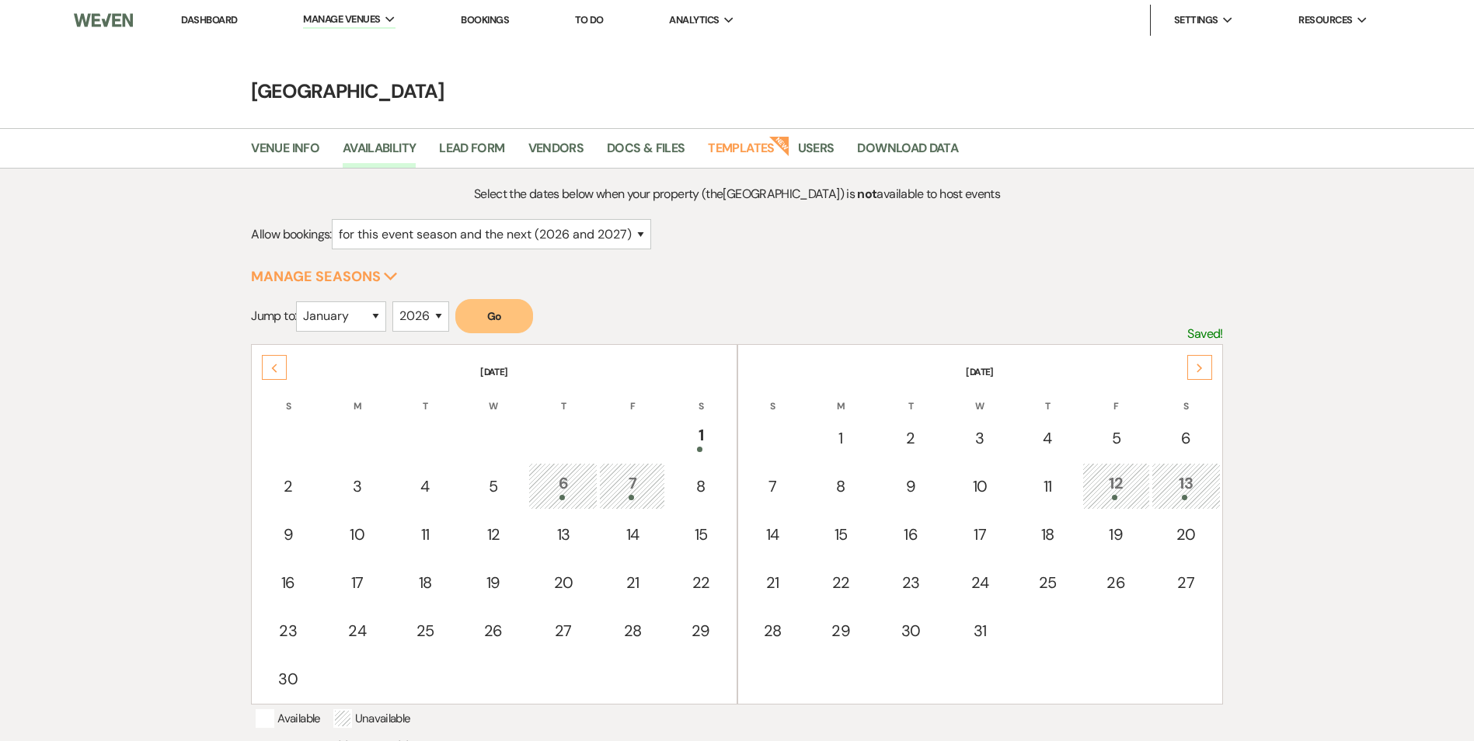
click at [1198, 365] on use at bounding box center [1199, 368] width 5 height 9
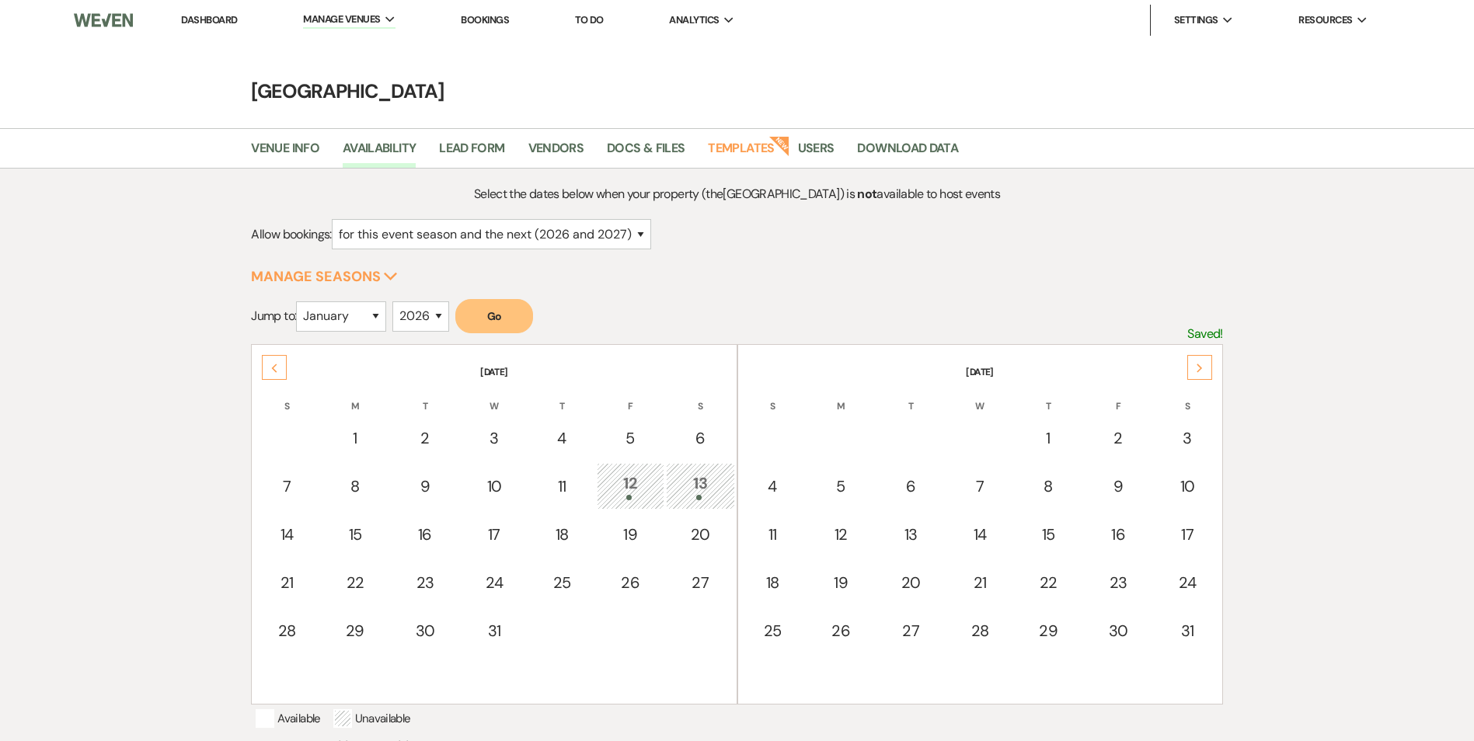
click at [273, 371] on icon "Previous" at bounding box center [274, 368] width 8 height 9
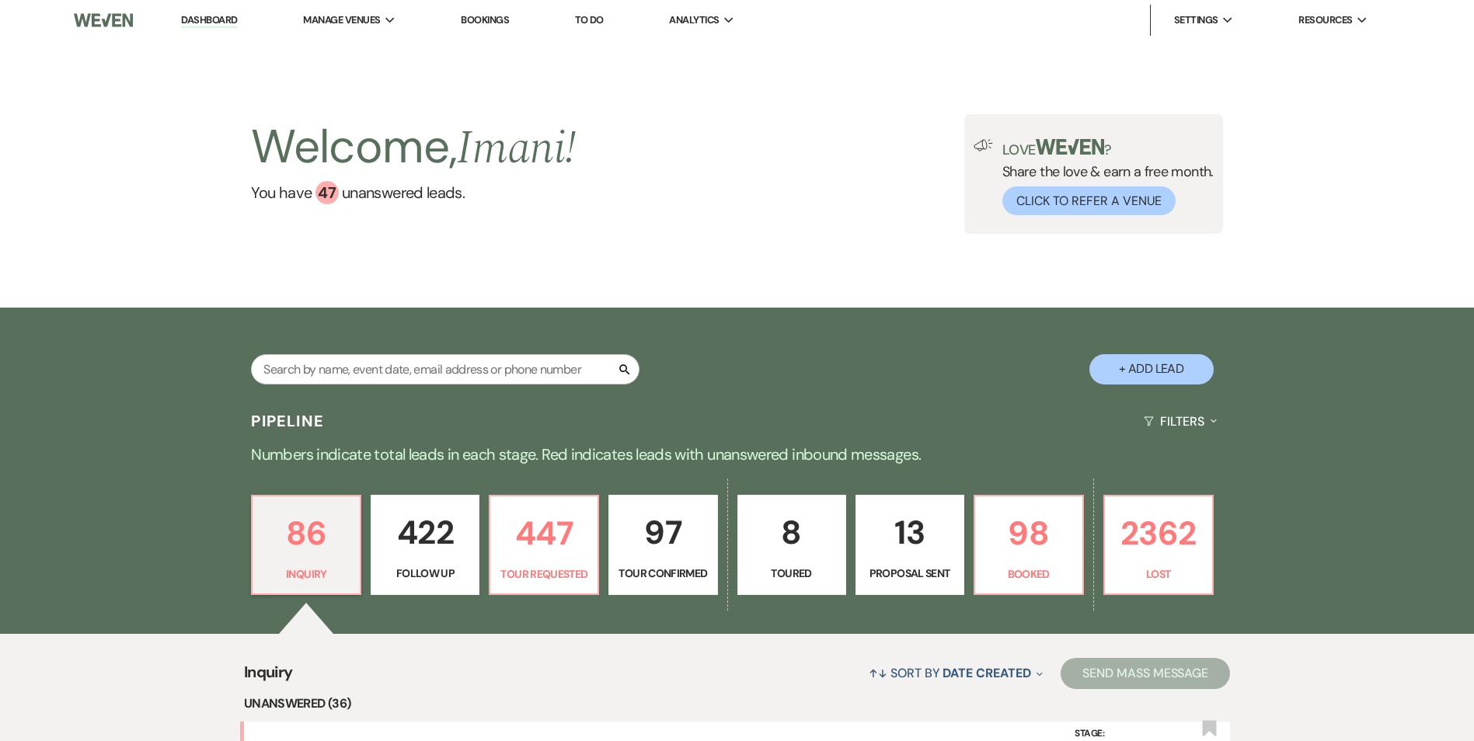
click at [490, 20] on link "Bookings" at bounding box center [485, 19] width 48 height 13
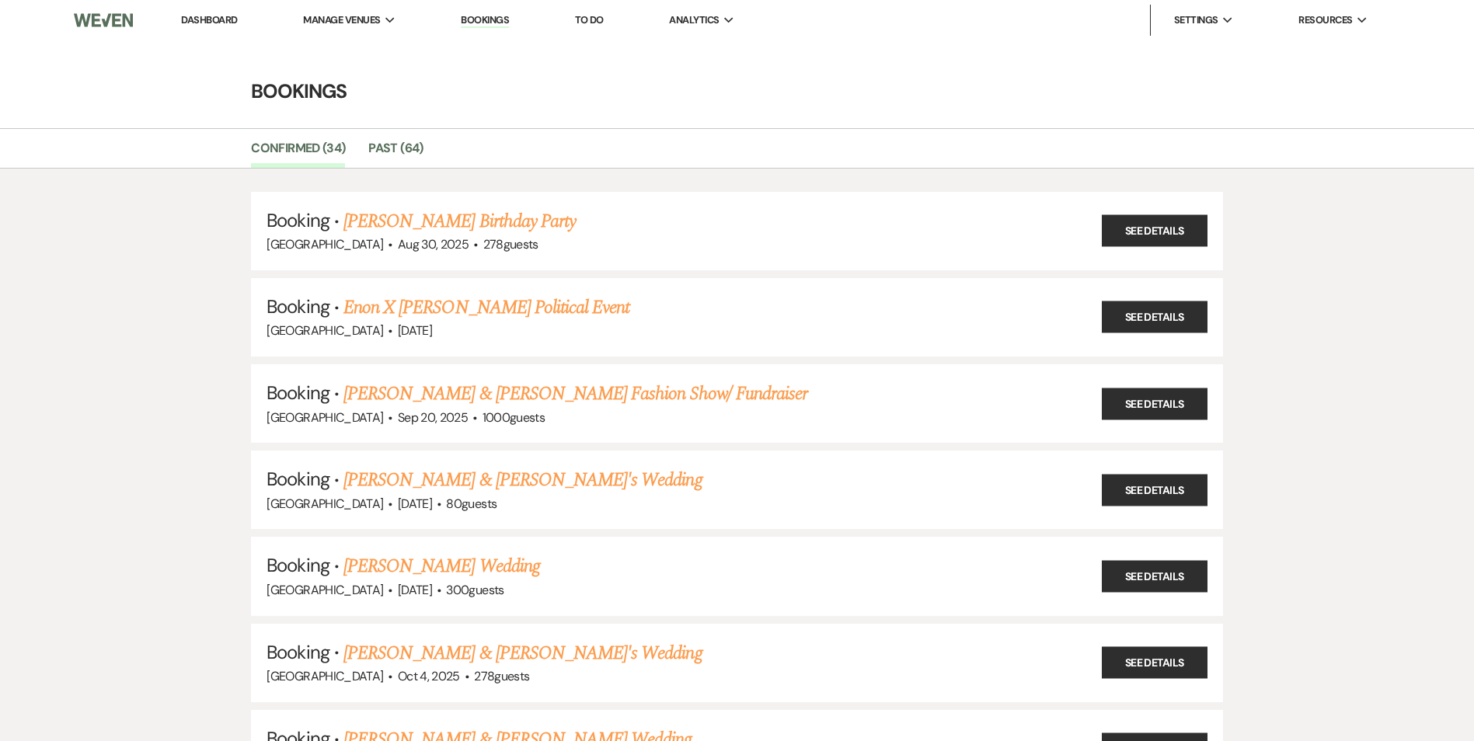
click at [467, 21] on link "Bookings" at bounding box center [485, 20] width 48 height 15
click at [354, 15] on span "Manage Venues" at bounding box center [341, 20] width 77 height 16
click at [357, 40] on link "[GEOGRAPHIC_DATA]" at bounding box center [381, 51] width 155 height 31
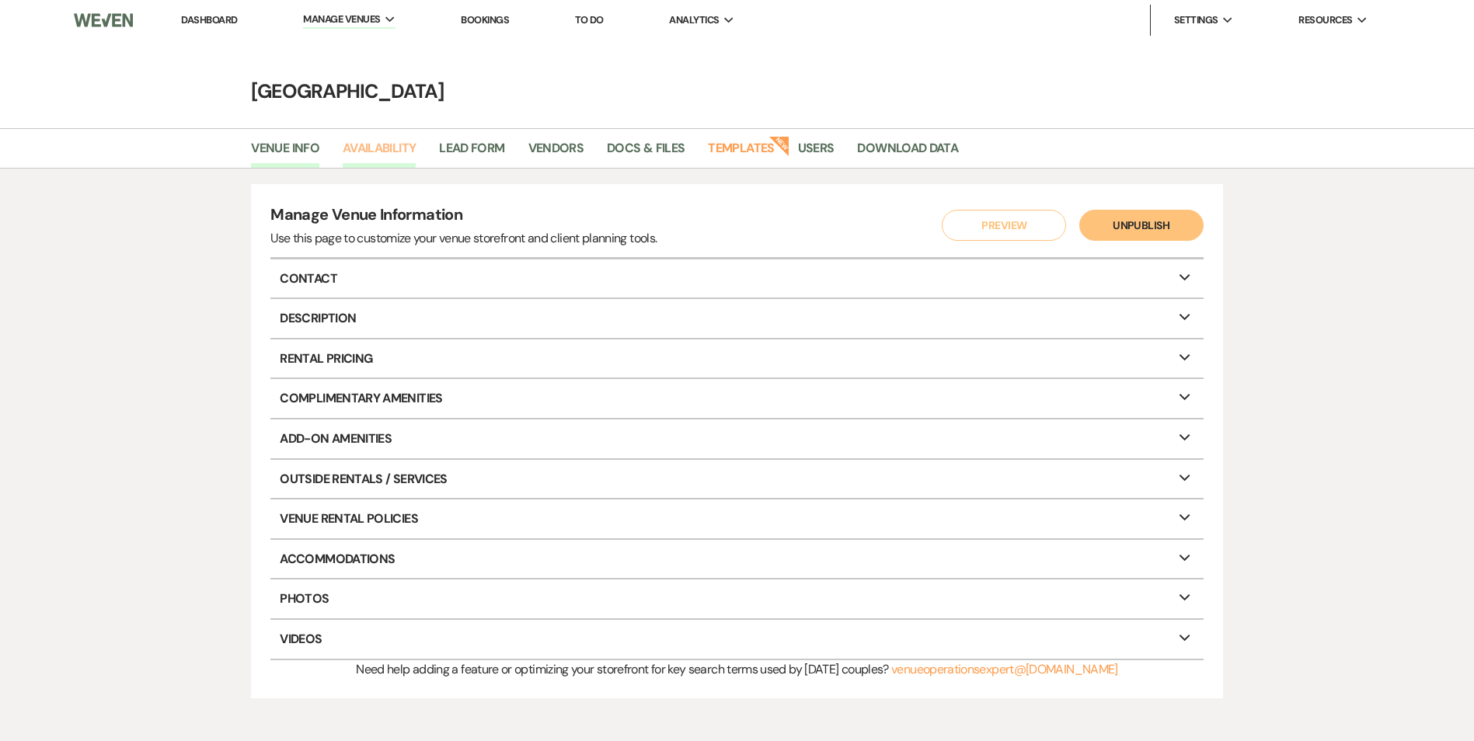
click at [393, 148] on link "Availability" at bounding box center [379, 153] width 73 height 30
select select "2"
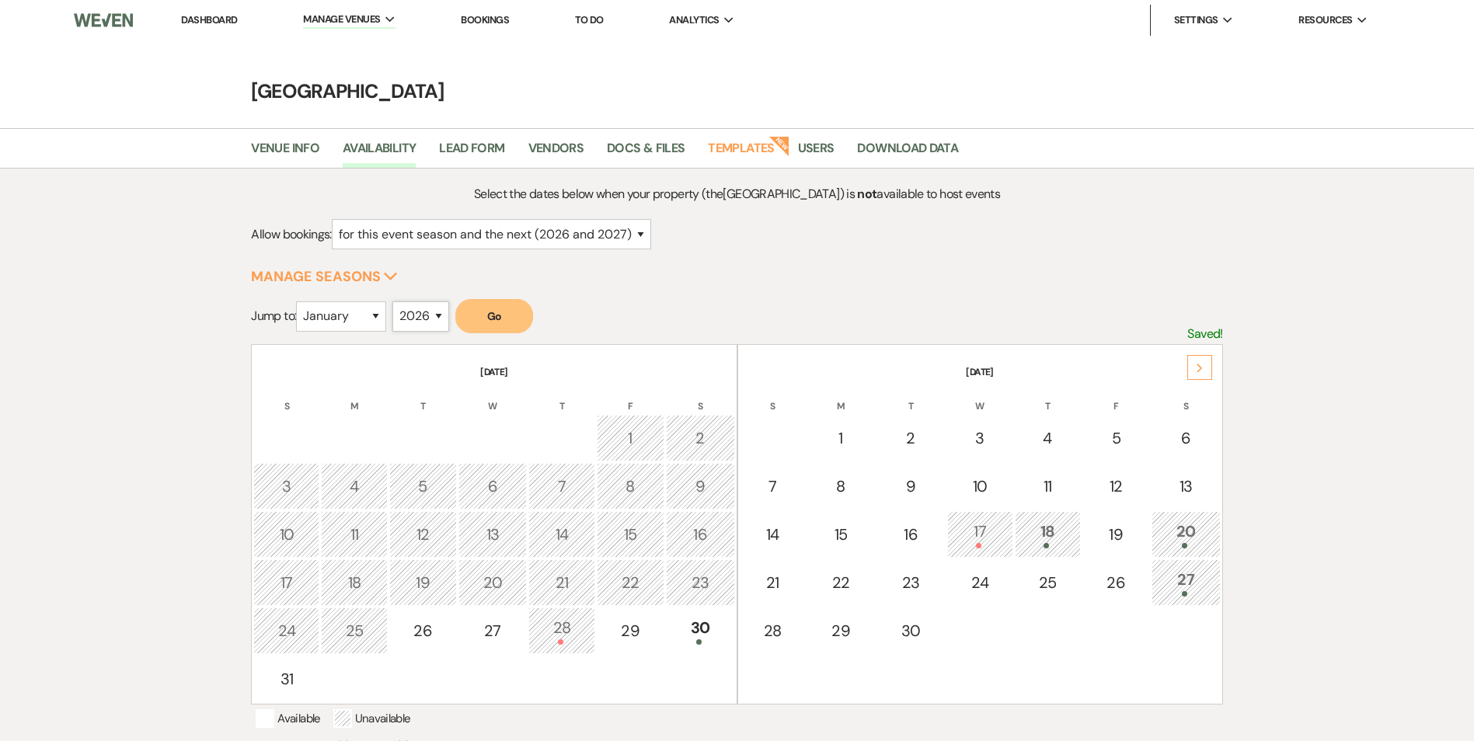
click at [420, 320] on select "2025 2026 2027 2028 2029" at bounding box center [420, 317] width 57 height 30
select select "2025"
click at [397, 302] on select "2025 2026 2027 2028 2029" at bounding box center [420, 317] width 57 height 30
click at [375, 321] on select "January February March April May June July August September October November De…" at bounding box center [341, 317] width 90 height 30
select select "10"
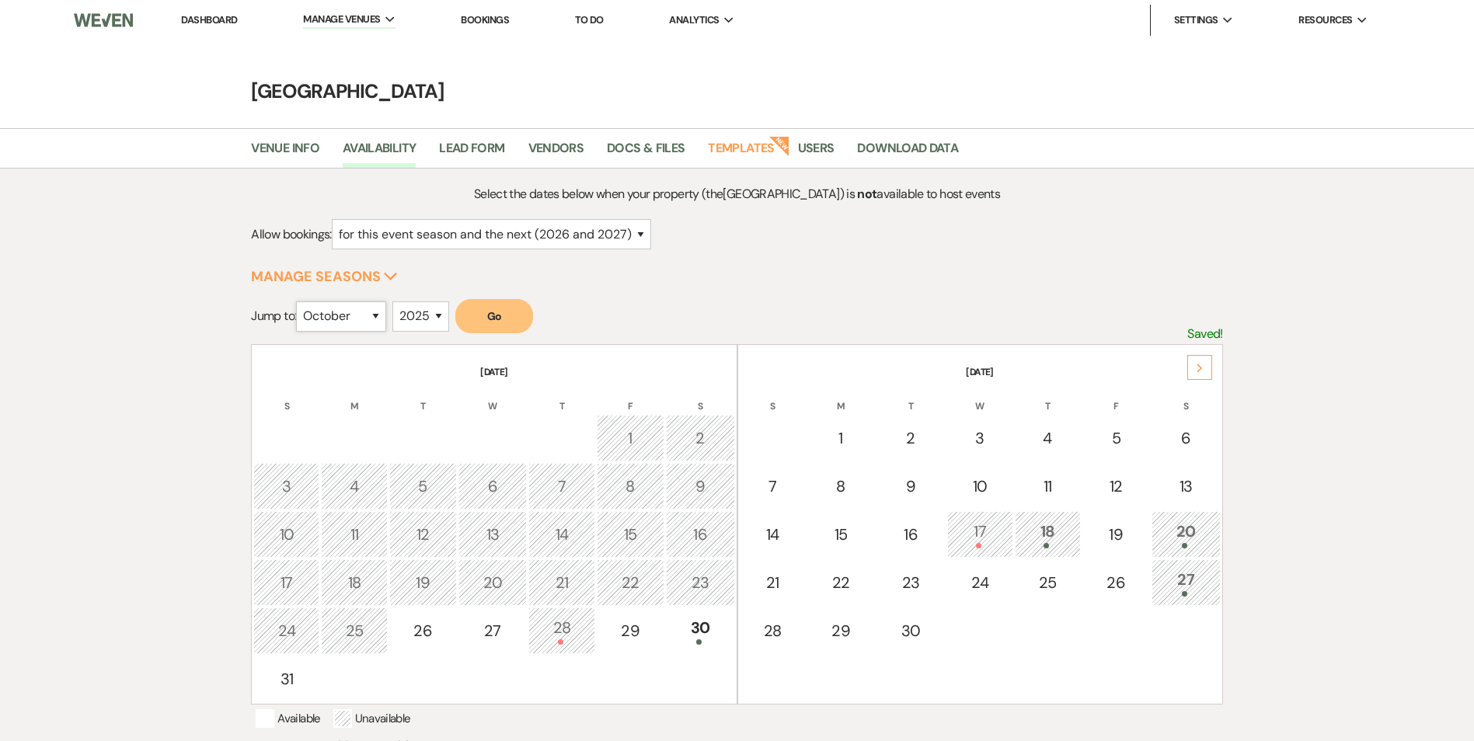
click at [300, 302] on select "January February March April May June July August September October November De…" at bounding box center [341, 317] width 90 height 30
click at [507, 329] on button "Go" at bounding box center [494, 316] width 78 height 34
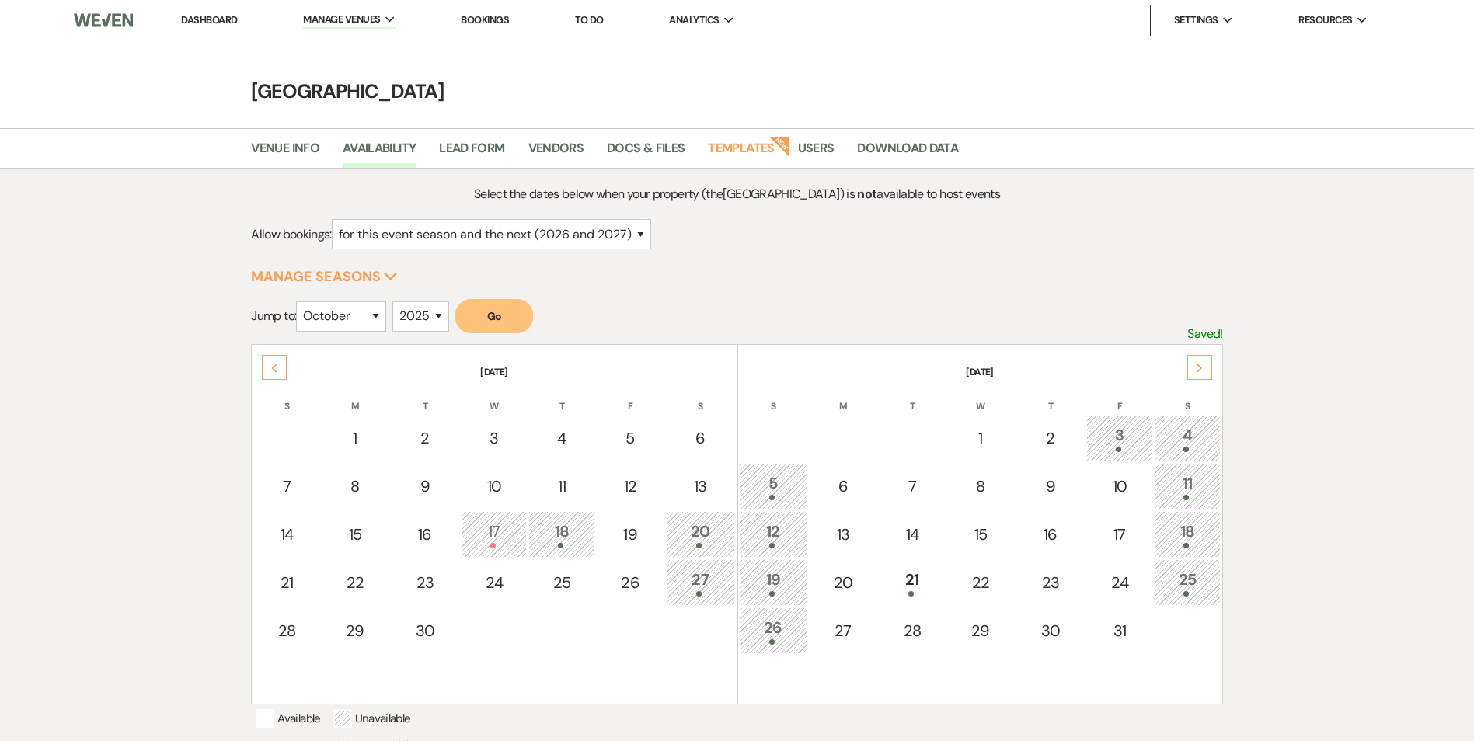
click at [1198, 369] on icon "Next" at bounding box center [1200, 368] width 8 height 9
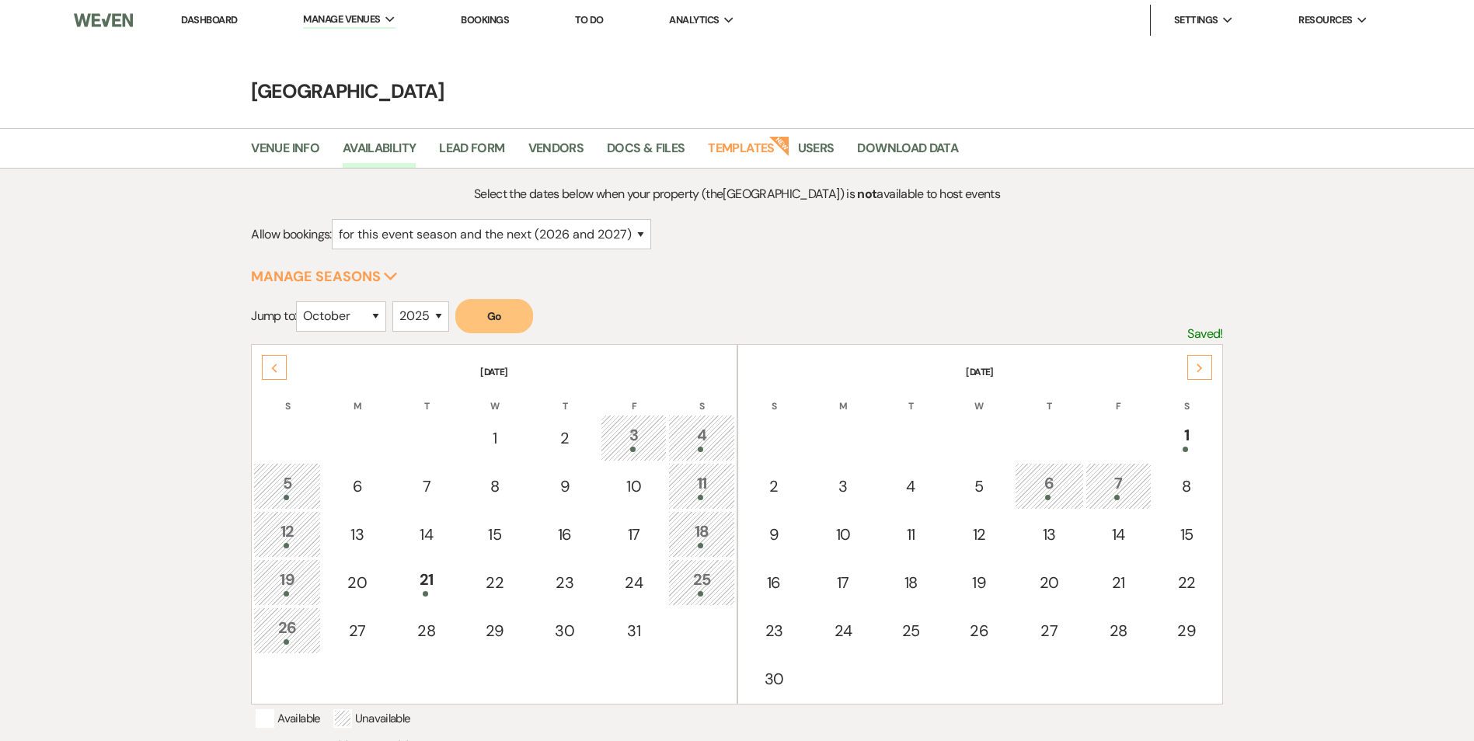
click at [273, 372] on icon "Previous" at bounding box center [274, 368] width 8 height 9
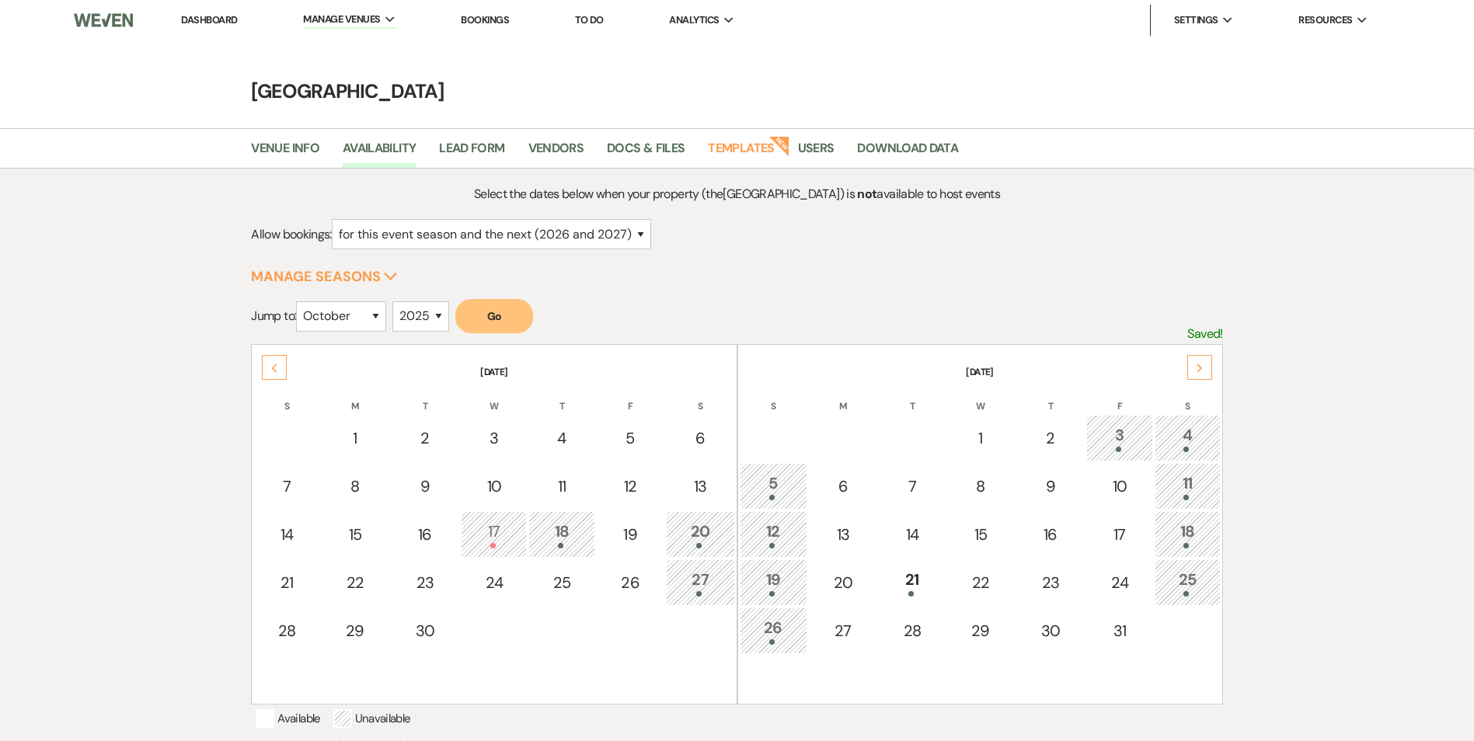
click at [1192, 363] on div "Next" at bounding box center [1199, 367] width 25 height 25
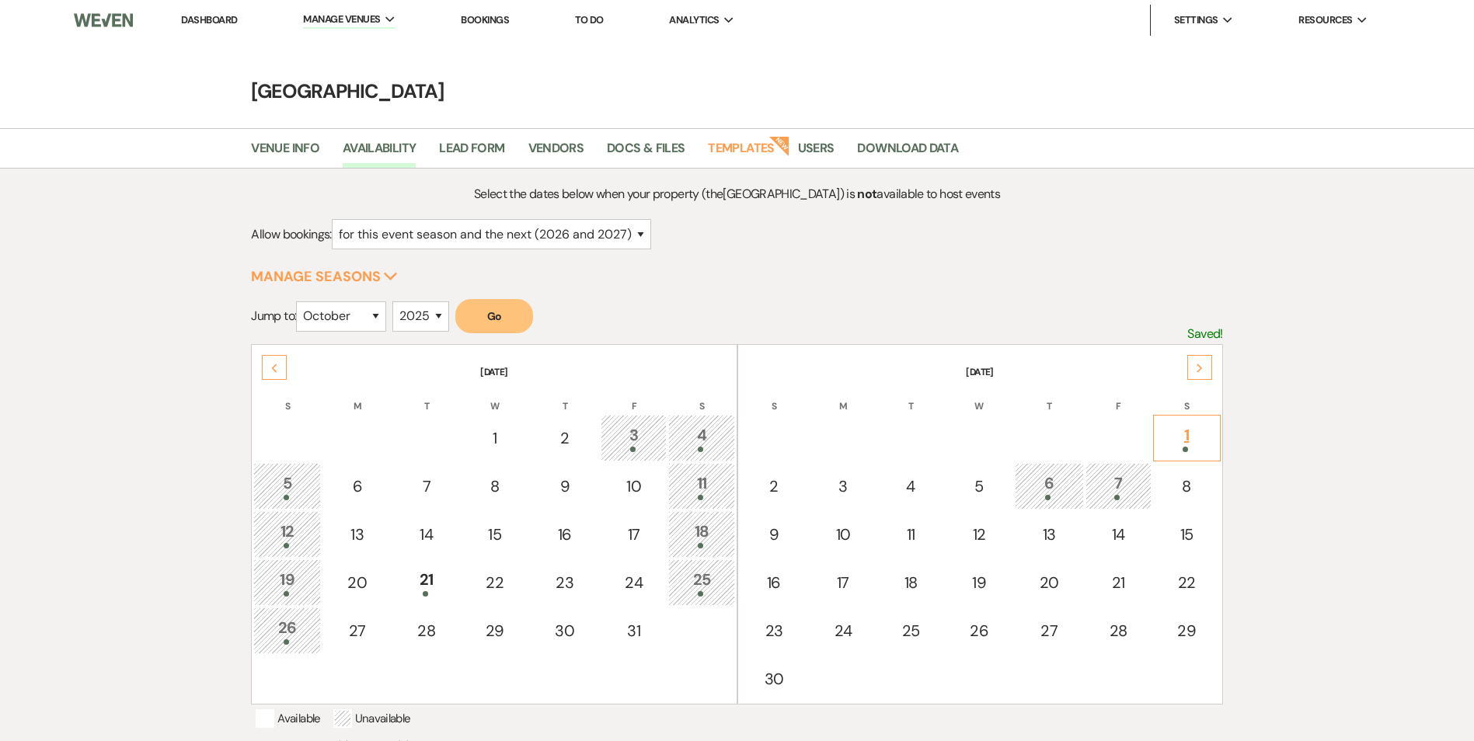
click at [1201, 438] on div "1" at bounding box center [1187, 438] width 51 height 29
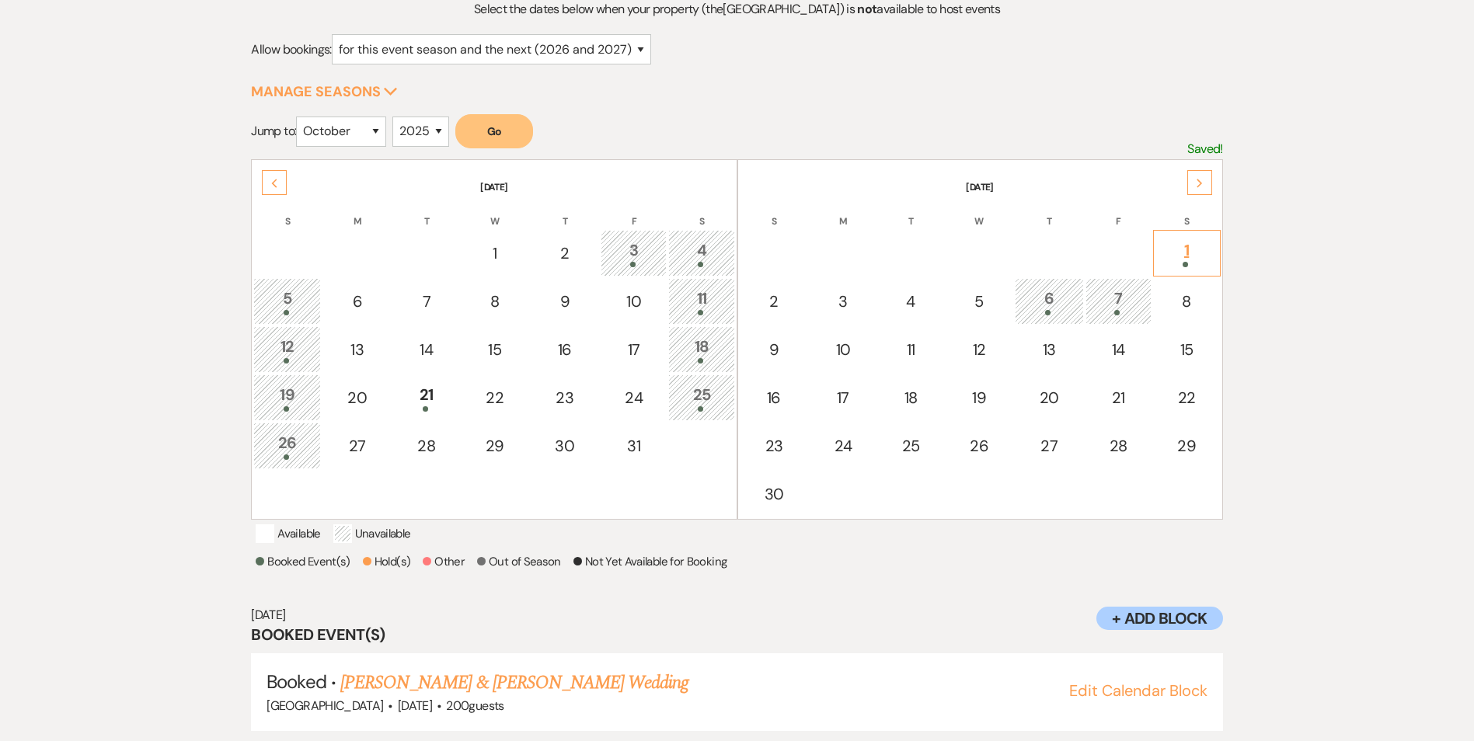
scroll to position [225, 0]
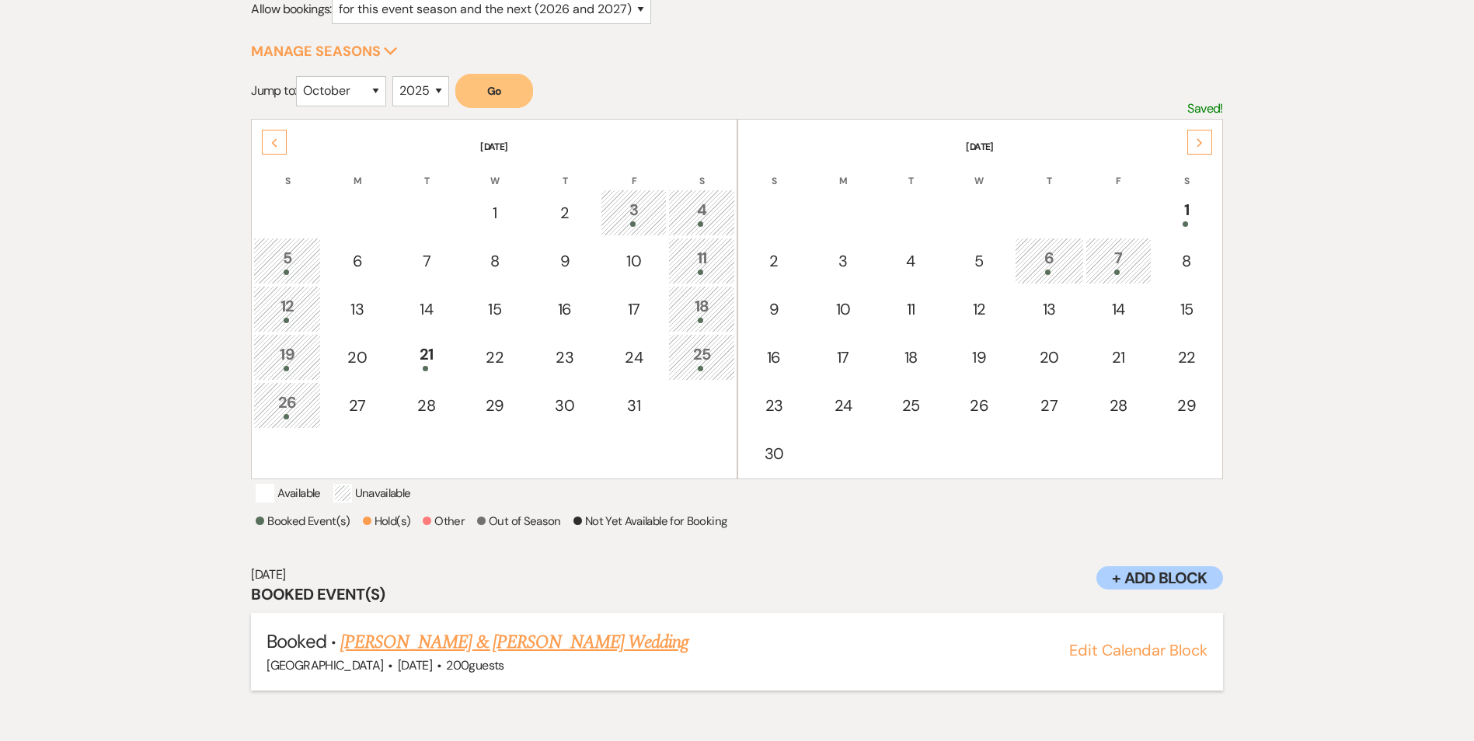
click at [655, 657] on link "Stephanie Caldwell & Mark Fortson's Wedding" at bounding box center [514, 643] width 348 height 28
click at [281, 146] on div "Previous" at bounding box center [274, 142] width 25 height 25
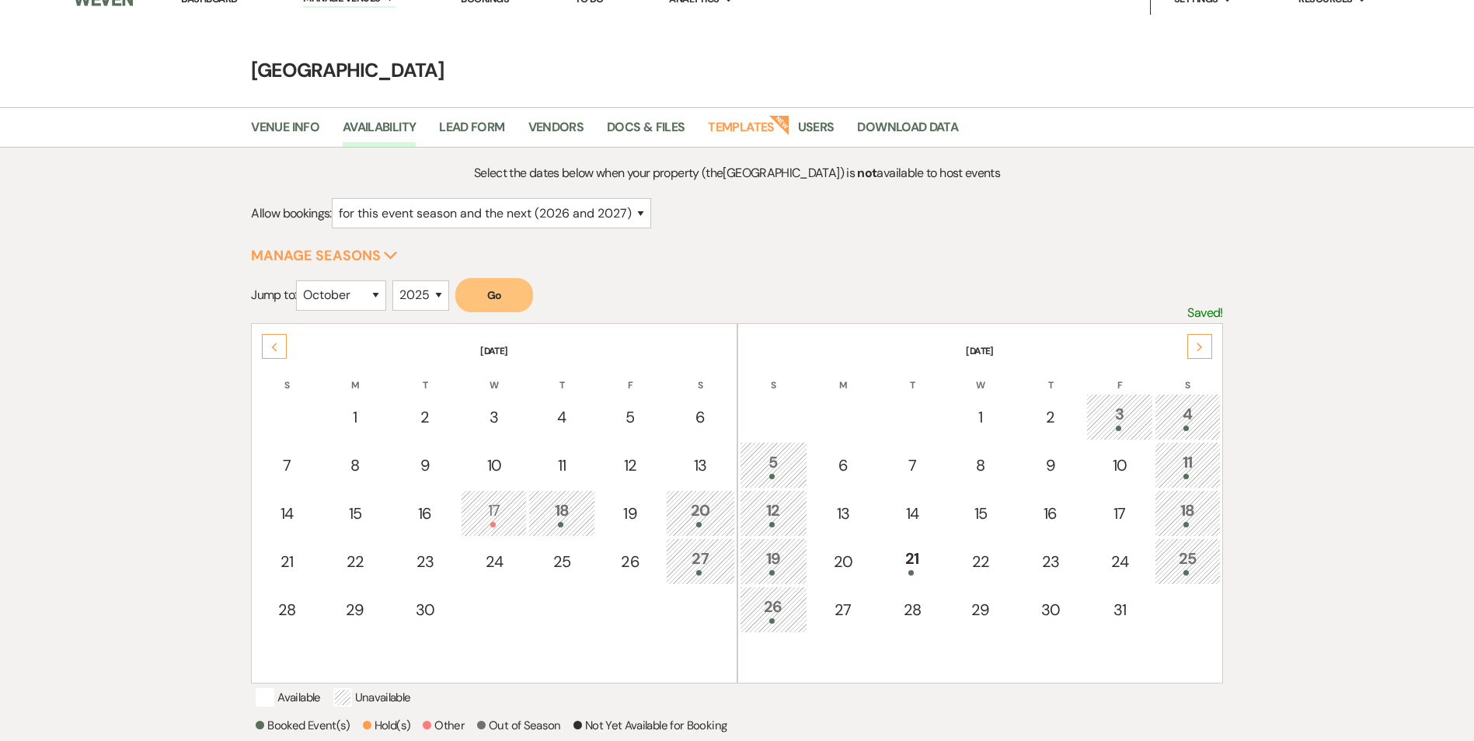
scroll to position [0, 0]
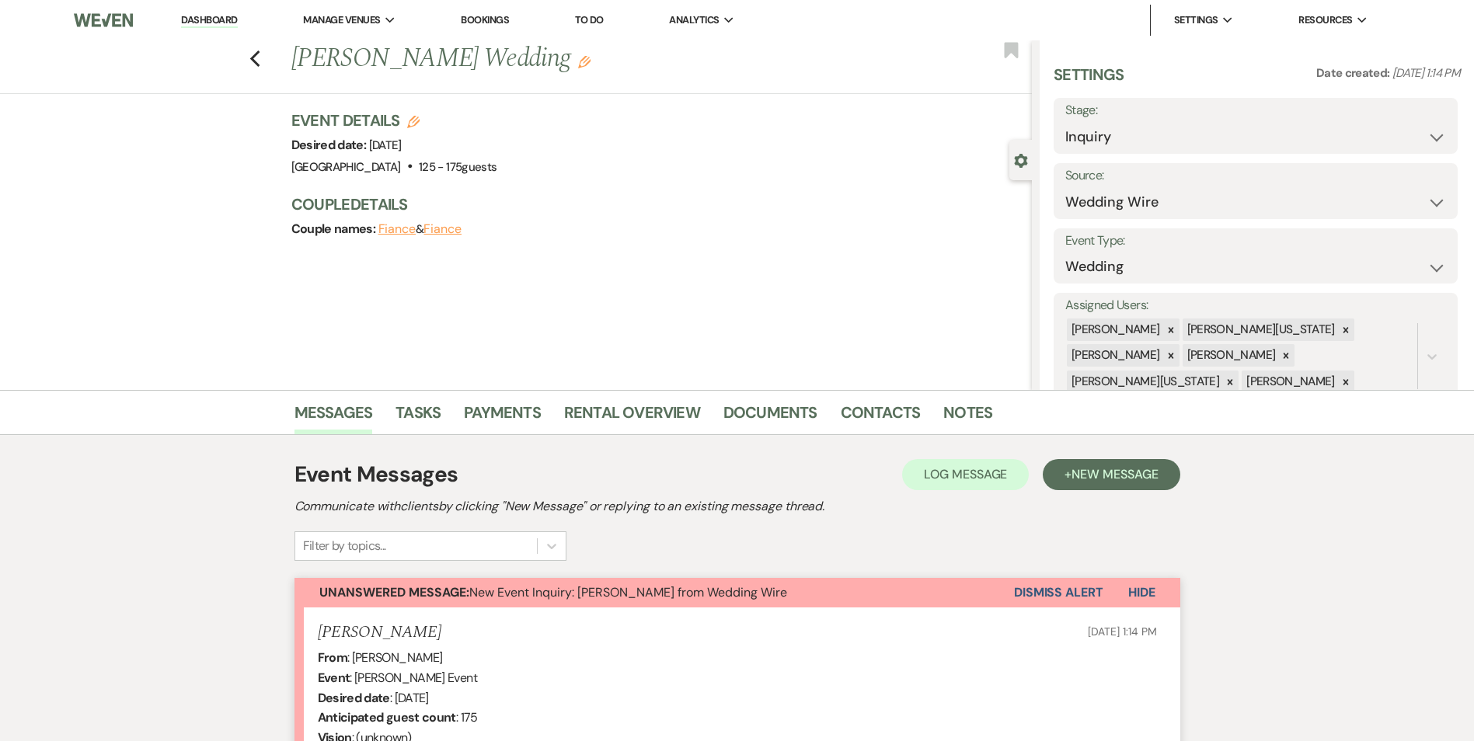
select select "3"
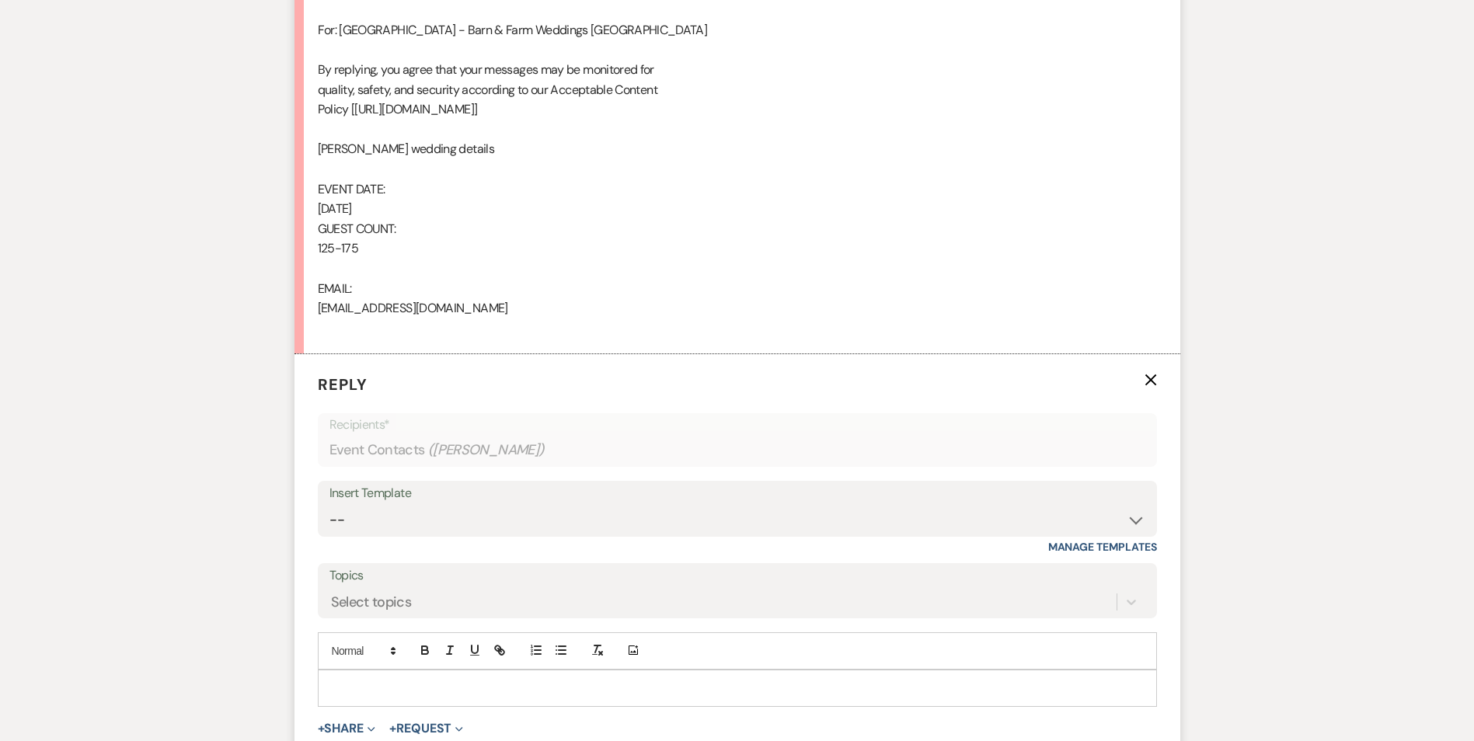
scroll to position [1010, 0]
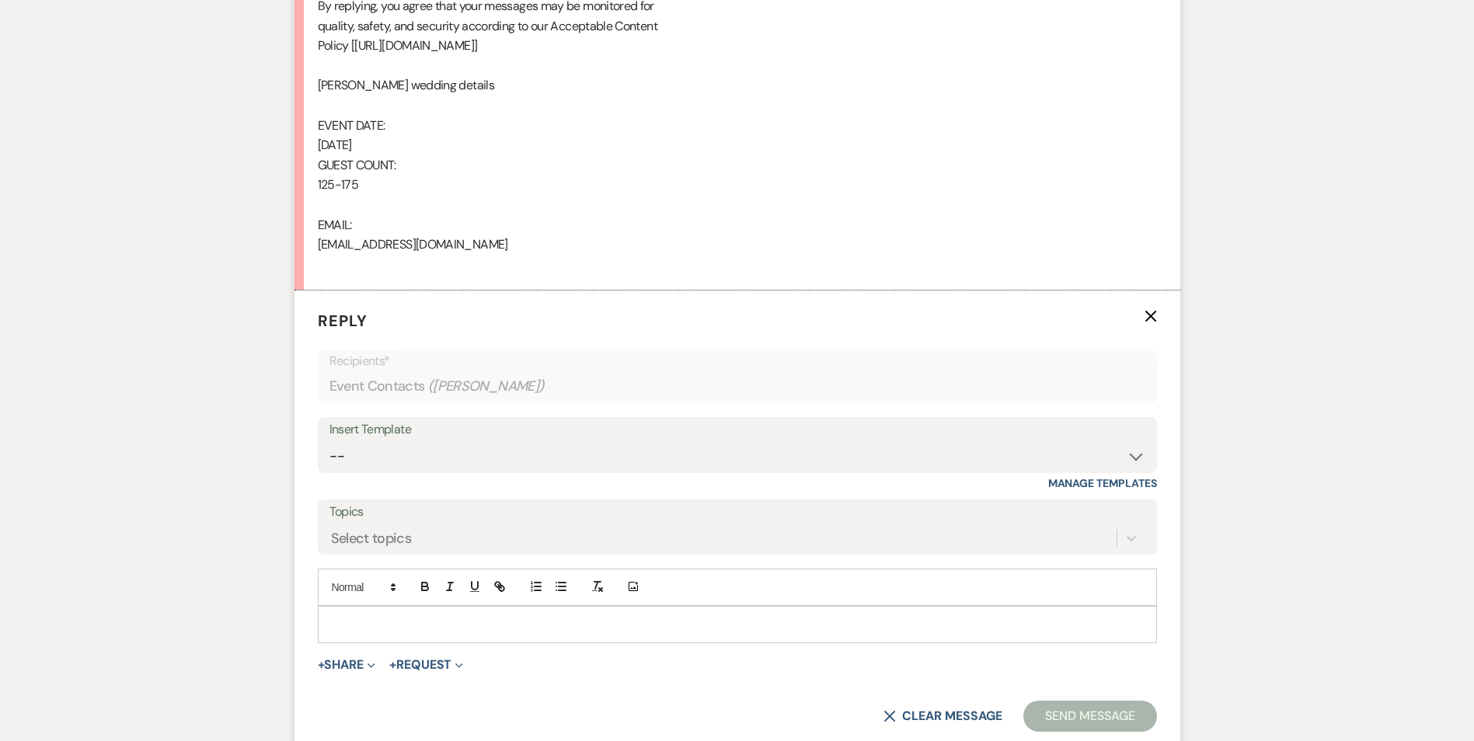
click at [362, 479] on div "Insert Template -- Inquiry Follow Up Email #2 Contract Sending Template Payment…" at bounding box center [737, 453] width 839 height 73
click at [368, 458] on select "-- Inquiry Follow Up Email #2 Contract Sending Template Payment Template Rental…" at bounding box center [737, 456] width 816 height 30
click at [329, 441] on select "-- Inquiry Follow Up Email #2 Contract Sending Template Payment Template Rental…" at bounding box center [737, 456] width 816 height 30
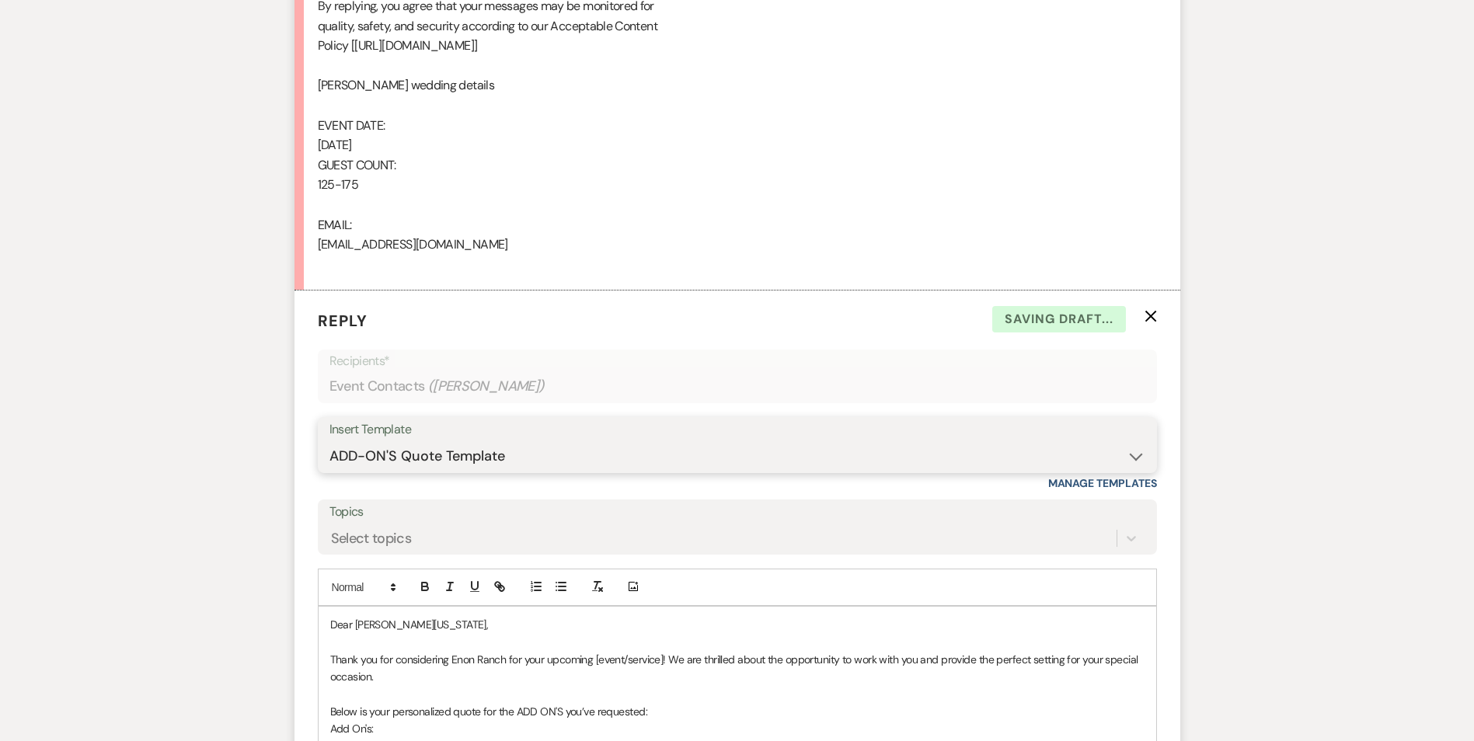
click at [433, 455] on select "-- Inquiry Follow Up Email #2 Contract Sending Template Payment Template Rental…" at bounding box center [737, 456] width 816 height 30
select select "4375"
click at [329, 441] on select "-- Inquiry Follow Up Email #2 Contract Sending Template Payment Template Rental…" at bounding box center [737, 456] width 816 height 30
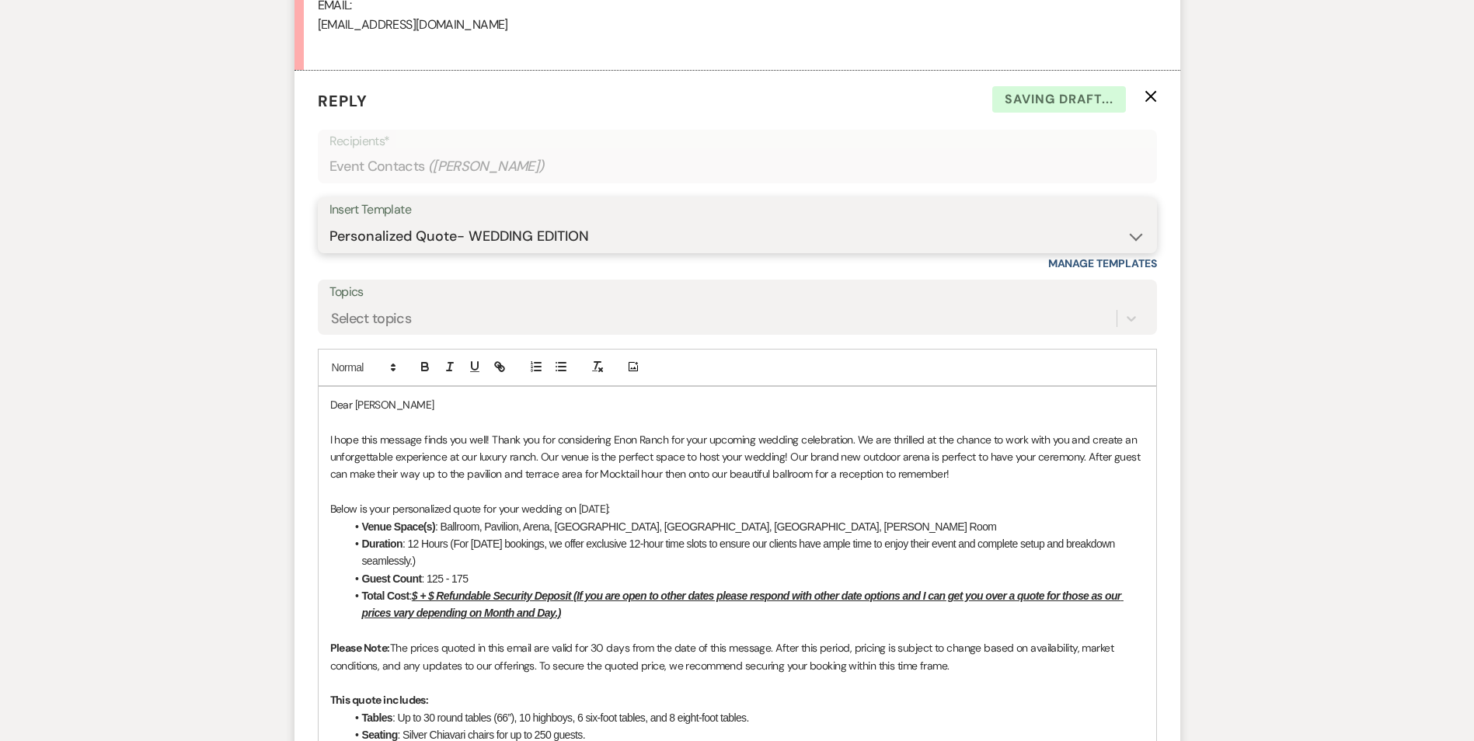
scroll to position [1243, 0]
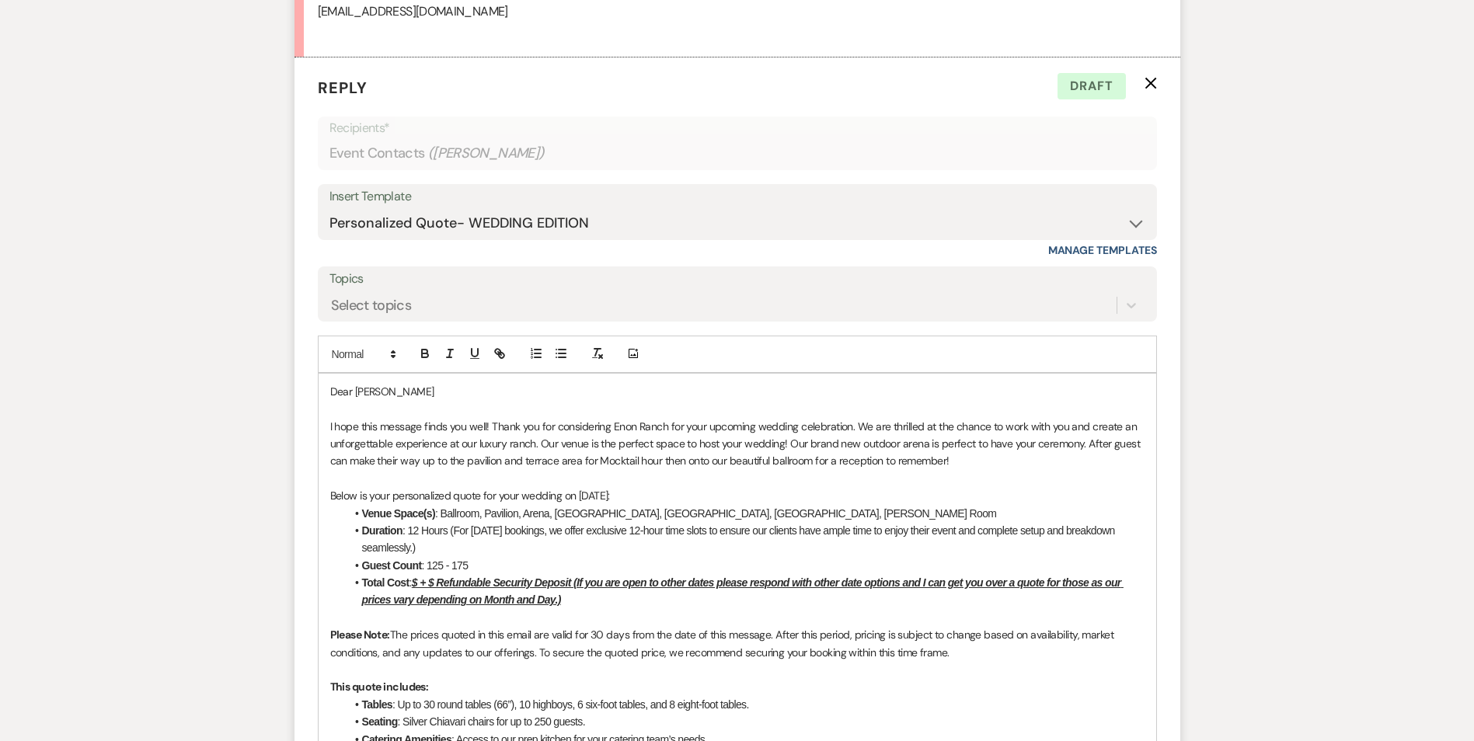
click at [421, 579] on u "$ + $ Refundable Security Deposit (If you are open to other dates please respon…" at bounding box center [743, 592] width 762 height 30
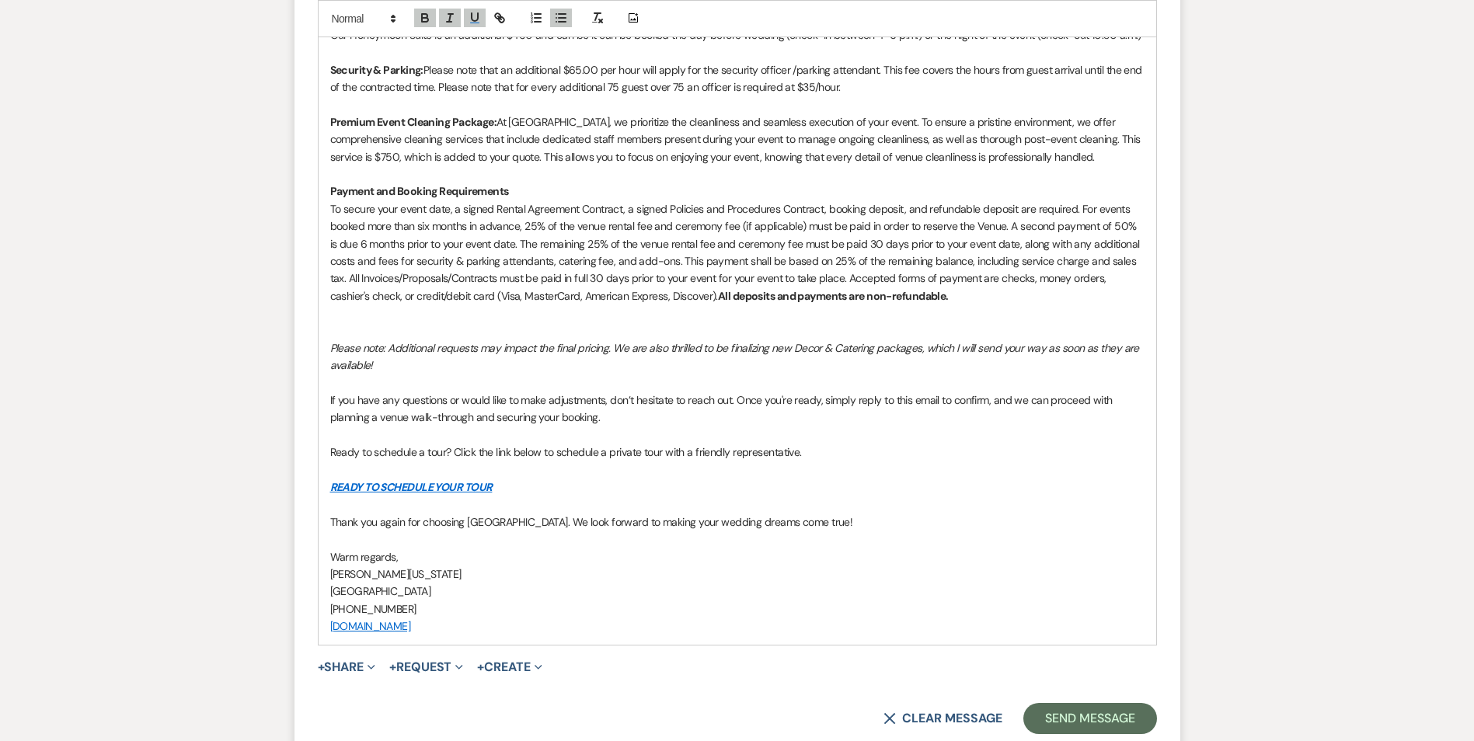
scroll to position [2362, 0]
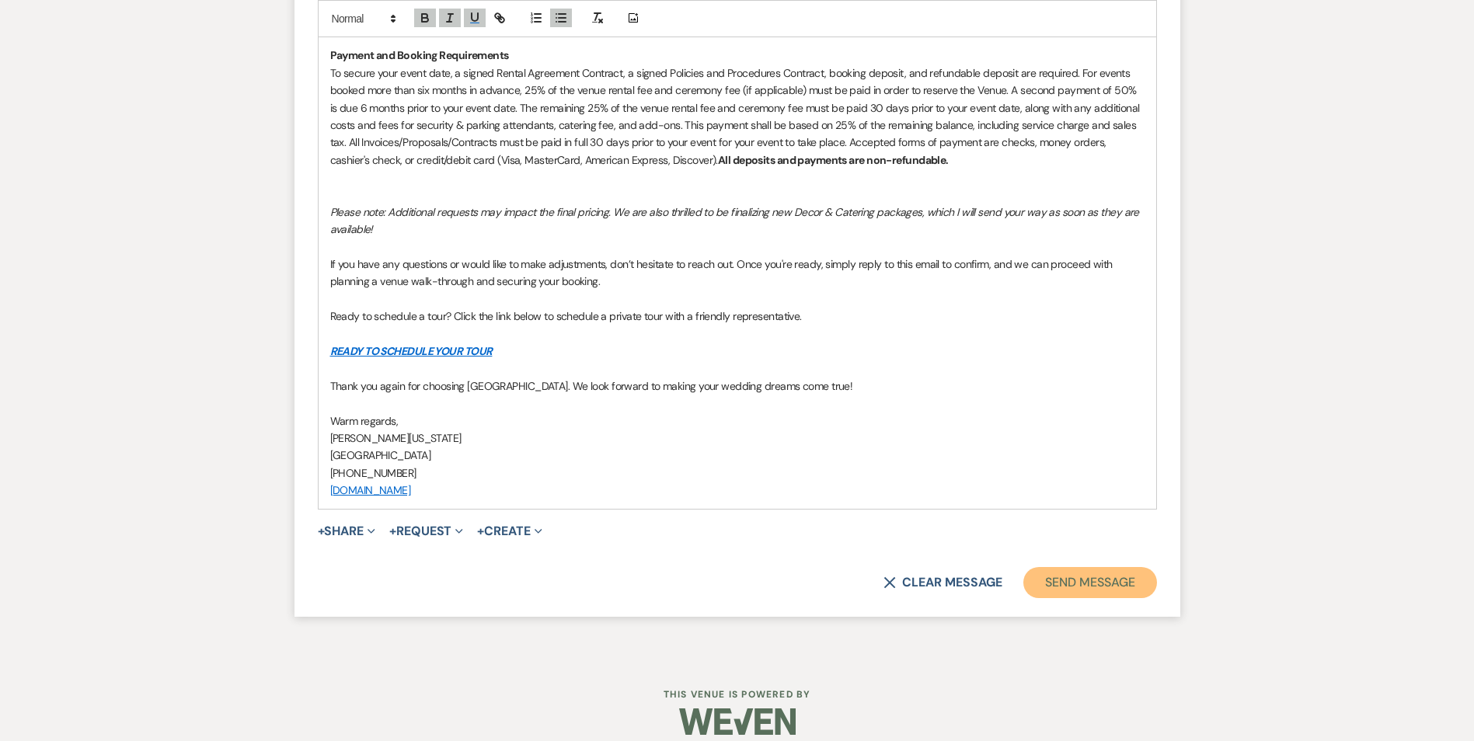
click at [1044, 570] on button "Send Message" at bounding box center [1089, 582] width 133 height 31
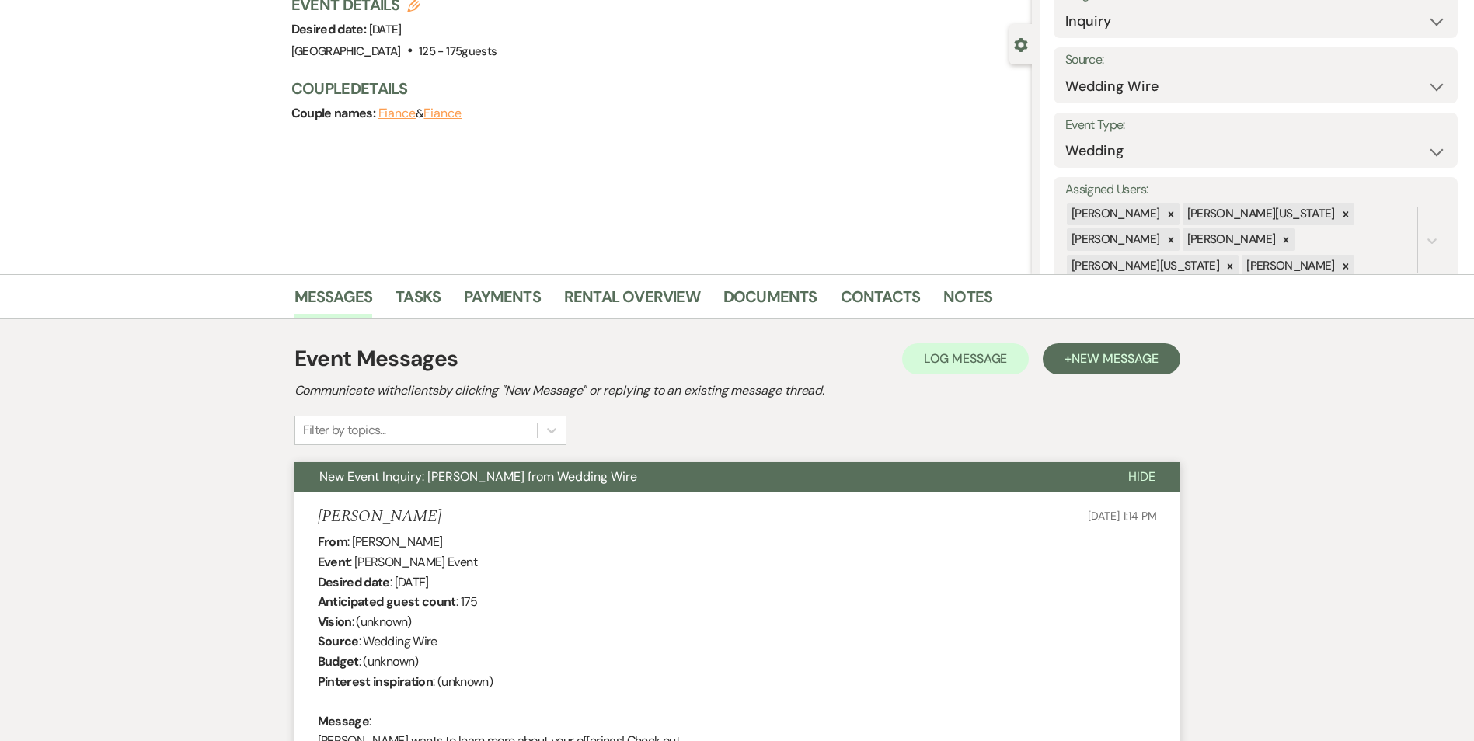
scroll to position [0, 0]
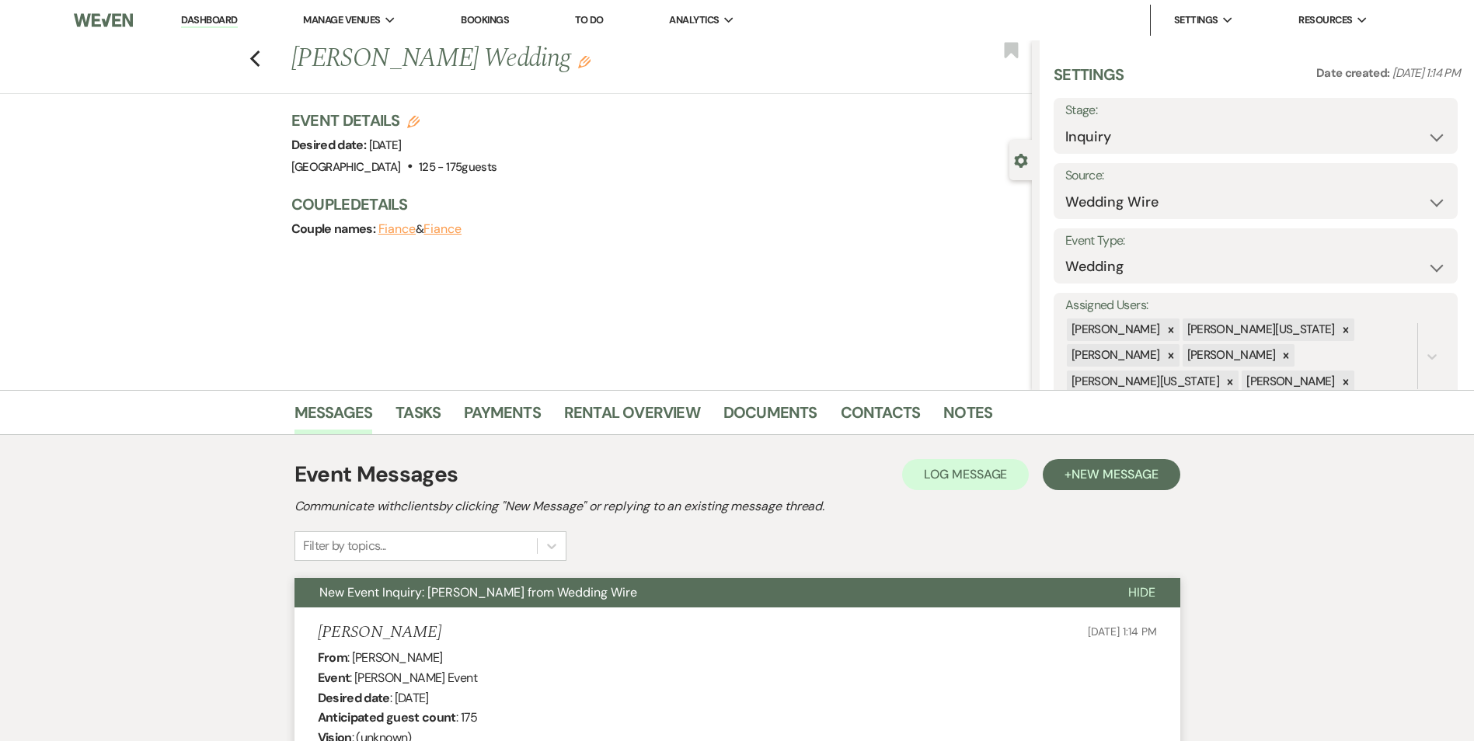
click at [270, 61] on div "Previous Annie Collins's Wedding Edit Bookmark" at bounding box center [512, 67] width 1040 height 54
click at [253, 61] on div "Previous Annie Collins's Wedding Edit Bookmark" at bounding box center [512, 67] width 1040 height 54
click at [256, 58] on icon "Previous" at bounding box center [255, 59] width 12 height 19
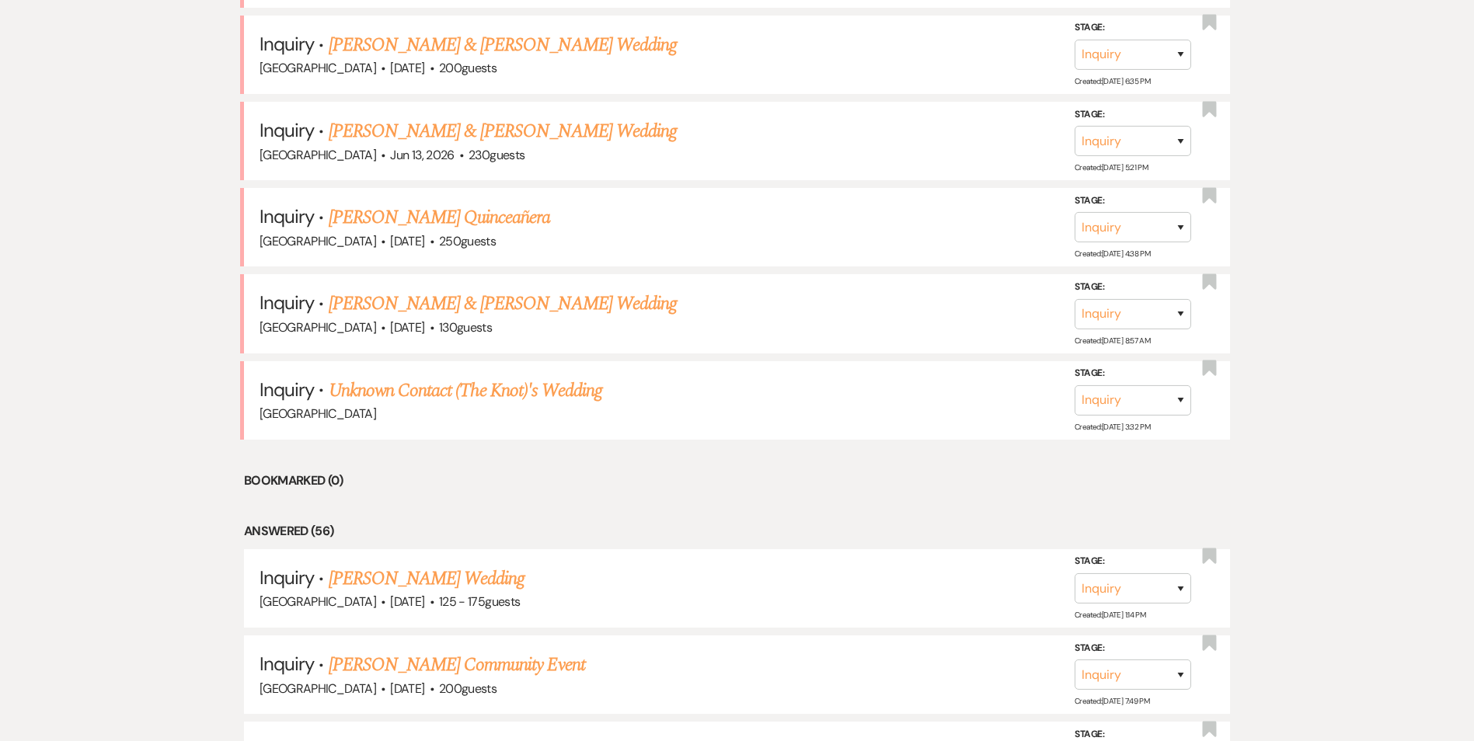
scroll to position [3031, 0]
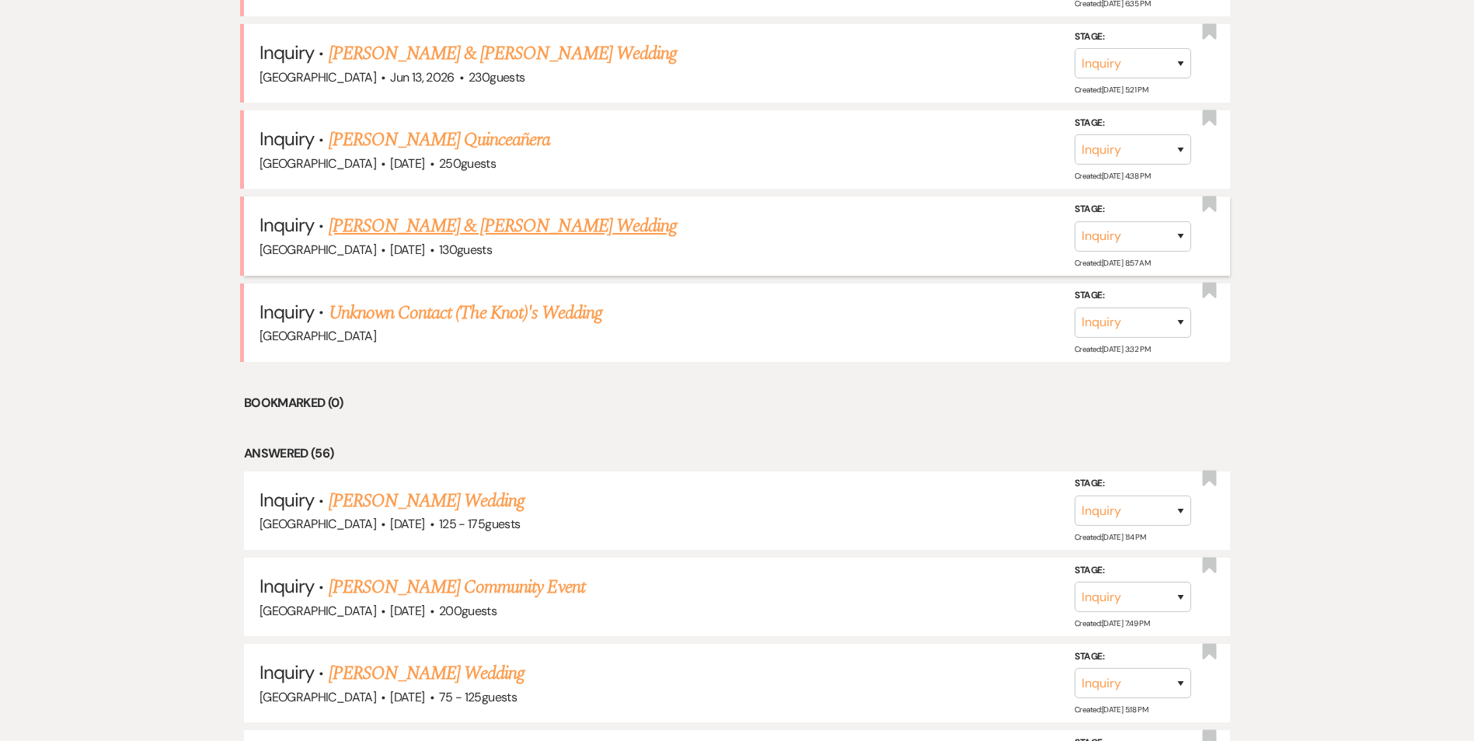
click at [436, 240] on link "[PERSON_NAME] & [PERSON_NAME] Wedding" at bounding box center [503, 226] width 348 height 28
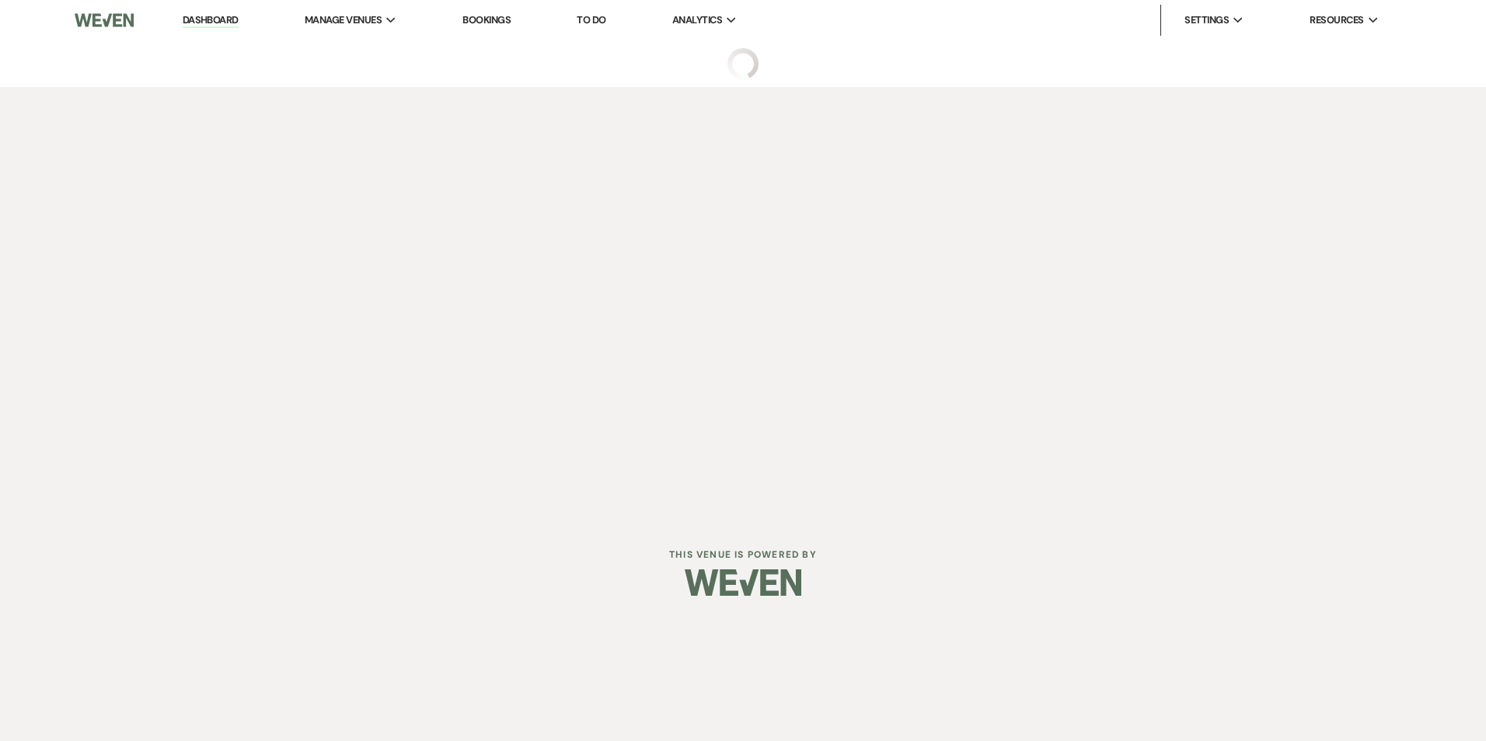
select select "5"
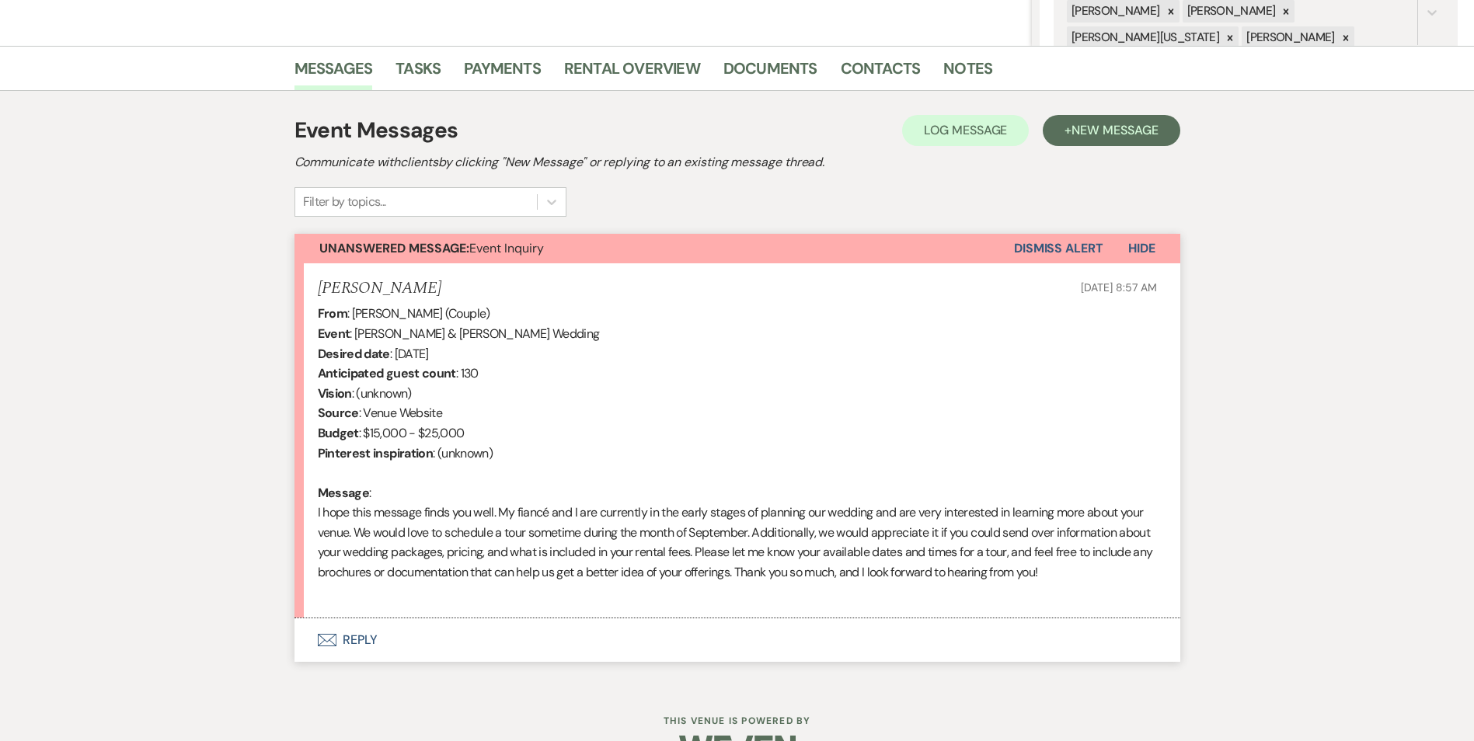
scroll to position [389, 0]
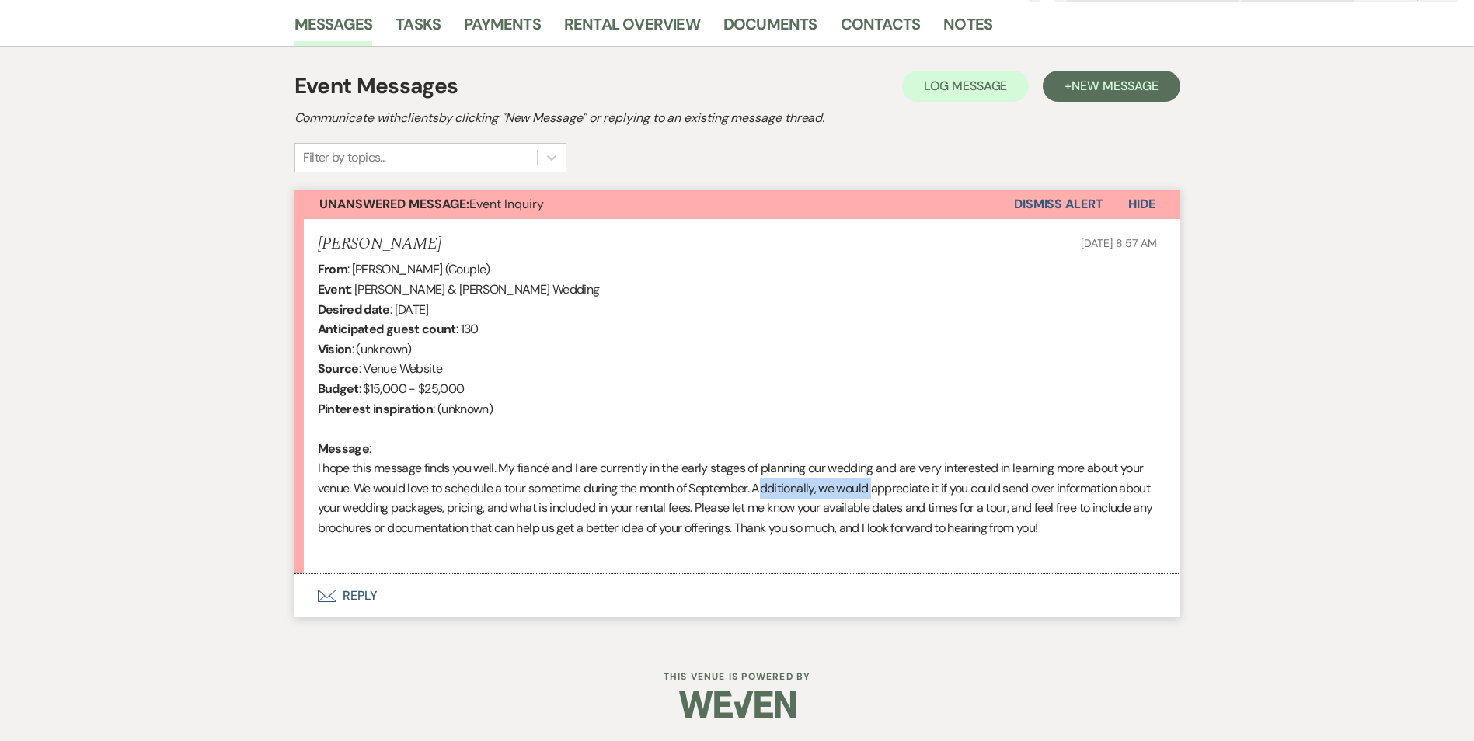
drag, startPoint x: 760, startPoint y: 483, endPoint x: 879, endPoint y: 484, distance: 118.9
click at [879, 484] on div "From : Sydney Talbert (Couple) Event : Daniel Jones & Sydney Talbert's Wedding …" at bounding box center [737, 409] width 839 height 298
drag, startPoint x: 879, startPoint y: 484, endPoint x: 980, endPoint y: 494, distance: 101.5
click at [980, 494] on div "From : Sydney Talbert (Couple) Event : Daniel Jones & Sydney Talbert's Wedding …" at bounding box center [737, 409] width 839 height 298
drag, startPoint x: 980, startPoint y: 494, endPoint x: 936, endPoint y: 494, distance: 43.5
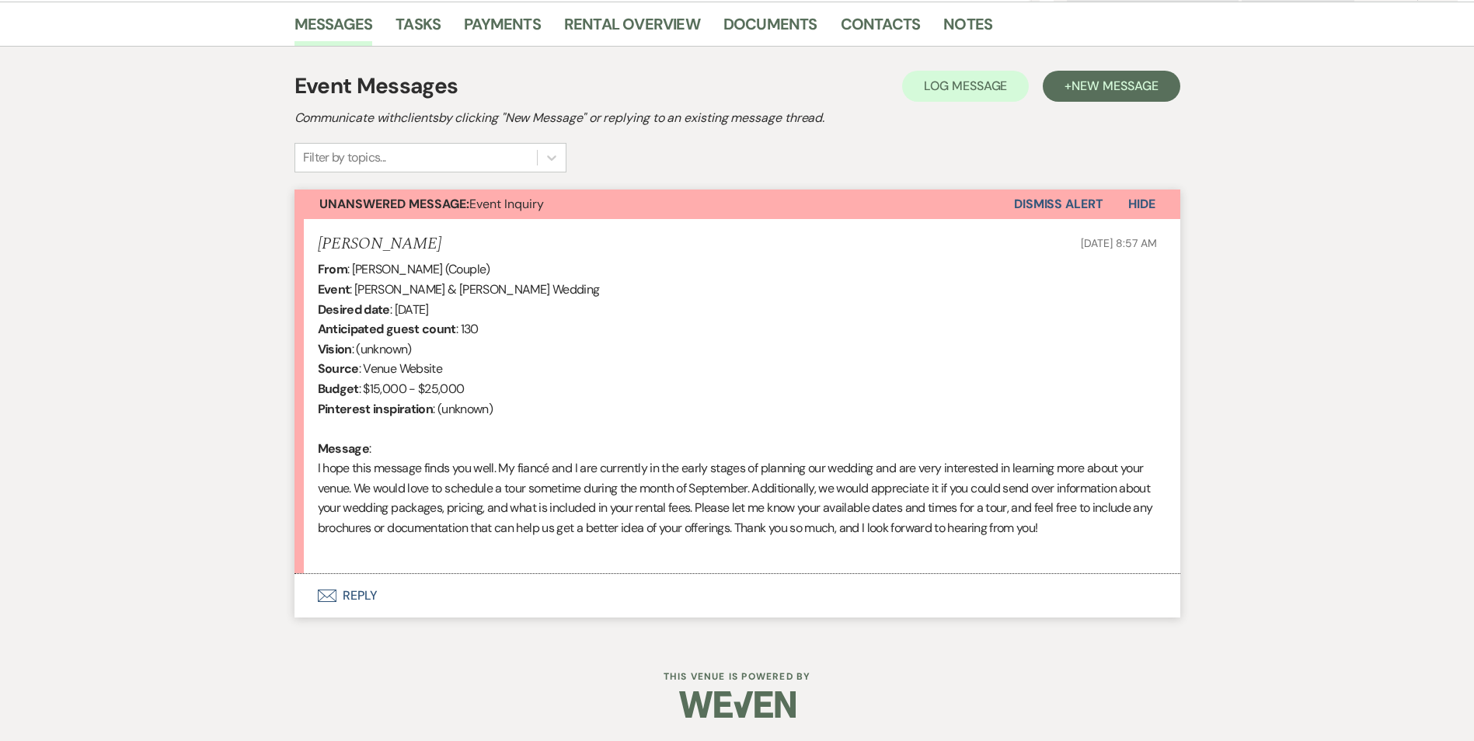
click at [936, 494] on div "From : Sydney Talbert (Couple) Event : Daniel Jones & Sydney Talbert's Wedding …" at bounding box center [737, 409] width 839 height 298
drag, startPoint x: 946, startPoint y: 489, endPoint x: 505, endPoint y: 505, distance: 440.9
click at [505, 505] on div "From : Sydney Talbert (Couple) Event : Daniel Jones & Sydney Talbert's Wedding …" at bounding box center [737, 409] width 839 height 298
click at [750, 507] on div "From : Sydney Talbert (Couple) Event : Daniel Jones & Sydney Talbert's Wedding …" at bounding box center [737, 409] width 839 height 298
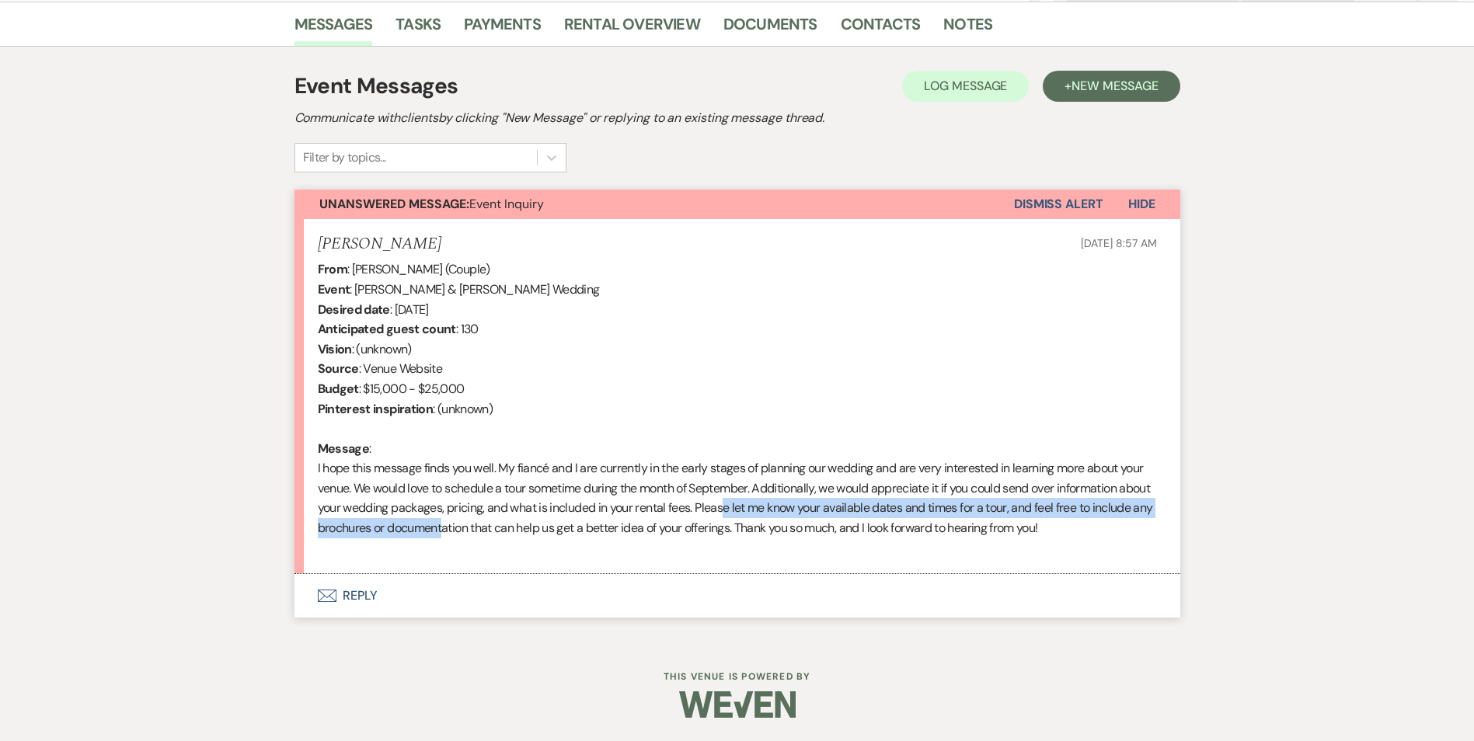
drag, startPoint x: 755, startPoint y: 507, endPoint x: 558, endPoint y: 528, distance: 198.4
click at [554, 528] on div "From : Sydney Talbert (Couple) Event : Daniel Jones & Sydney Talbert's Wedding …" at bounding box center [737, 409] width 839 height 298
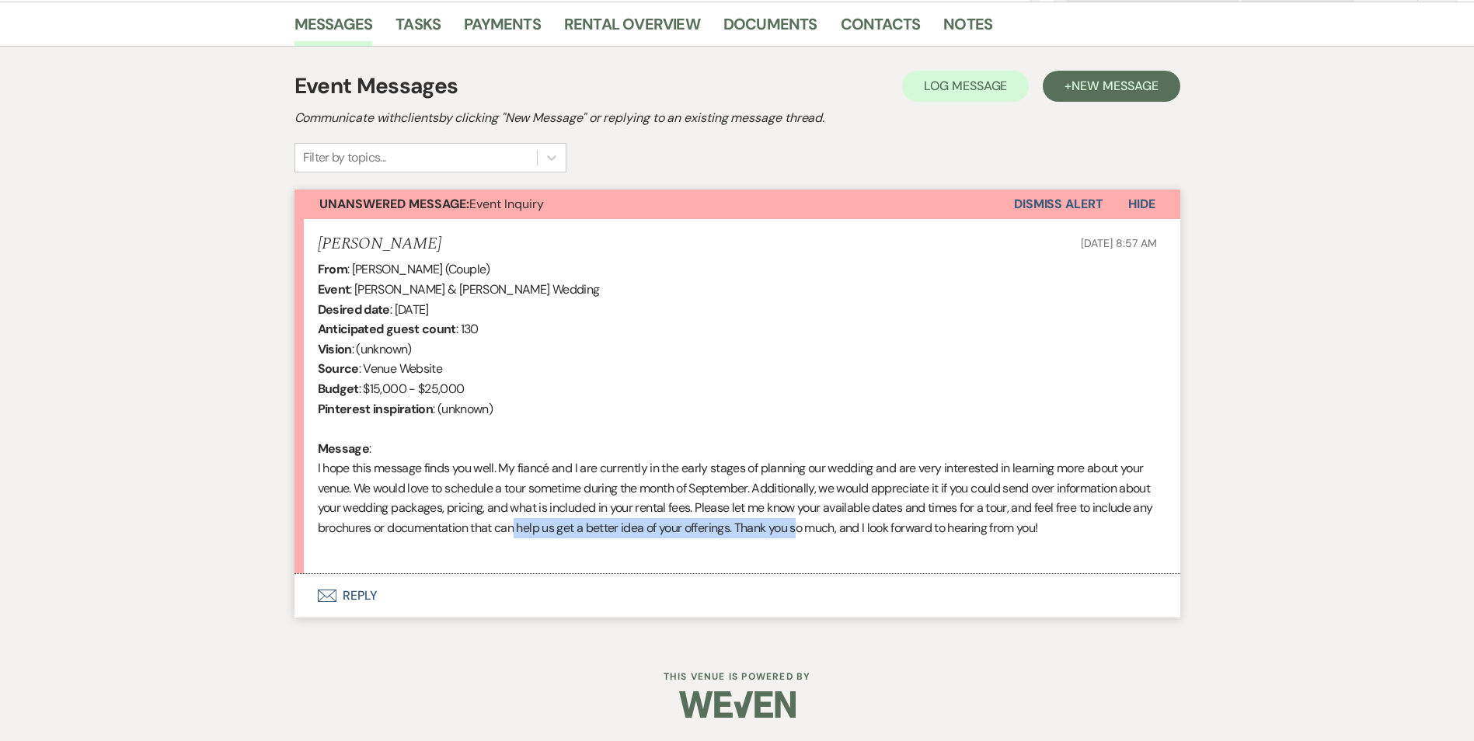
drag, startPoint x: 558, startPoint y: 528, endPoint x: 860, endPoint y: 523, distance: 302.3
click at [860, 523] on div "From : Sydney Talbert (Couple) Event : Daniel Jones & Sydney Talbert's Wedding …" at bounding box center [737, 409] width 839 height 298
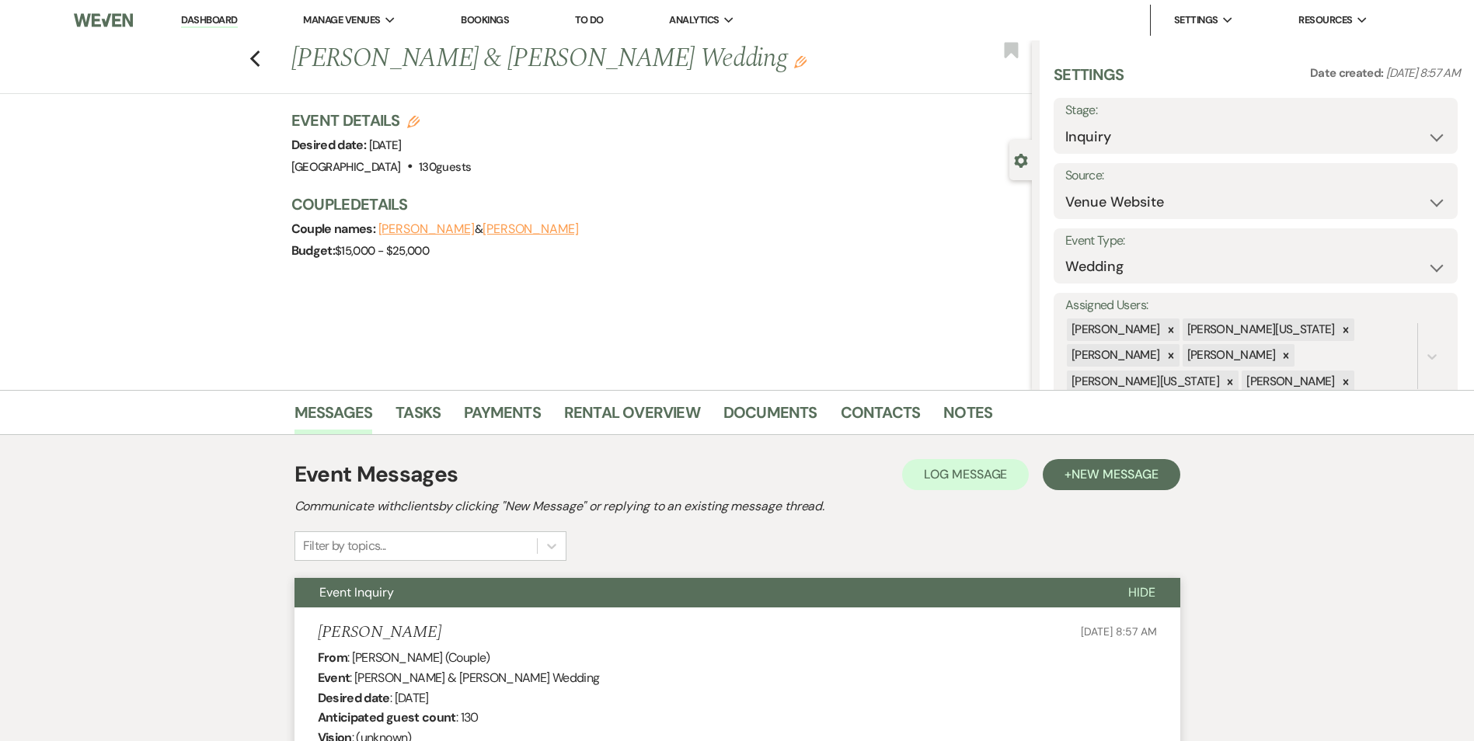
select select "5"
